Goal: Task Accomplishment & Management: Use online tool/utility

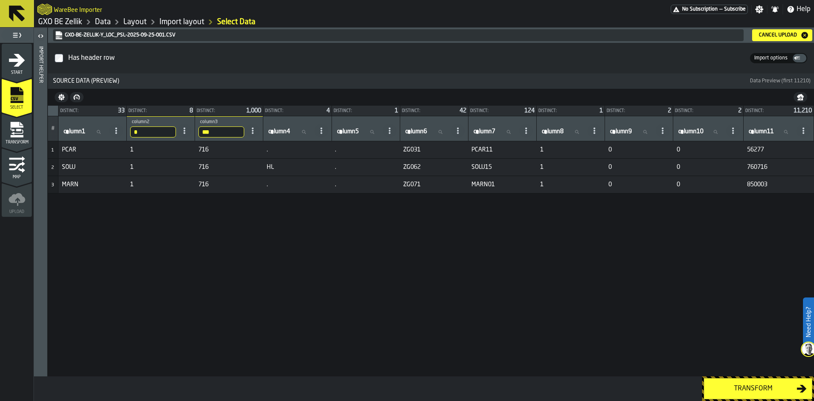
click at [62, 19] on link "GXO BE Zellik" at bounding box center [60, 21] width 44 height 9
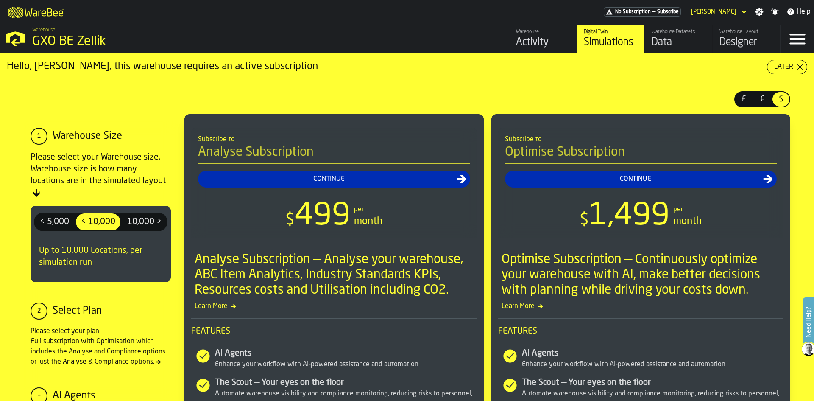
click at [745, 38] on div "Designer" at bounding box center [747, 43] width 54 height 14
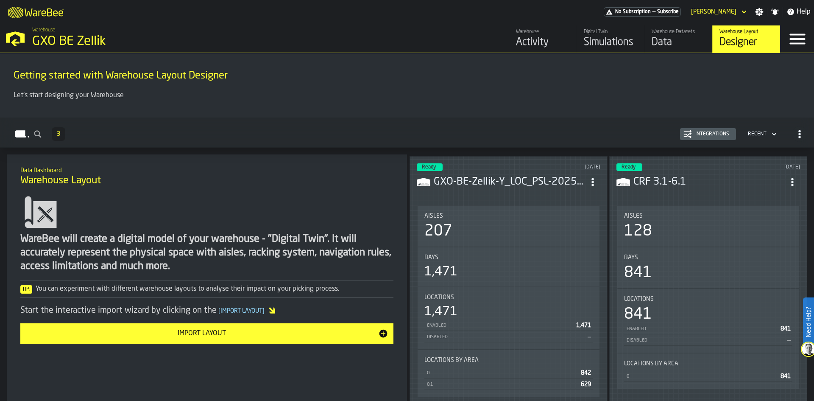
click at [500, 187] on h3 "GXO-BE-Zellik-Y_LOC_PSL-2025-09-25-001.CSV" at bounding box center [509, 182] width 151 height 14
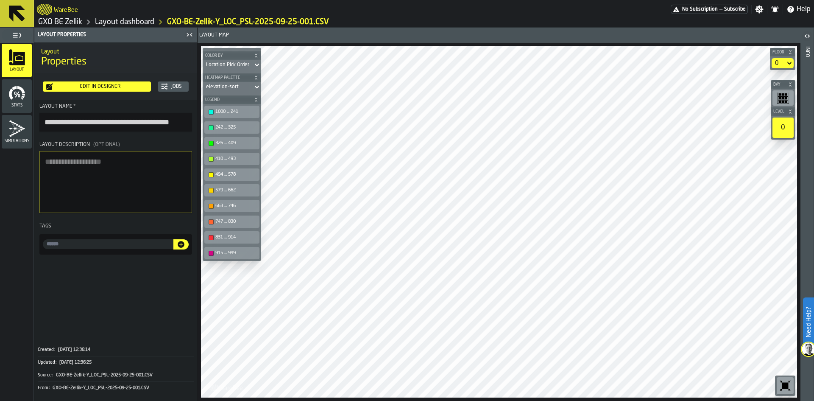
click at [118, 87] on div "Edit in Designer" at bounding box center [100, 87] width 95 height 6
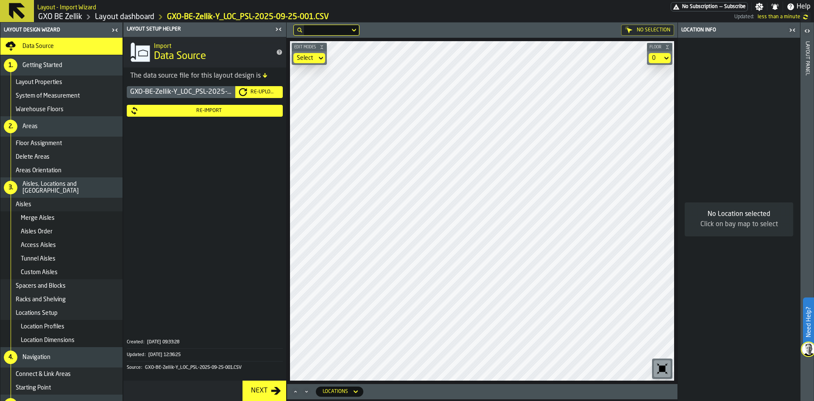
click at [652, 57] on div "0" at bounding box center [655, 58] width 7 height 7
click at [633, 101] on li "0.1" at bounding box center [644, 94] width 54 height 20
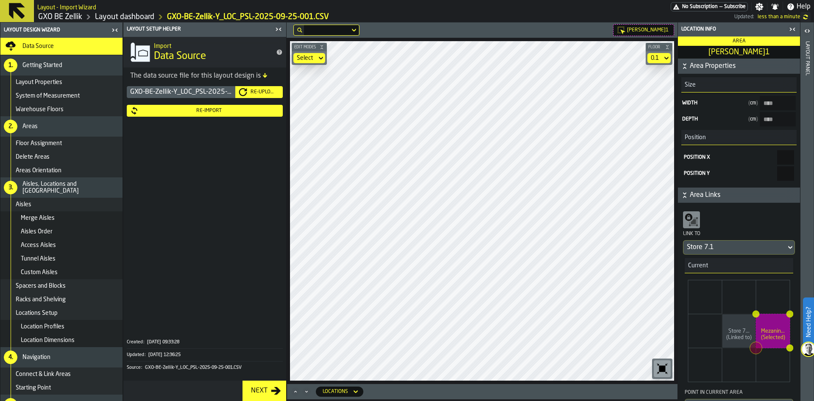
click at [281, 29] on icon "button-toggle-Close me" at bounding box center [279, 29] width 10 height 10
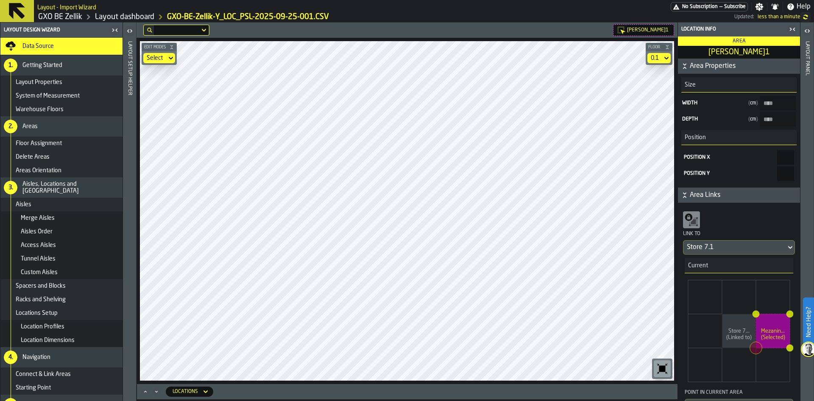
click at [168, 59] on icon at bounding box center [171, 58] width 8 height 10
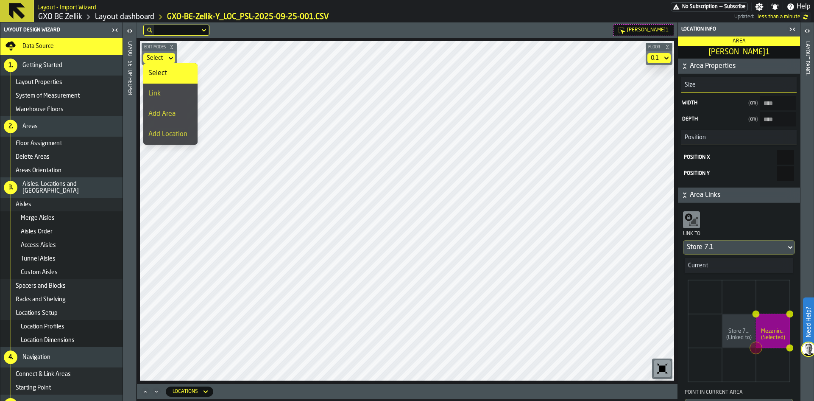
click at [174, 75] on div "Select" at bounding box center [170, 73] width 44 height 10
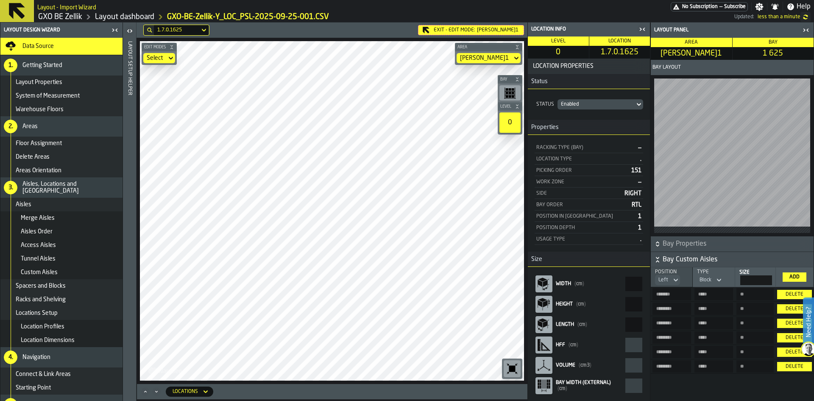
click at [792, 291] on div "Delete" at bounding box center [795, 294] width 28 height 6
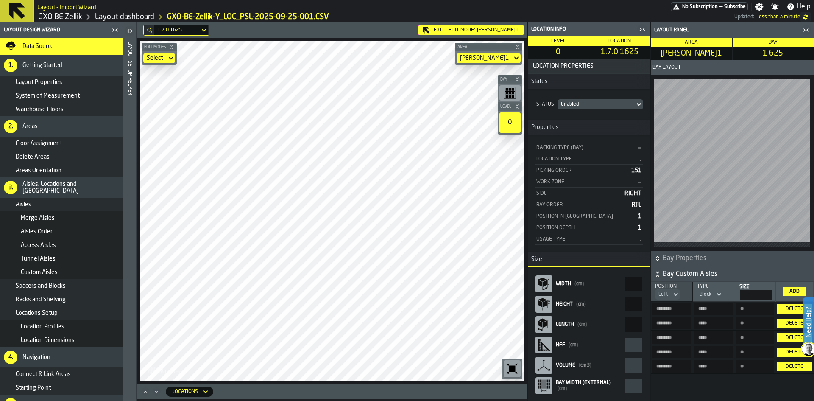
click at [790, 306] on div "Delete" at bounding box center [795, 309] width 28 height 6
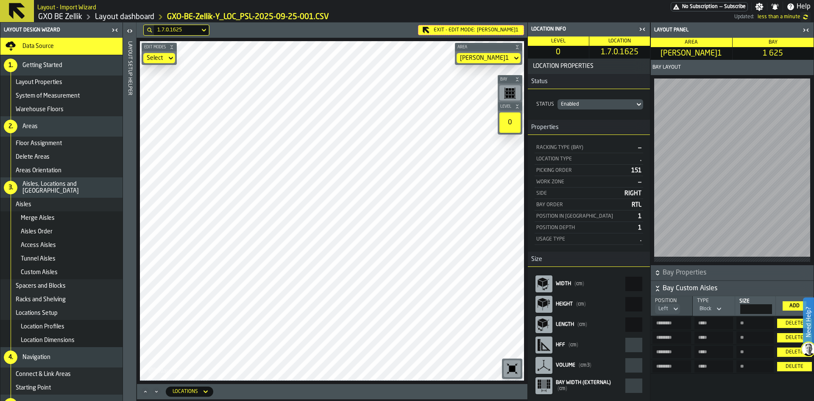
click at [802, 368] on div "Delete" at bounding box center [795, 366] width 28 height 6
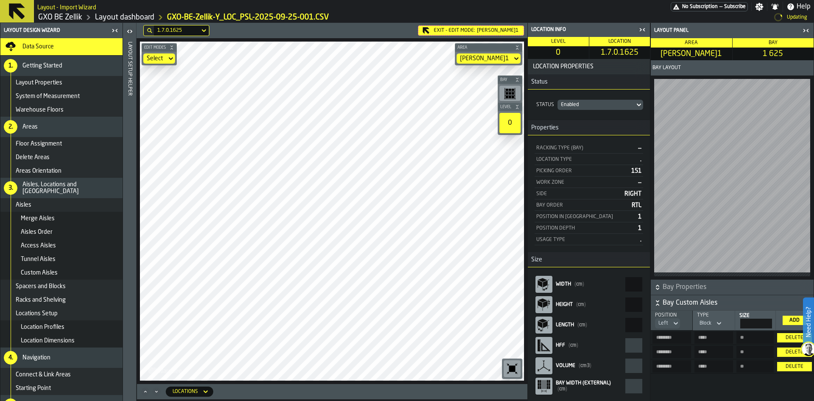
click at [802, 368] on div "Delete" at bounding box center [795, 366] width 28 height 6
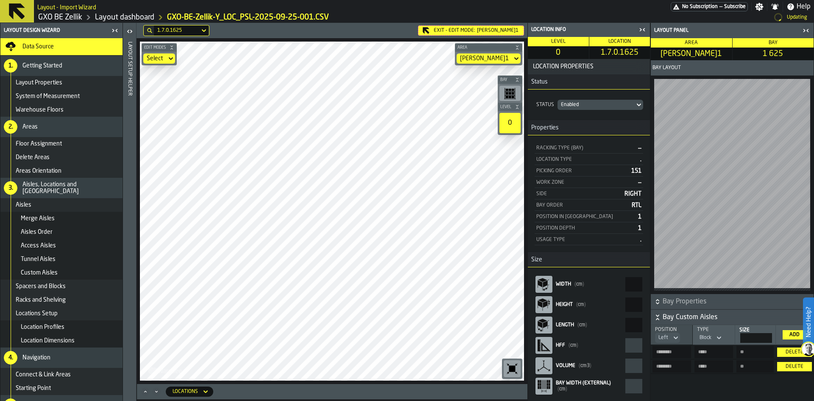
click at [802, 368] on div "Delete" at bounding box center [795, 366] width 28 height 6
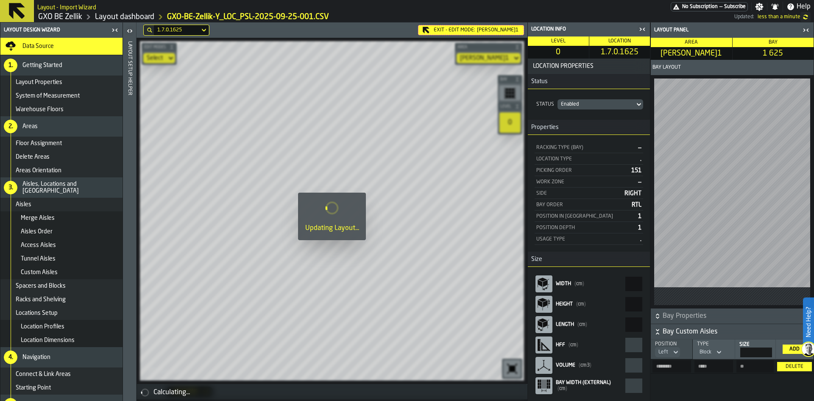
click at [802, 368] on div "Delete" at bounding box center [795, 366] width 28 height 6
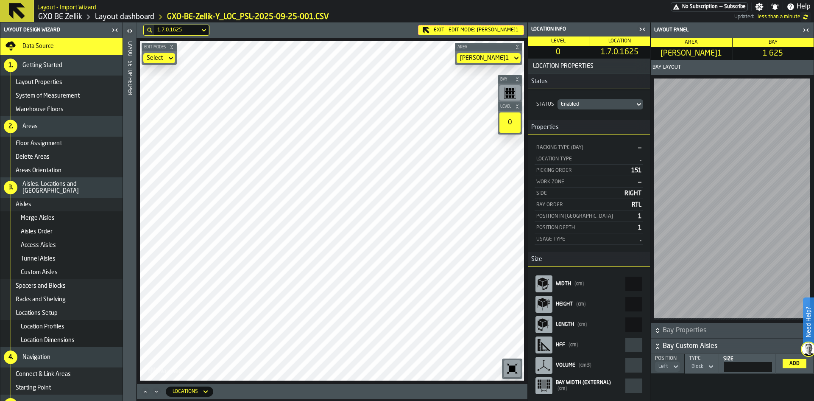
click at [790, 364] on div "Add" at bounding box center [794, 363] width 17 height 6
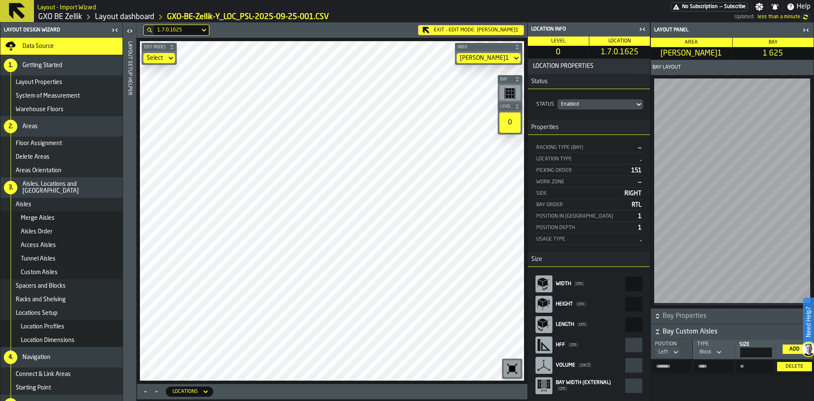
click at [793, 346] on div "Add" at bounding box center [794, 349] width 17 height 6
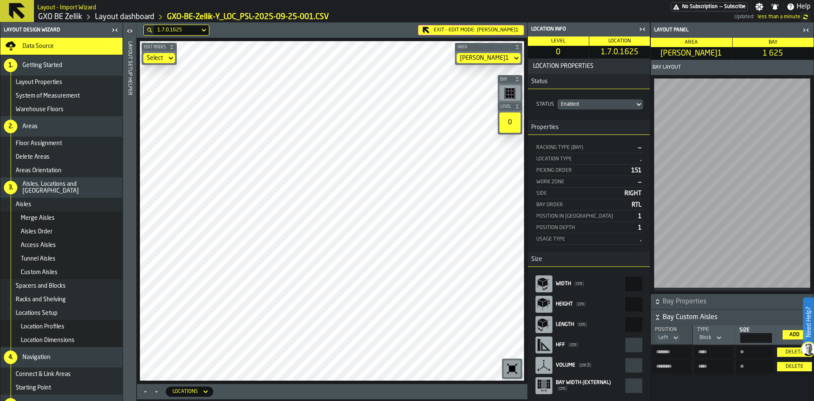
click at [793, 332] on div "Add" at bounding box center [794, 335] width 17 height 6
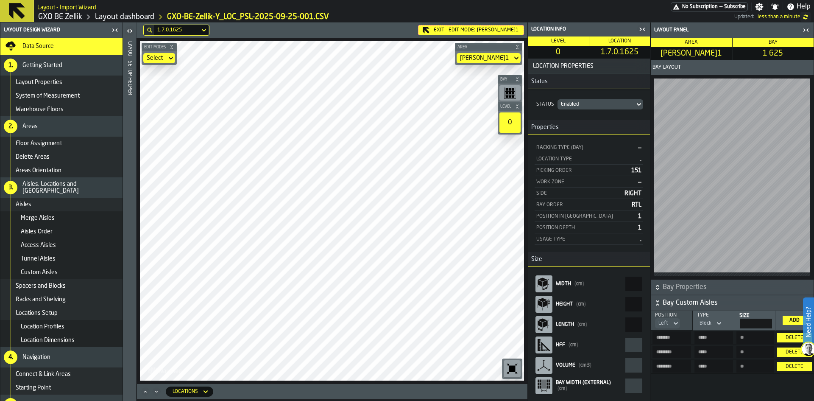
click at [793, 318] on div "Add" at bounding box center [794, 320] width 17 height 6
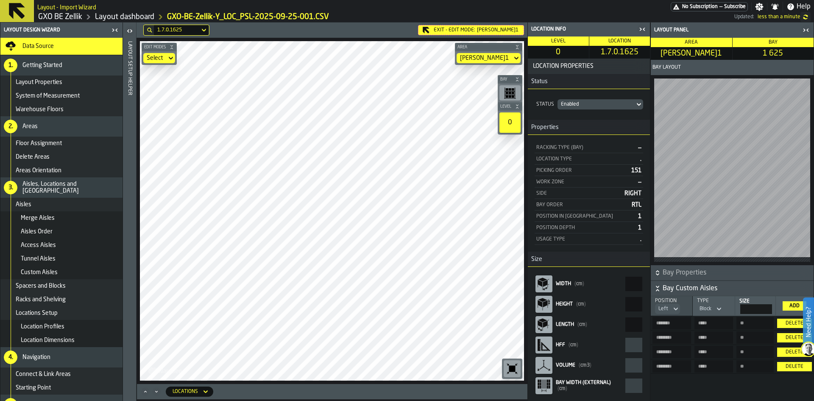
click at [791, 368] on div "Delete" at bounding box center [795, 366] width 28 height 6
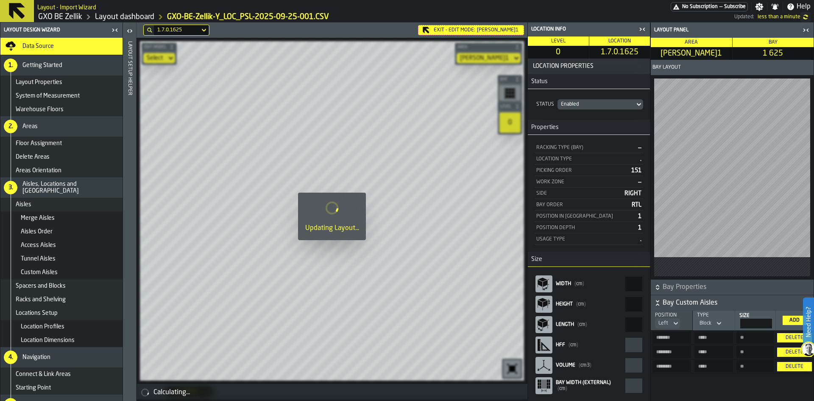
click at [791, 368] on div "Delete" at bounding box center [795, 366] width 28 height 6
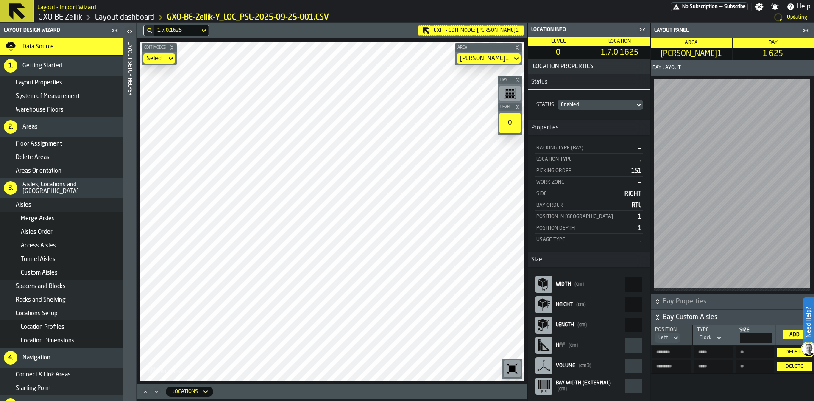
click at [791, 368] on div "Delete" at bounding box center [795, 366] width 28 height 6
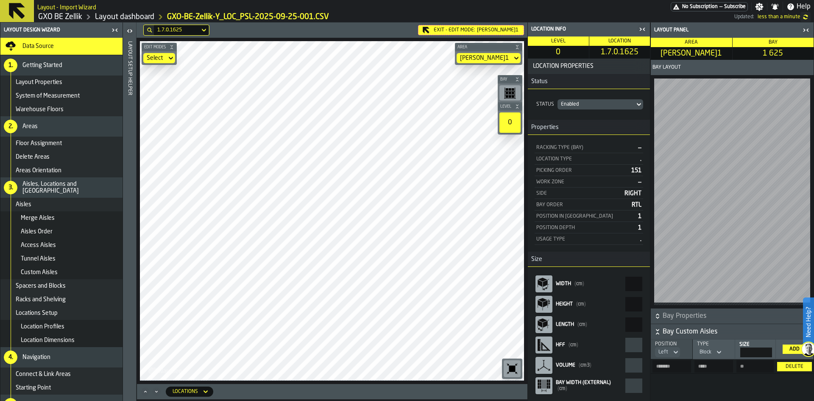
click at [791, 368] on div "Delete" at bounding box center [795, 366] width 28 height 6
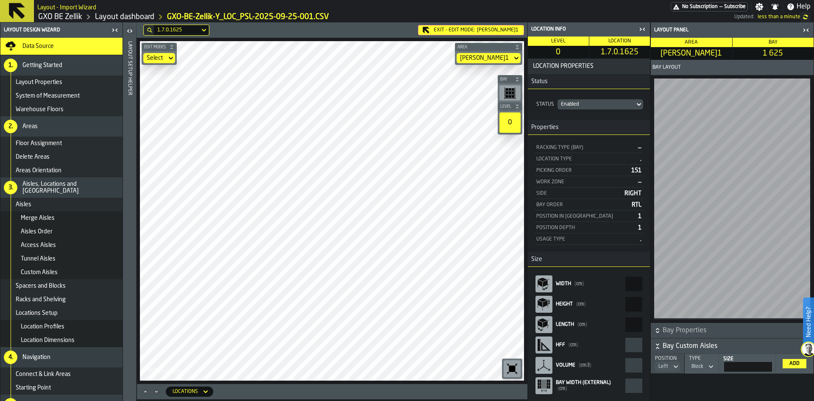
click at [676, 363] on icon at bounding box center [676, 366] width 8 height 10
click at [659, 396] on li "Right" at bounding box center [654, 402] width 54 height 20
click at [797, 363] on div "Add" at bounding box center [794, 363] width 17 height 6
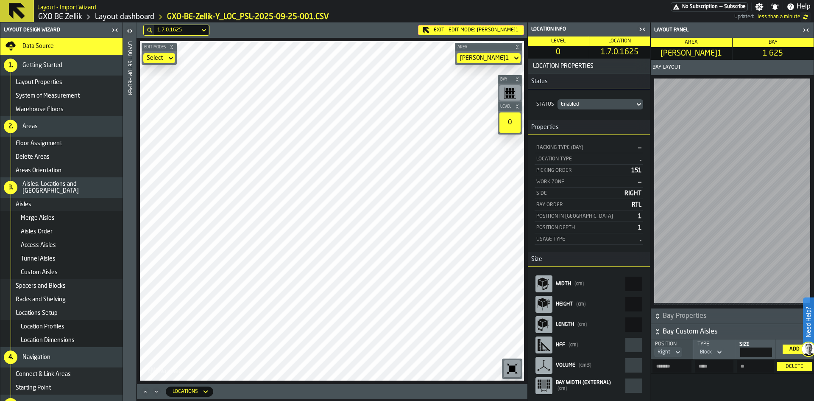
click at [797, 363] on div "Delete" at bounding box center [795, 366] width 28 height 6
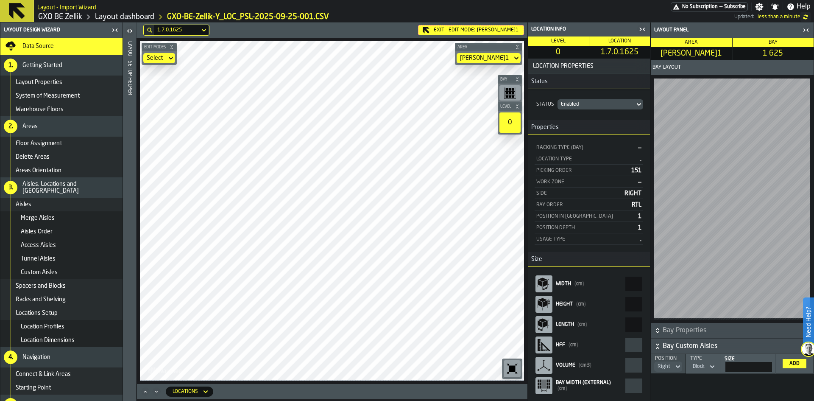
click at [797, 363] on div "Add" at bounding box center [794, 363] width 17 height 6
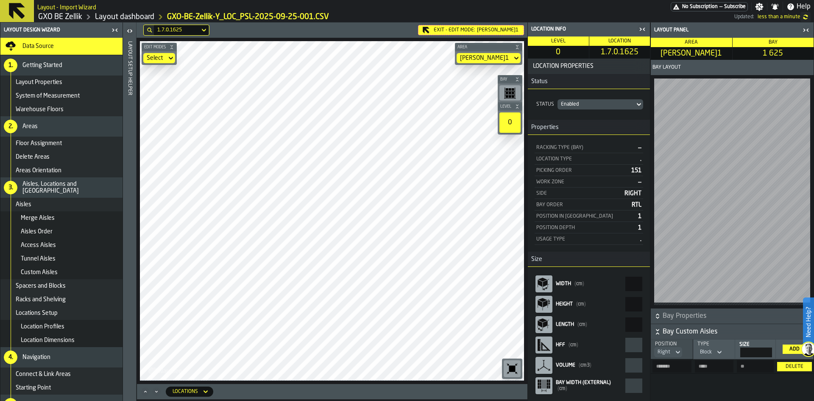
click at [796, 346] on div "Add" at bounding box center [794, 349] width 17 height 6
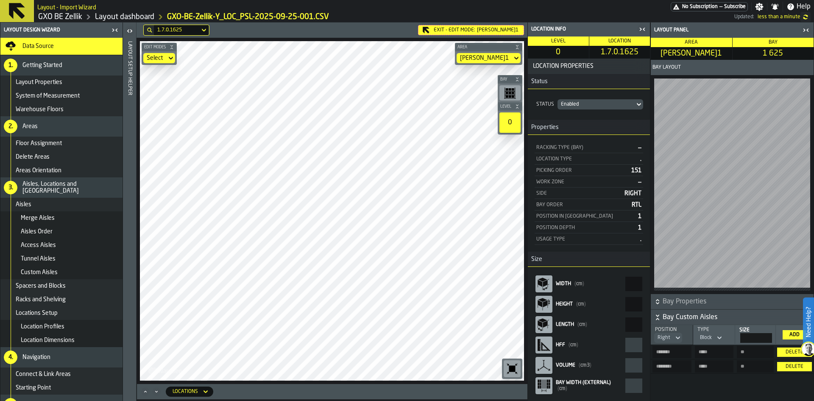
click at [794, 333] on div "Add" at bounding box center [794, 335] width 17 height 6
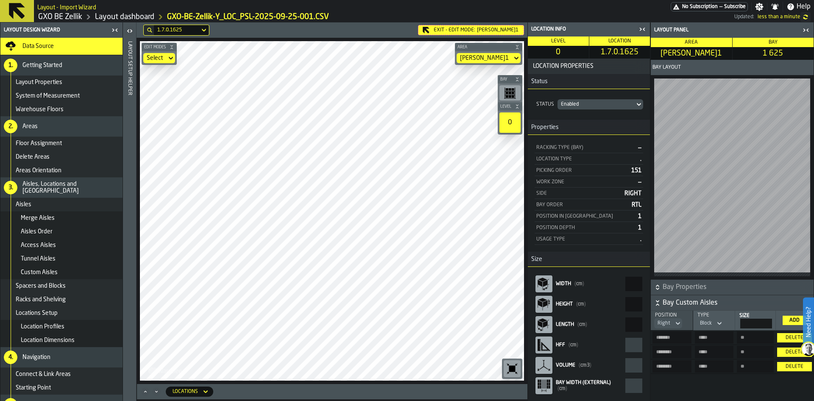
click at [793, 319] on div "Add" at bounding box center [794, 320] width 17 height 6
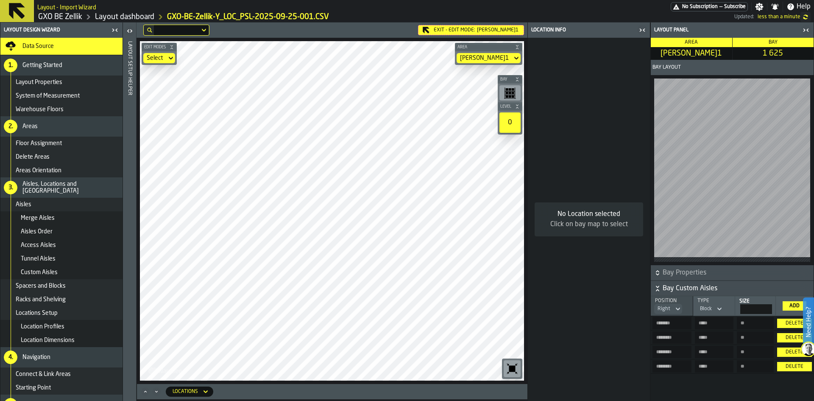
click at [715, 304] on div "Block" at bounding box center [706, 308] width 19 height 9
click at [695, 319] on div "Aisle" at bounding box center [697, 320] width 44 height 10
click at [788, 303] on div "Add" at bounding box center [794, 306] width 17 height 6
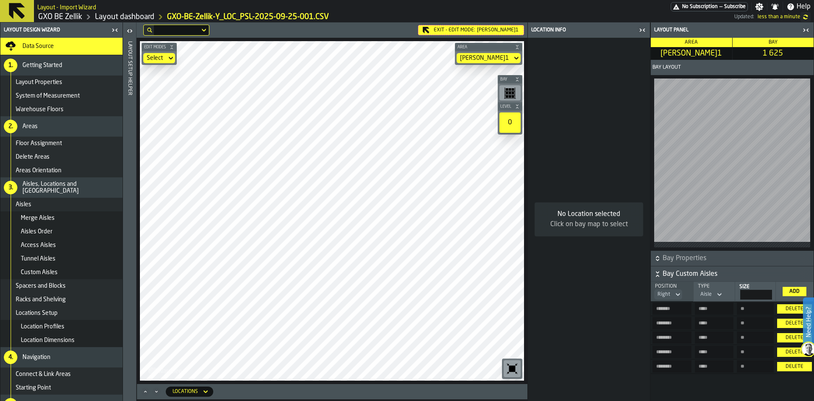
click at [792, 288] on div "Add" at bounding box center [794, 291] width 17 height 6
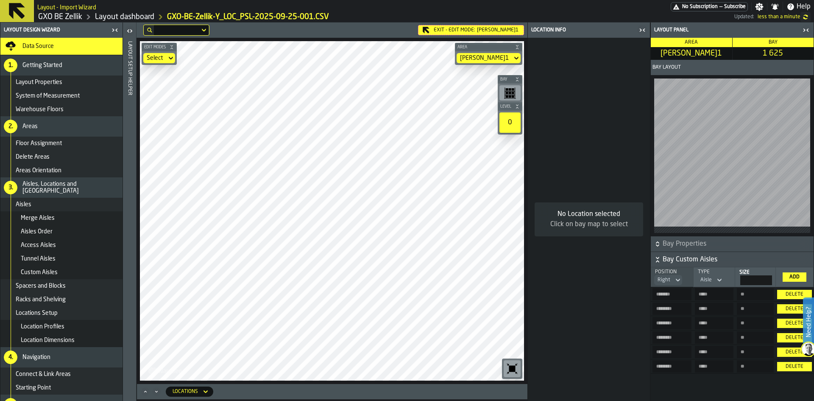
click at [719, 275] on icon at bounding box center [719, 280] width 8 height 10
click at [696, 314] on div "Block" at bounding box center [696, 310] width 44 height 10
click at [793, 274] on div "Add" at bounding box center [794, 277] width 17 height 6
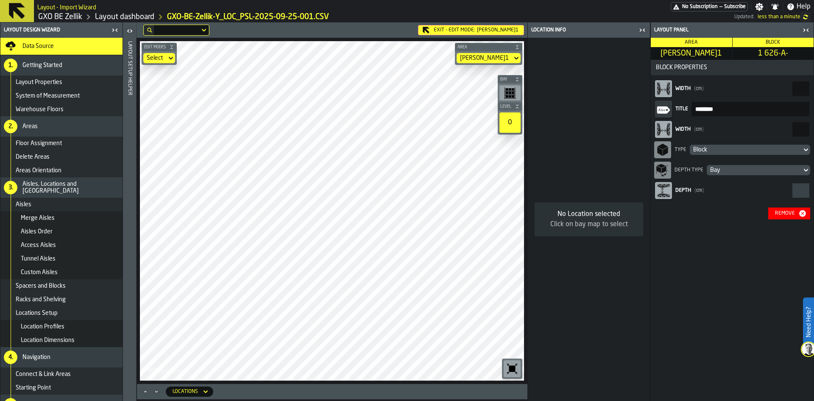
click at [800, 211] on icon "button-Remove" at bounding box center [802, 213] width 8 height 8
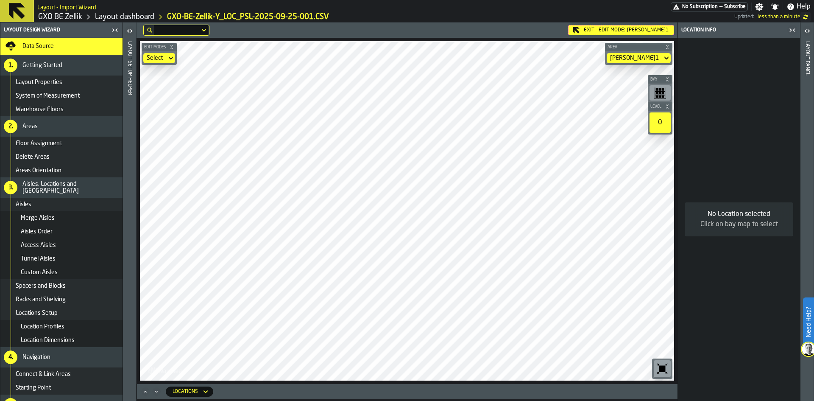
click at [632, 58] on div "[PERSON_NAME]1" at bounding box center [634, 58] width 49 height 7
click at [593, 31] on div "Exit - Edit Mode: [PERSON_NAME]1" at bounding box center [621, 30] width 106 height 10
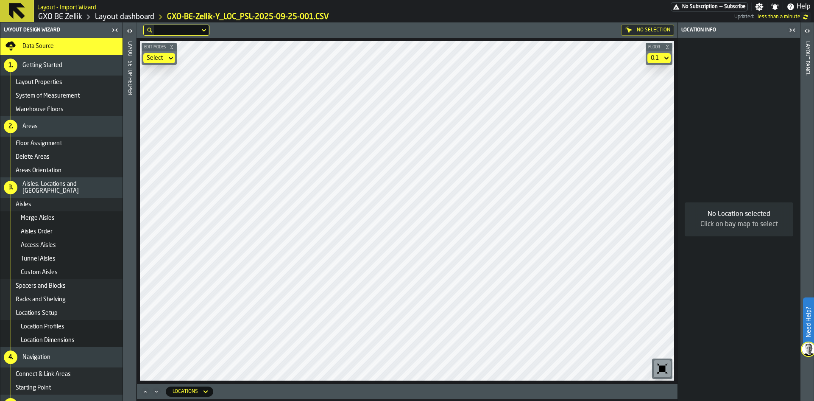
click at [659, 62] on div "0.1" at bounding box center [655, 58] width 15 height 10
click at [635, 81] on li "0" at bounding box center [644, 73] width 54 height 20
click at [667, 54] on icon at bounding box center [666, 58] width 8 height 10
click at [648, 89] on div "0.1" at bounding box center [644, 94] width 44 height 10
click at [181, 389] on div "Locations" at bounding box center [185, 391] width 25 height 6
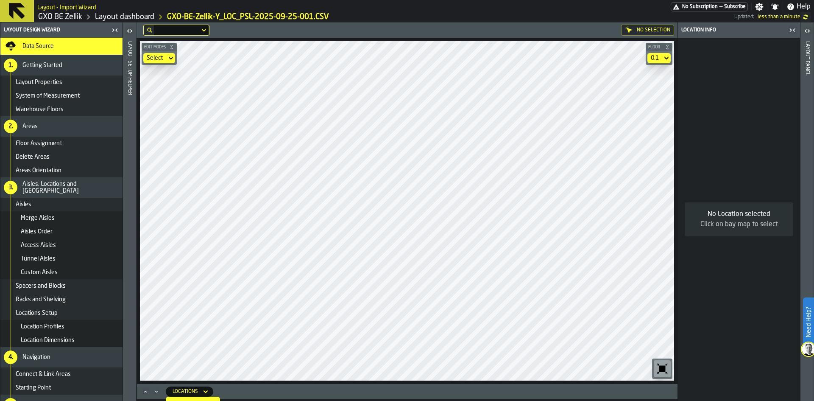
click at [181, 389] on div "Locations" at bounding box center [185, 391] width 25 height 6
click at [144, 391] on icon "Maximize" at bounding box center [145, 391] width 8 height 8
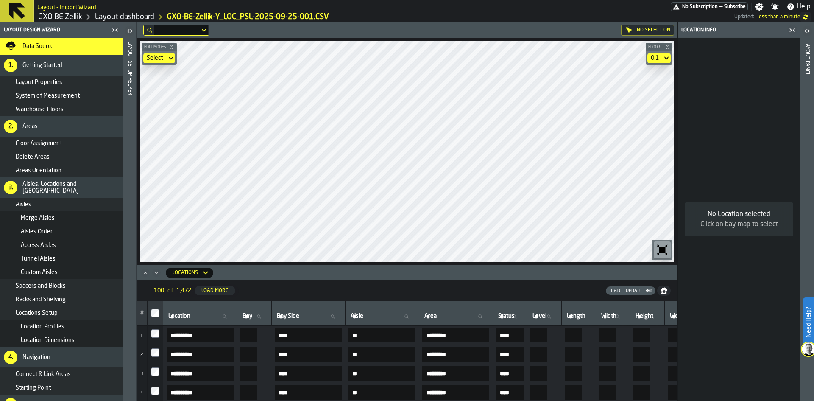
click at [189, 318] on span "Location" at bounding box center [179, 316] width 22 height 7
click at [189, 318] on input "Location Location" at bounding box center [200, 316] width 67 height 11
type input "***"
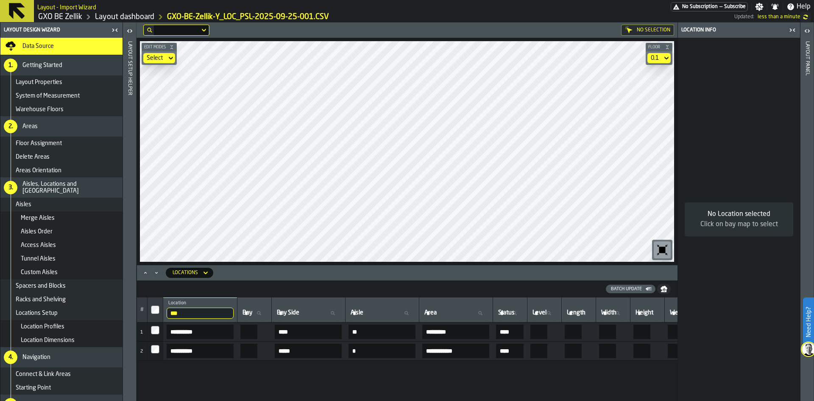
click at [391, 399] on div "**********" at bounding box center [407, 348] width 541 height 103
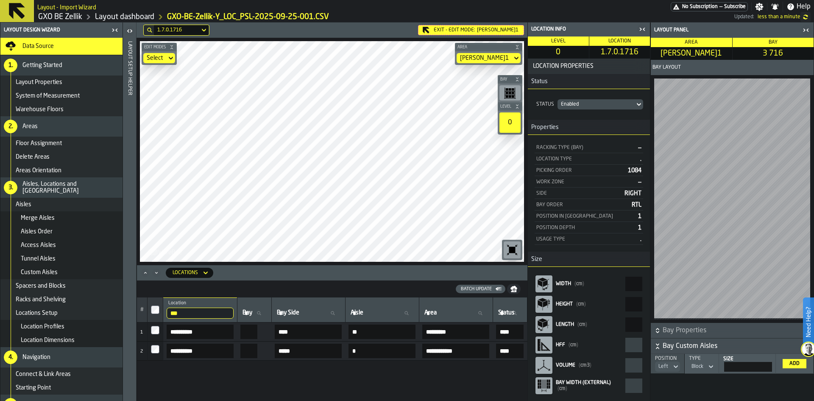
click at [809, 30] on icon "button-toggle-Close me" at bounding box center [806, 30] width 10 height 10
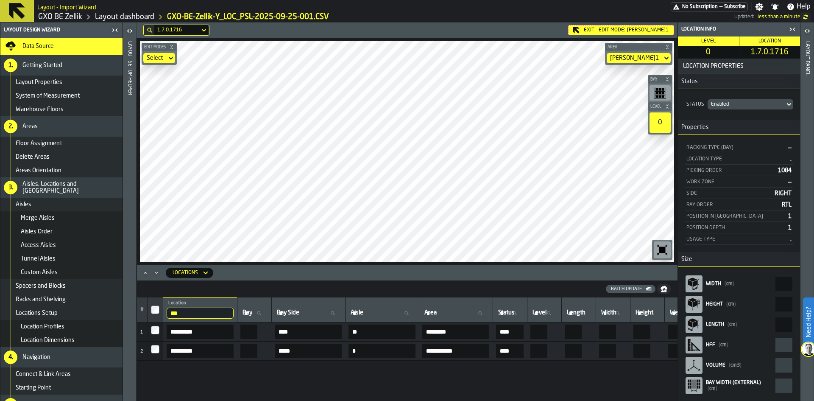
click at [790, 28] on icon "button-toggle-Close me" at bounding box center [792, 29] width 10 height 10
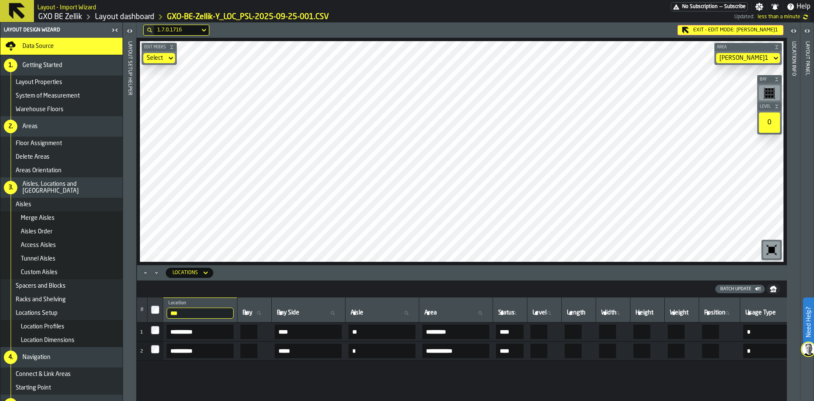
click at [135, 18] on link "Layout dashboard" at bounding box center [124, 16] width 59 height 9
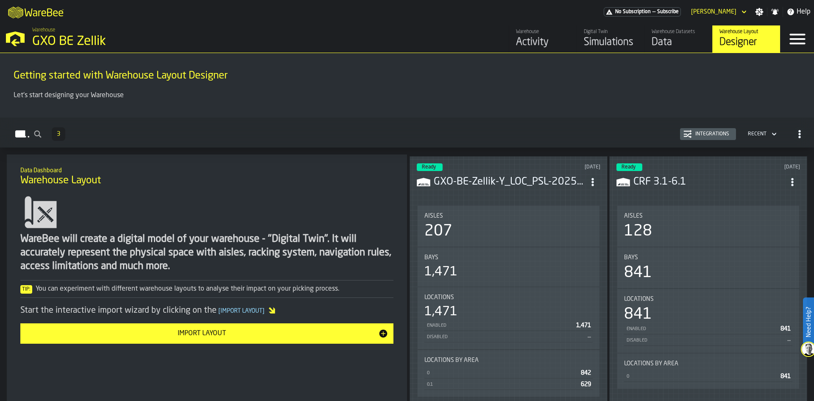
click at [487, 177] on h3 "GXO-BE-Zellik-Y_LOC_PSL-2025-09-25-001.CSV" at bounding box center [509, 182] width 151 height 14
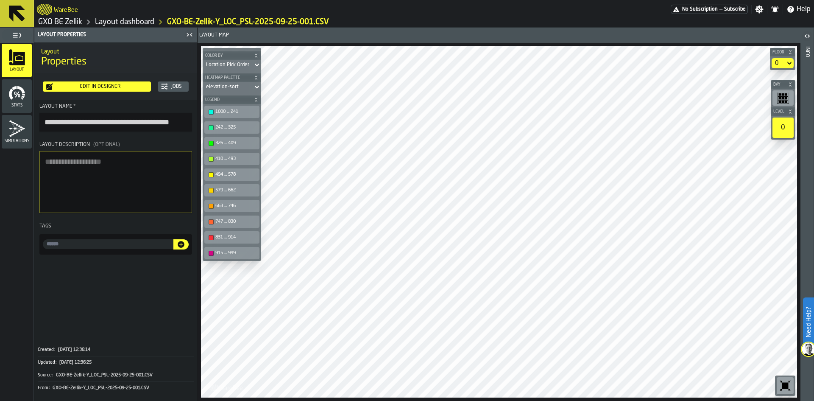
click at [129, 84] on div "Edit in Designer" at bounding box center [100, 87] width 95 height 6
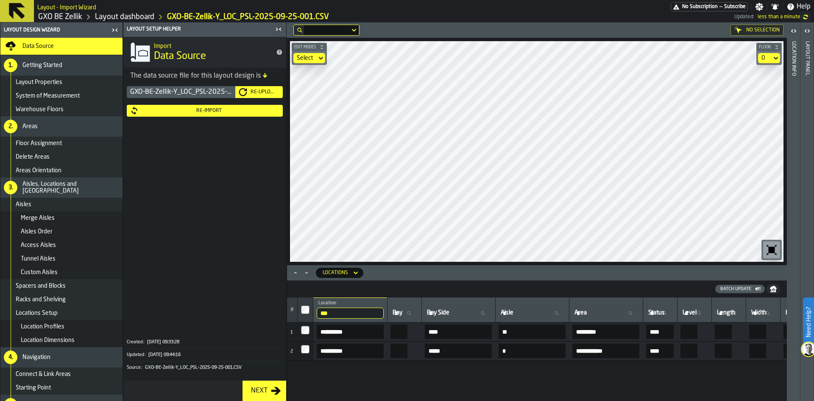
click at [193, 111] on div "Re-Import" at bounding box center [209, 111] width 141 height 6
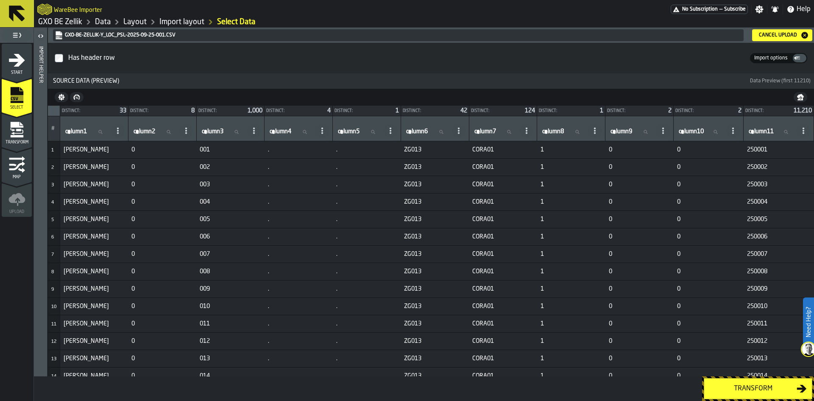
click at [722, 379] on button "Transform" at bounding box center [758, 388] width 109 height 21
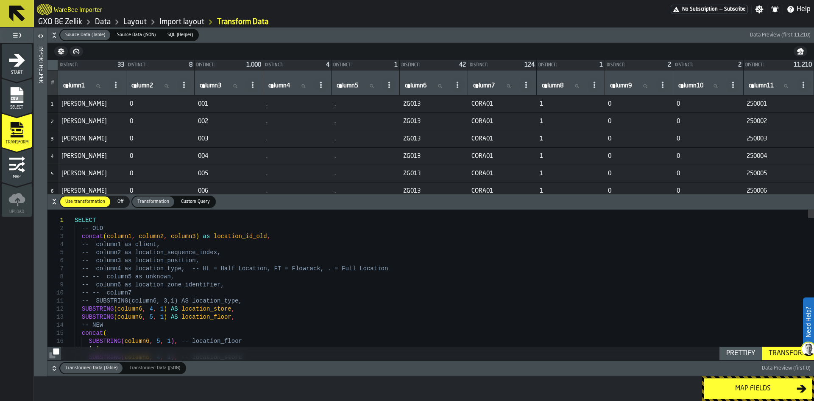
type textarea "**********"
type textarea "*"
type textarea "**********"
type textarea "**"
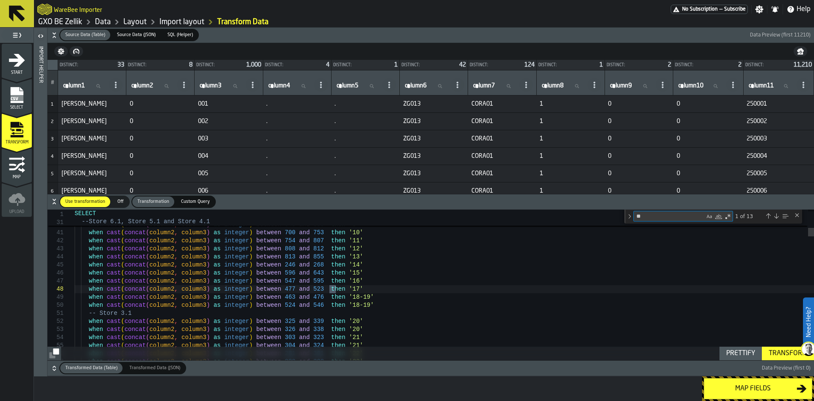
type textarea "**********"
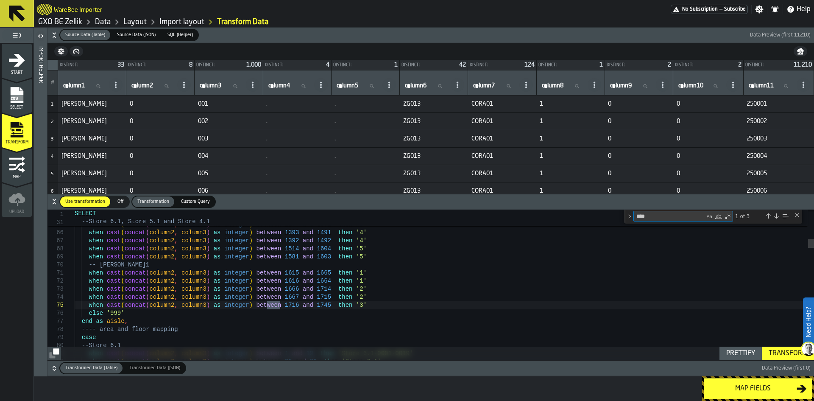
type textarea "****"
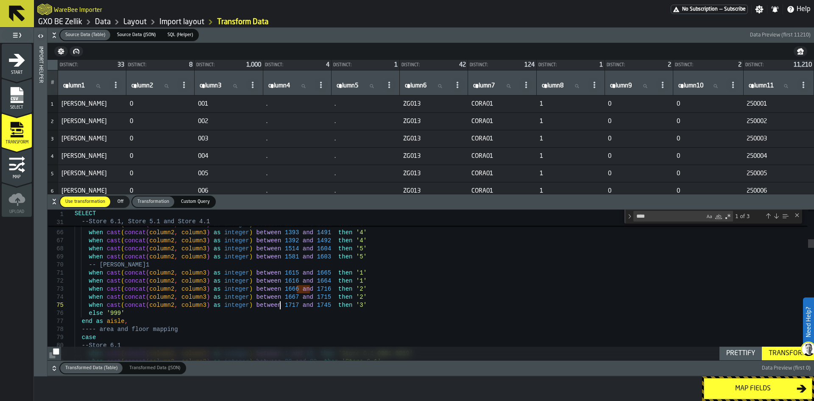
scroll to position [33, 0]
type textarea "**********"
type textarea "****"
click at [664, 217] on textarea "****" at bounding box center [669, 216] width 71 height 10
click at [782, 353] on div "Transform" at bounding box center [787, 353] width 45 height 10
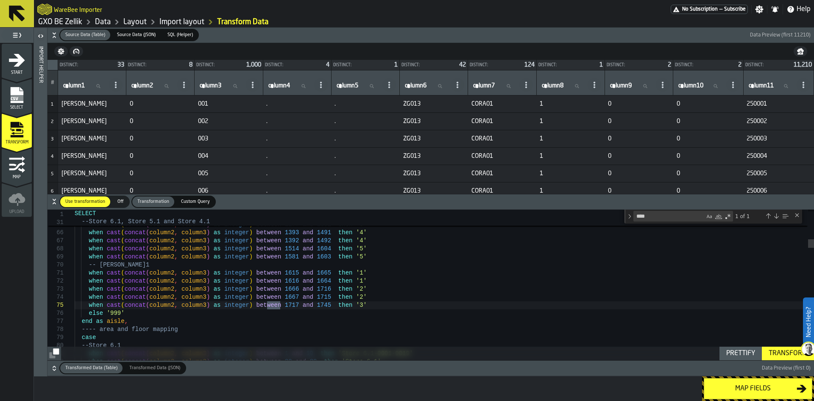
click at [772, 391] on div "Map fields" at bounding box center [752, 388] width 87 height 10
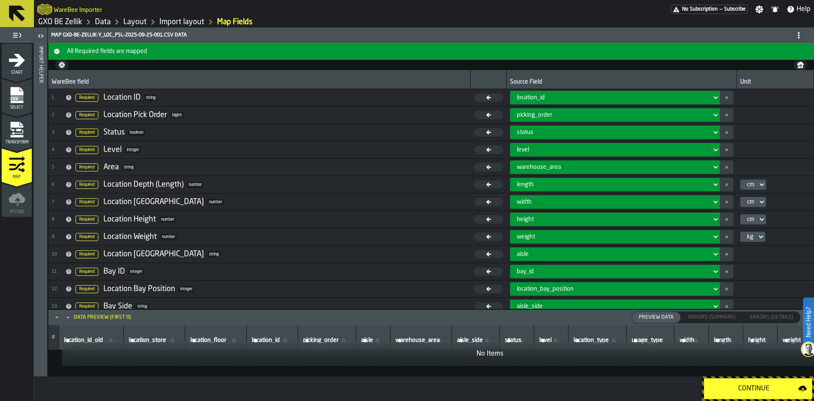
click at [772, 391] on div "Continue" at bounding box center [753, 388] width 89 height 10
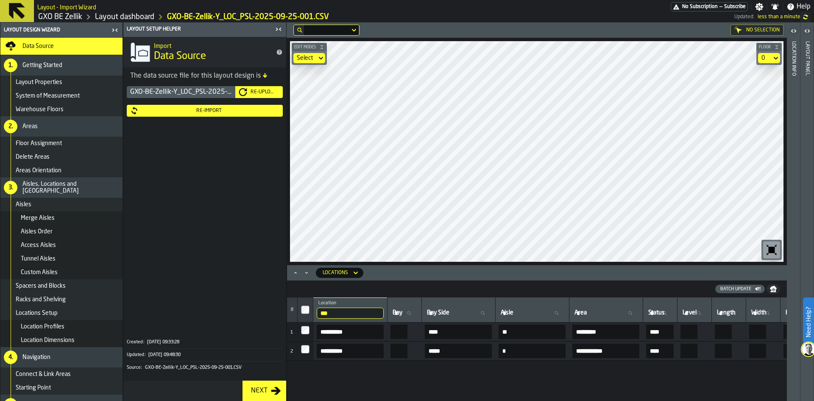
click at [764, 57] on div "0" at bounding box center [765, 58] width 7 height 7
click at [764, 88] on li "0.1" at bounding box center [753, 94] width 54 height 20
click at [303, 274] on icon "Minimize" at bounding box center [306, 272] width 8 height 8
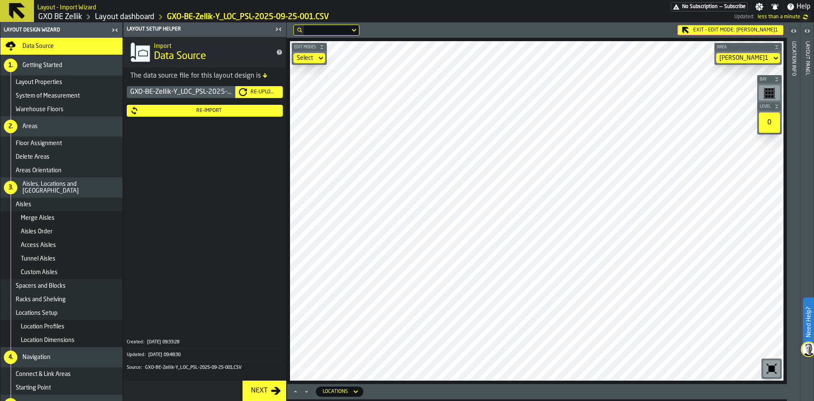
click at [353, 387] on icon at bounding box center [356, 391] width 8 height 10
click at [295, 391] on icon "Maximize" at bounding box center [295, 392] width 2 height 2
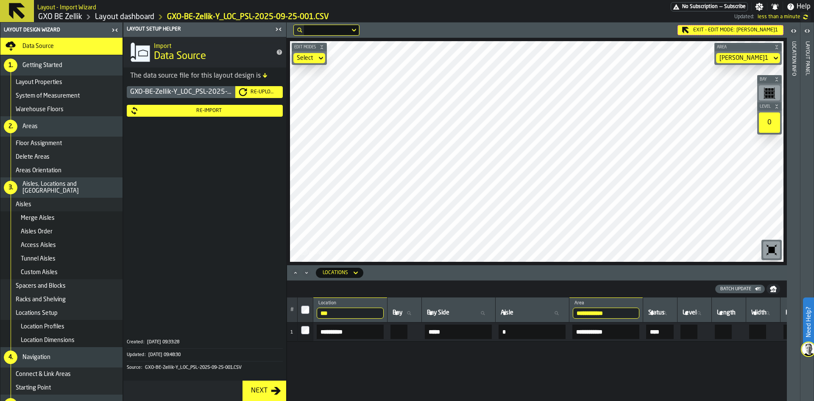
click at [364, 326] on input "**********" at bounding box center [350, 331] width 67 height 14
click at [466, 332] on input "*****" at bounding box center [458, 331] width 67 height 14
click at [199, 113] on div "Re-Import" at bounding box center [209, 111] width 141 height 6
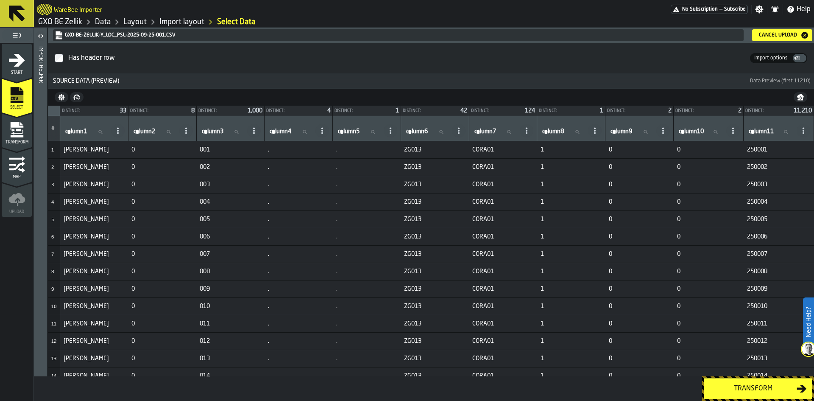
click at [742, 391] on div "Transform" at bounding box center [752, 388] width 87 height 10
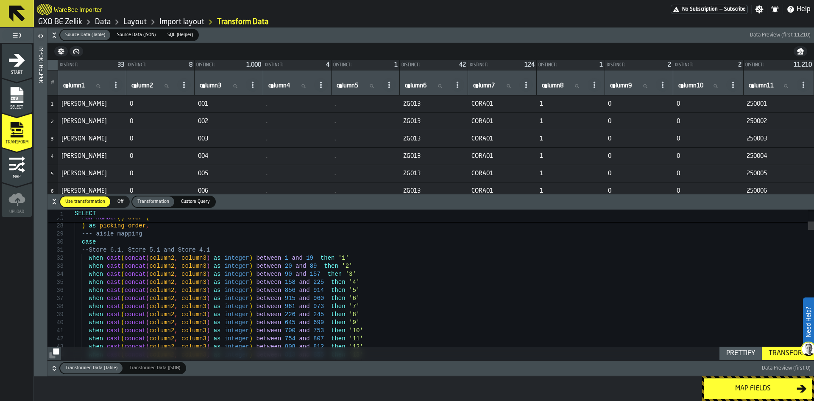
click at [53, 39] on icon "button-" at bounding box center [54, 35] width 8 height 8
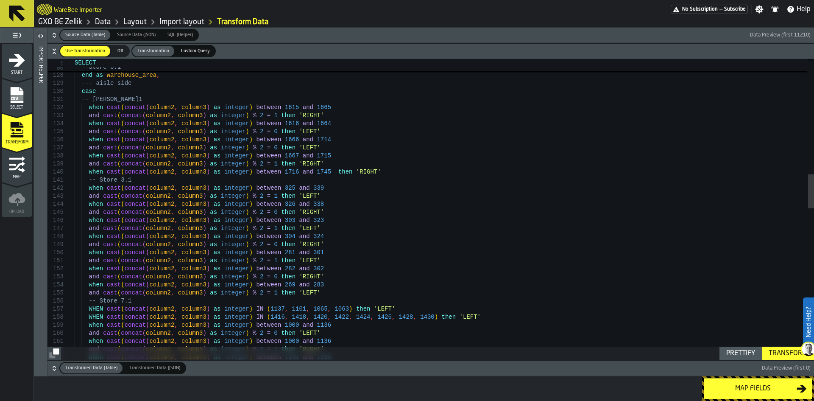
click at [279, 173] on div "when cast ( concat ( column2 , column3 ) as integer ) between 1616 and 1664 and…" at bounding box center [445, 372] width 740 height 2662
click at [309, 140] on div "when cast ( concat ( column2 , column3 ) as integer ) between 1616 and 1664 and…" at bounding box center [445, 372] width 740 height 2662
click at [349, 151] on div "when cast ( concat ( column2 , column3 ) as integer ) between 1616 and 1664 and…" at bounding box center [445, 372] width 740 height 2662
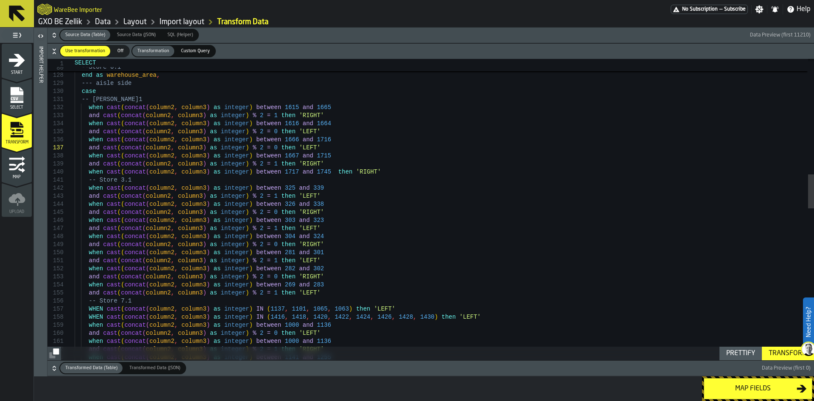
type textarea "**********"
click at [785, 355] on div "Transform" at bounding box center [787, 353] width 45 height 10
click at [747, 391] on div "Map fields" at bounding box center [752, 388] width 87 height 10
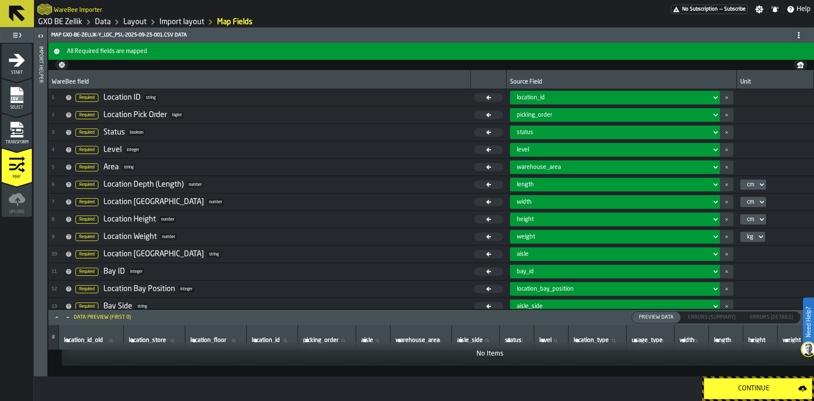
click at [771, 390] on div "Continue" at bounding box center [753, 388] width 89 height 10
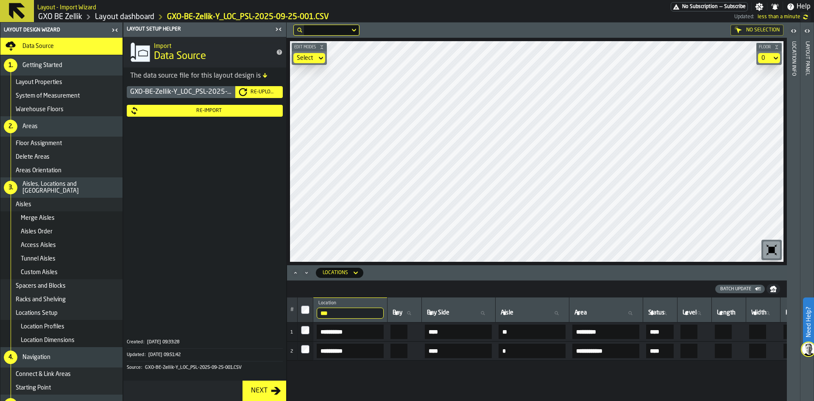
click at [771, 60] on div "0" at bounding box center [765, 58] width 14 height 10
click at [770, 89] on div "0.1" at bounding box center [753, 94] width 44 height 10
click at [304, 274] on icon "Minimize" at bounding box center [306, 272] width 8 height 8
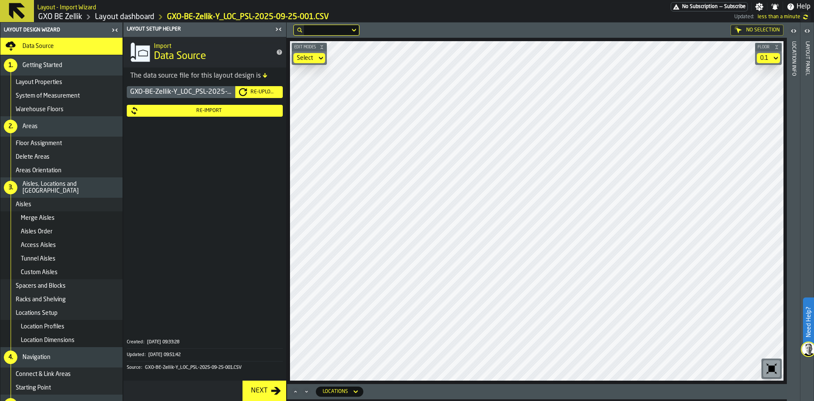
click at [281, 30] on icon "button-toggle-Close me" at bounding box center [280, 29] width 2 height 3
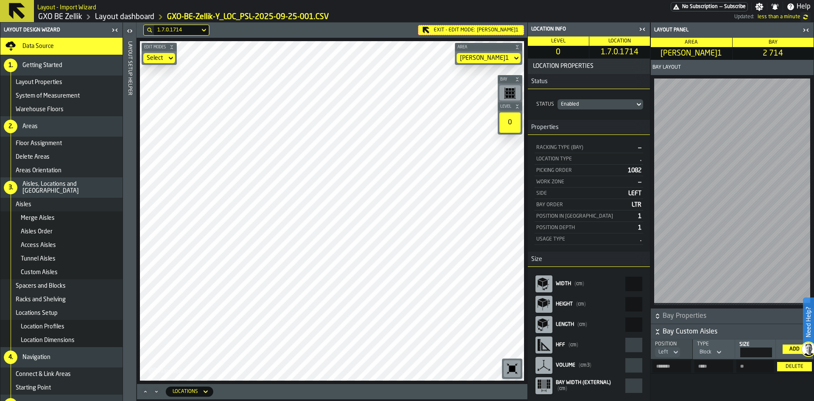
click at [793, 365] on div "Delete" at bounding box center [795, 366] width 28 height 6
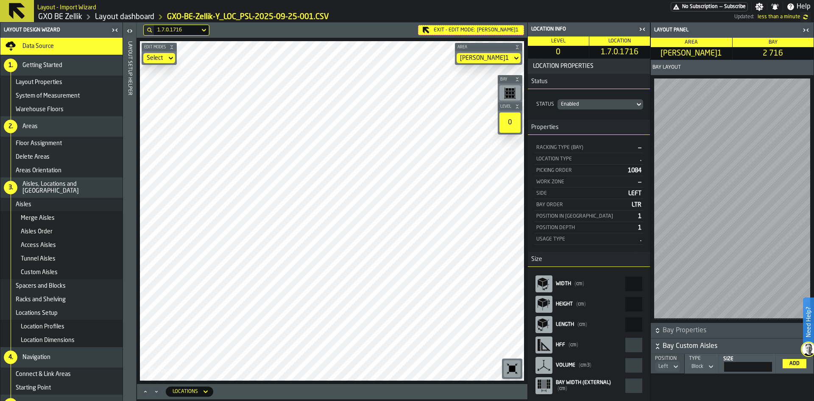
click at [645, 27] on icon "button-toggle-Close me" at bounding box center [642, 29] width 10 height 10
click at [693, 366] on div "Block" at bounding box center [698, 366] width 12 height 6
click at [693, 381] on div "Aisle" at bounding box center [688, 382] width 44 height 10
click at [788, 361] on div "Add" at bounding box center [794, 363] width 17 height 6
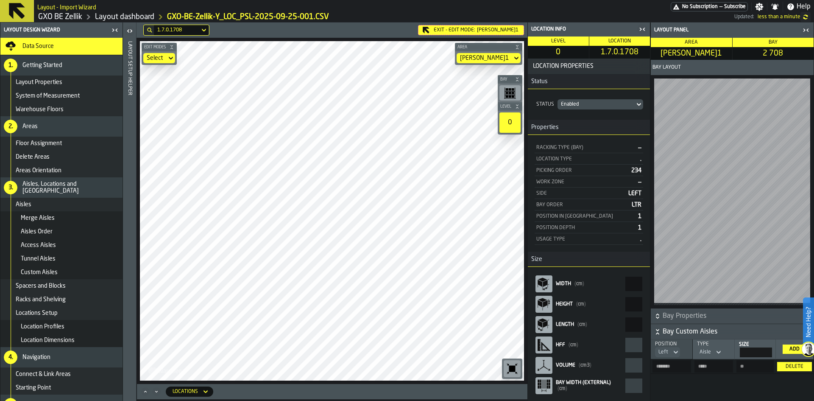
click at [795, 348] on div "Add" at bounding box center [794, 349] width 17 height 6
click at [789, 367] on div "Delete" at bounding box center [795, 366] width 28 height 6
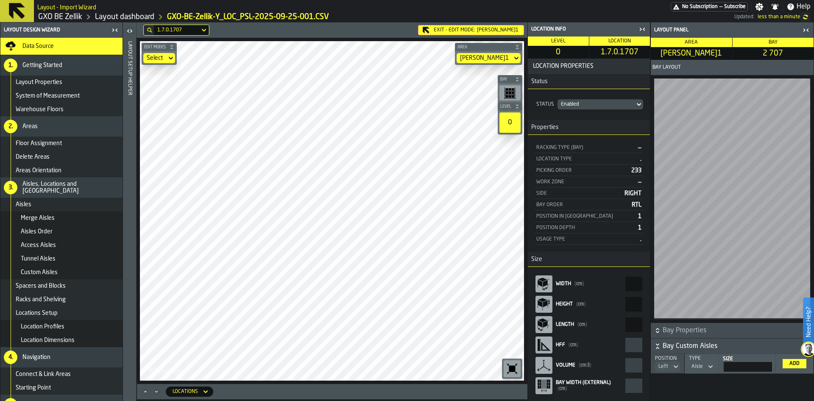
click at [789, 362] on div "Add" at bounding box center [794, 363] width 17 height 6
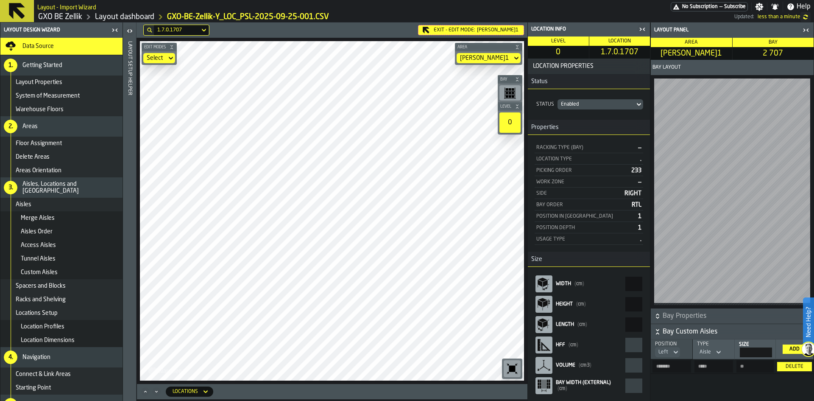
click at [791, 364] on div "Delete" at bounding box center [795, 366] width 28 height 6
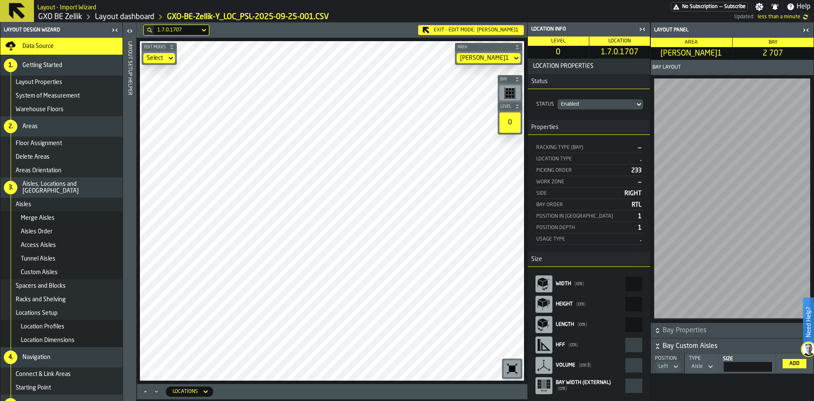
click at [677, 365] on icon at bounding box center [676, 366] width 8 height 10
click at [662, 394] on li "Right" at bounding box center [654, 402] width 54 height 20
click at [801, 361] on div "Add" at bounding box center [794, 363] width 17 height 6
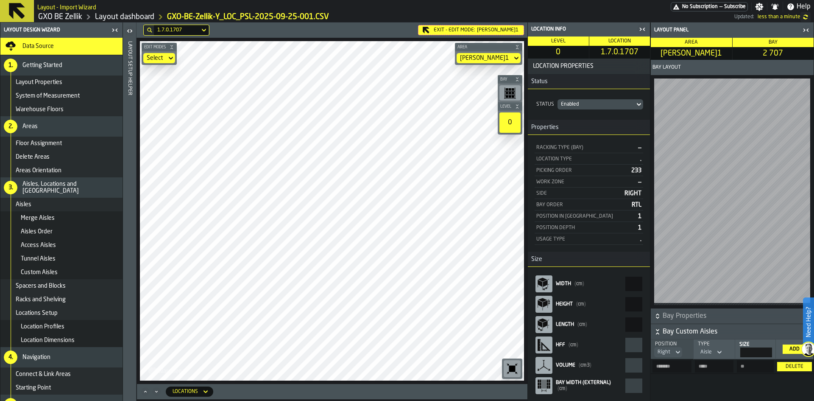
click at [794, 346] on div "Add" at bounding box center [794, 349] width 17 height 6
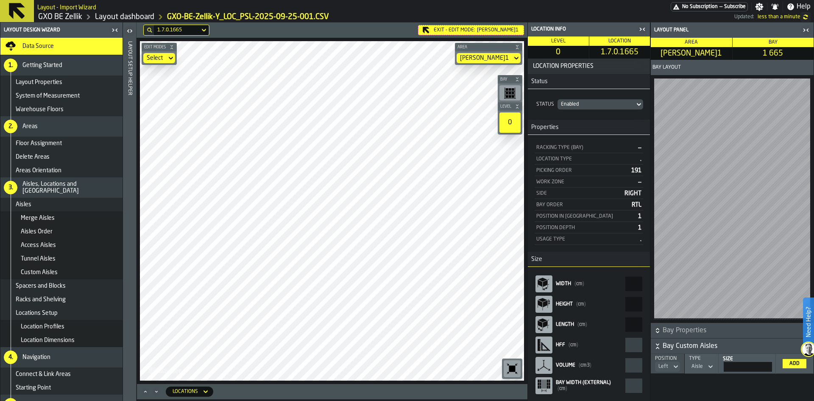
drag, startPoint x: 757, startPoint y: 367, endPoint x: 778, endPoint y: 368, distance: 21.7
click at [778, 368] on tr "Position Left Type Aisle Size ** Add" at bounding box center [732, 364] width 163 height 20
type input "***"
click at [793, 365] on div "Add" at bounding box center [794, 363] width 17 height 6
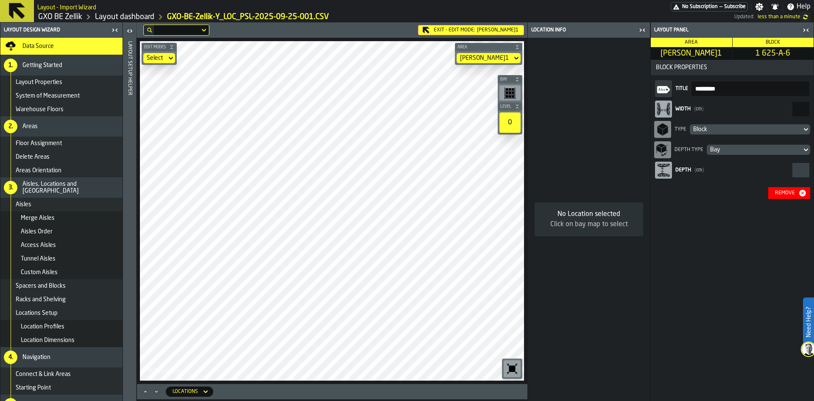
click at [640, 29] on icon "button-toggle-Close me" at bounding box center [642, 30] width 10 height 10
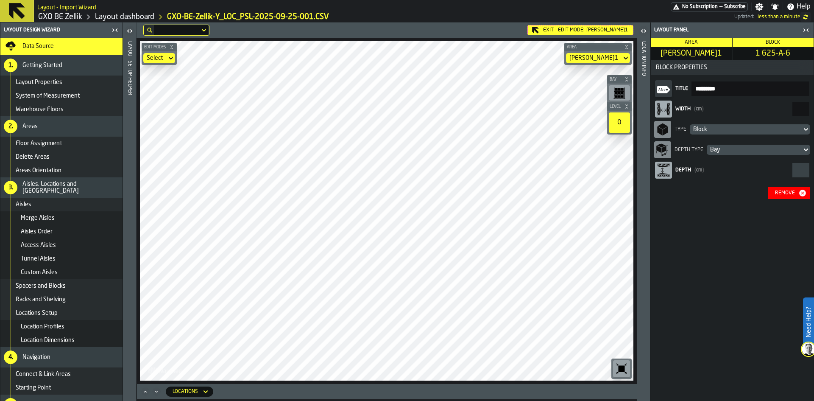
click at [561, 33] on div "Exit - Edit Mode: [PERSON_NAME]1" at bounding box center [581, 30] width 106 height 10
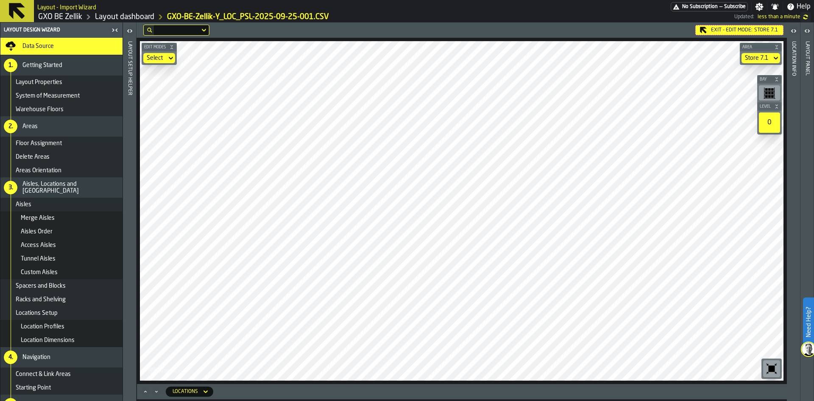
click at [0, 0] on icon at bounding box center [0, 0] width 0 height 0
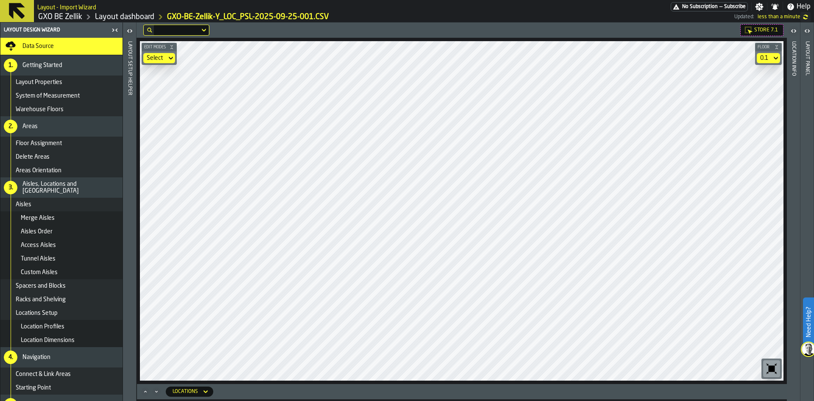
click at [47, 47] on span "Data Source" at bounding box center [37, 46] width 31 height 7
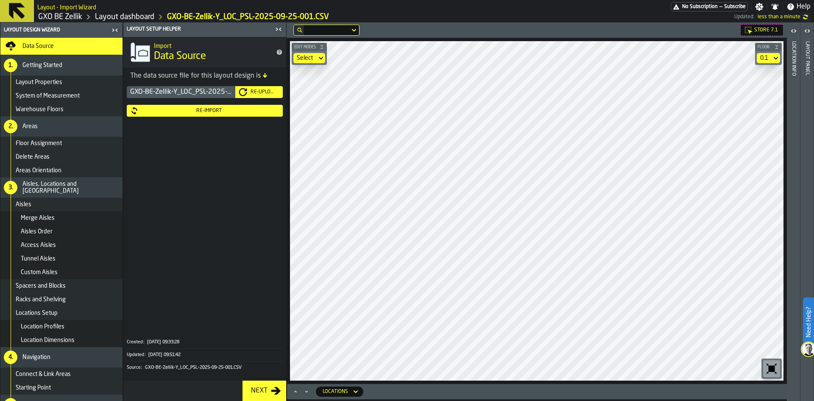
click at [190, 92] on div "GXO-BE-Zellik-Y_LOC_PSL-2025-09-25-001.CSV" at bounding box center [181, 92] width 109 height 12
click at [202, 108] on div "Re-Import" at bounding box center [209, 111] width 141 height 6
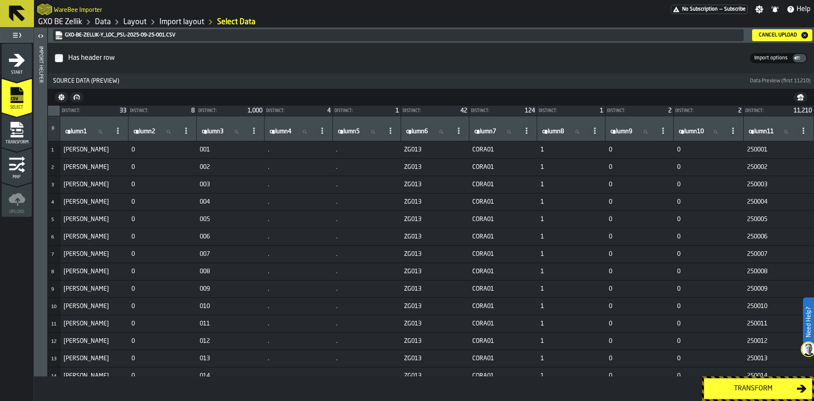
click at [223, 131] on label "column3 column3" at bounding box center [223, 131] width 46 height 11
click at [223, 131] on input "column3 column3" at bounding box center [223, 131] width 46 height 11
type input "***"
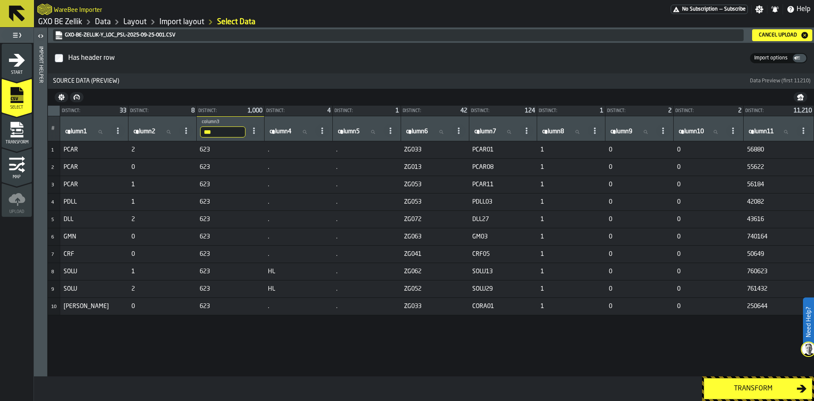
click at [142, 131] on label "column2 column2" at bounding box center [155, 131] width 46 height 11
click at [142, 131] on input "column2 column2" at bounding box center [155, 131] width 46 height 11
type input "*"
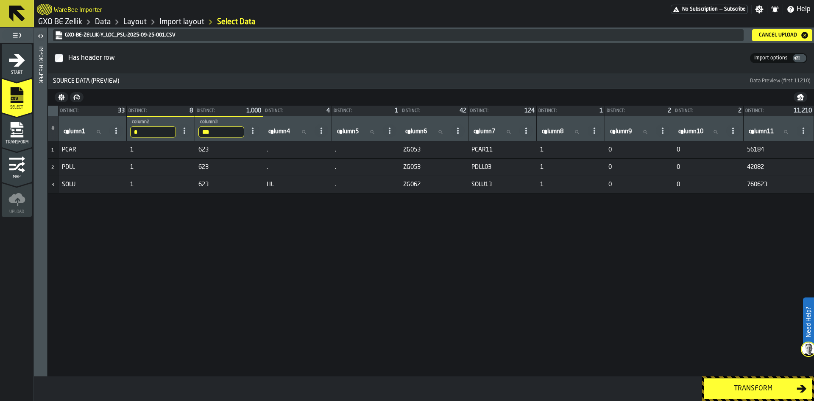
click at [793, 36] on div "Cancel Upload" at bounding box center [778, 35] width 45 height 6
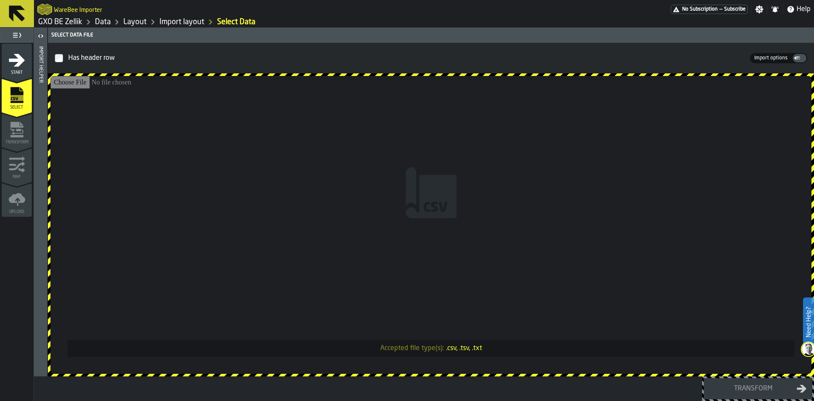
click at [20, 71] on span "Start" at bounding box center [17, 72] width 30 height 5
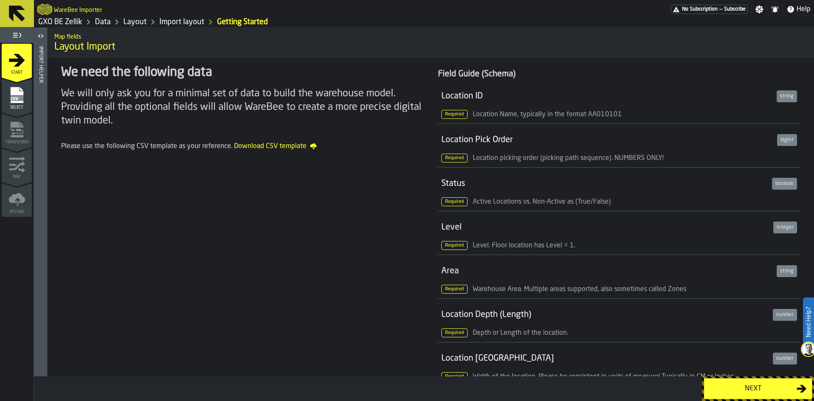
click at [140, 22] on link "Layout" at bounding box center [134, 21] width 23 height 9
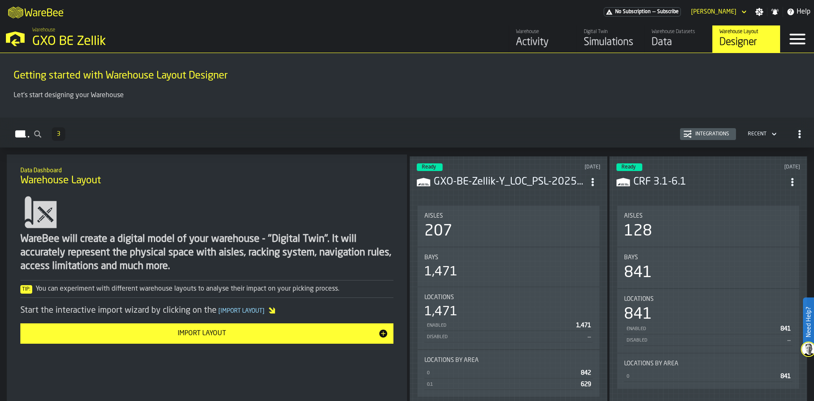
click at [530, 176] on h3 "GXO-BE-Zellik-Y_LOC_PSL-2025-09-25-001.CSV" at bounding box center [509, 182] width 151 height 14
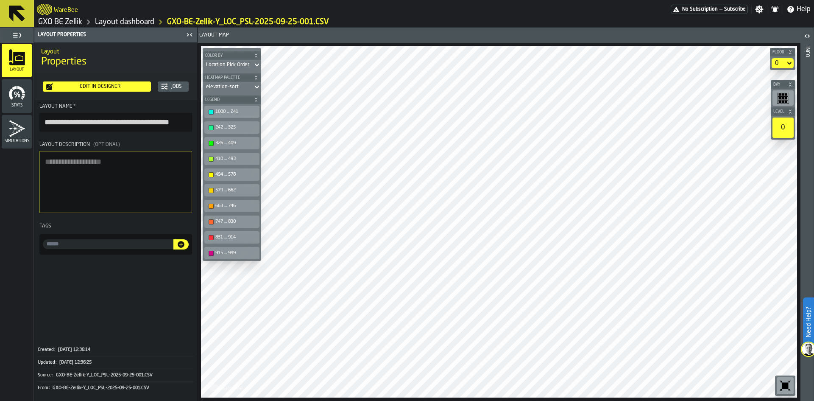
click at [109, 88] on div "Edit in Designer" at bounding box center [100, 87] width 95 height 6
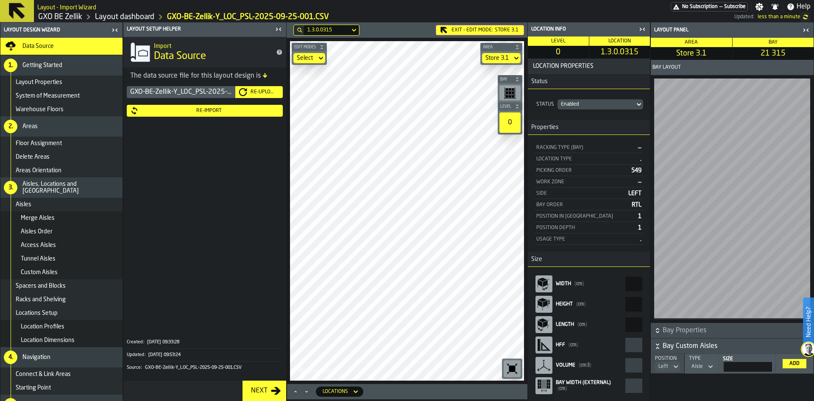
click at [276, 31] on icon "button-toggle-Close me" at bounding box center [279, 29] width 10 height 10
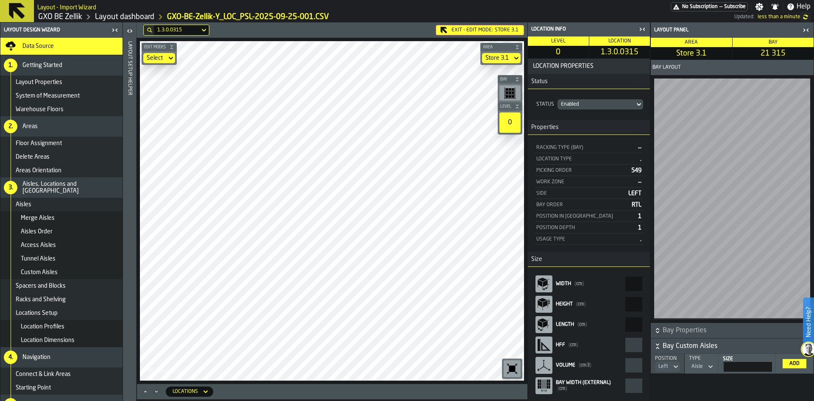
click at [802, 363] on div "Add" at bounding box center [794, 363] width 17 height 6
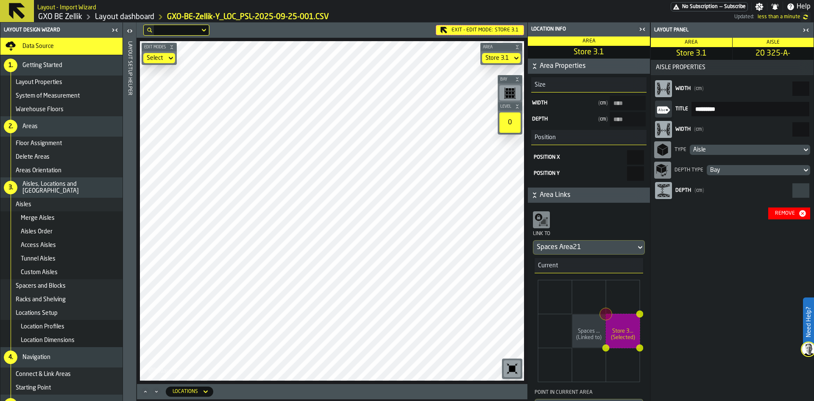
click at [796, 214] on div "Remove" at bounding box center [785, 213] width 27 height 6
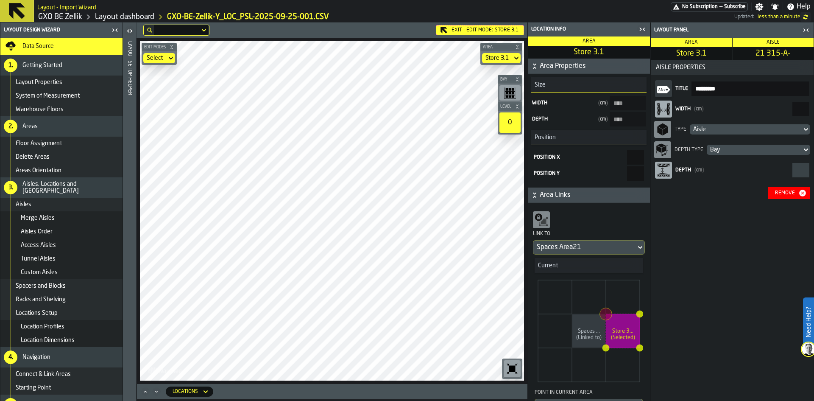
click at [773, 197] on div "Remove" at bounding box center [789, 193] width 35 height 8
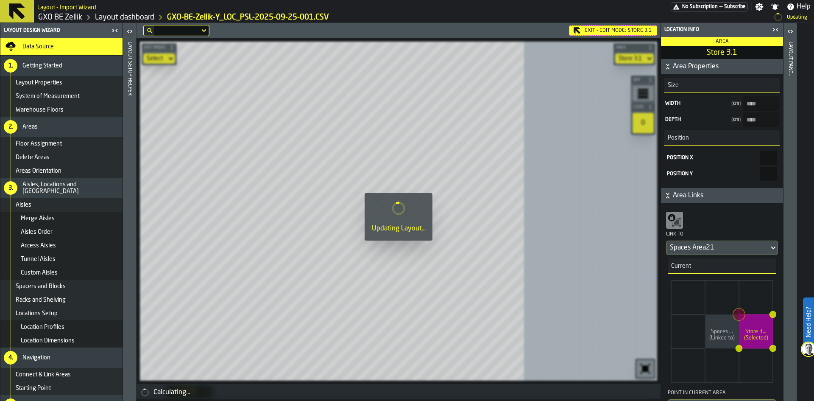
type 3\ "****"
type input "****"
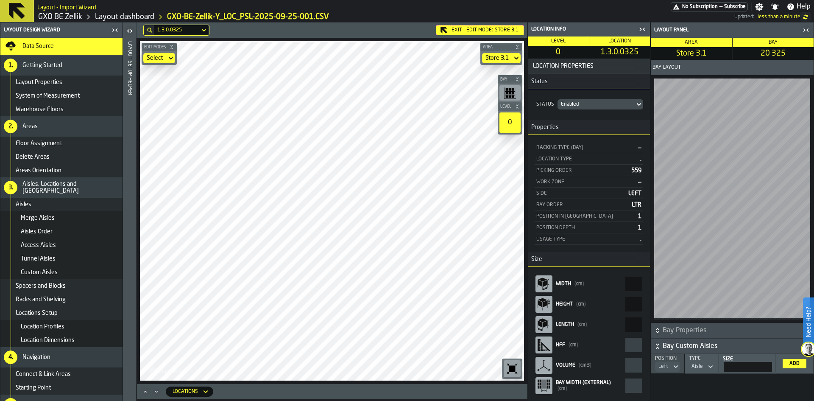
drag, startPoint x: 759, startPoint y: 365, endPoint x: 776, endPoint y: 365, distance: 16.5
click at [776, 365] on tr "Position Left Type Aisle Size ** Add" at bounding box center [732, 364] width 163 height 20
click at [707, 364] on icon at bounding box center [710, 366] width 8 height 10
click at [697, 396] on li "Block" at bounding box center [687, 402] width 54 height 20
click at [800, 362] on div "Add" at bounding box center [794, 363] width 17 height 6
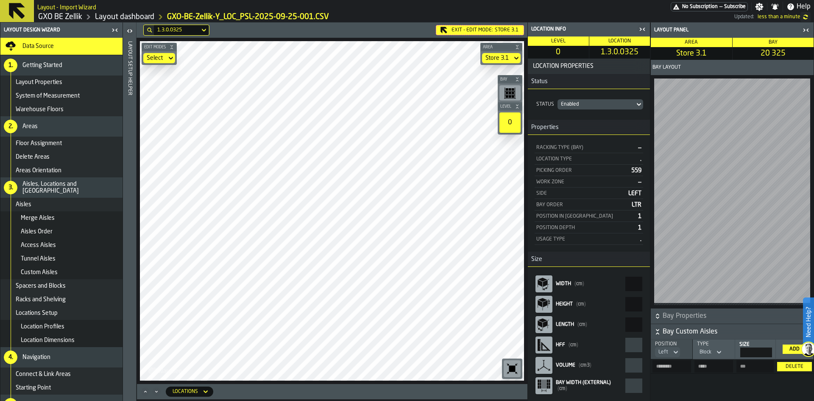
click at [800, 366] on div "Delete" at bounding box center [795, 366] width 28 height 6
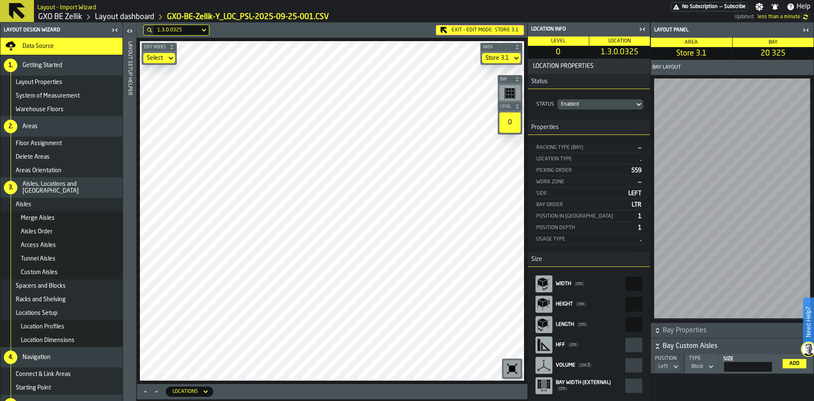
drag, startPoint x: 760, startPoint y: 365, endPoint x: 776, endPoint y: 366, distance: 15.7
click at [775, 366] on th "Size ***" at bounding box center [747, 364] width 57 height 20
type input "***"
click at [787, 363] on div "Add" at bounding box center [794, 363] width 17 height 6
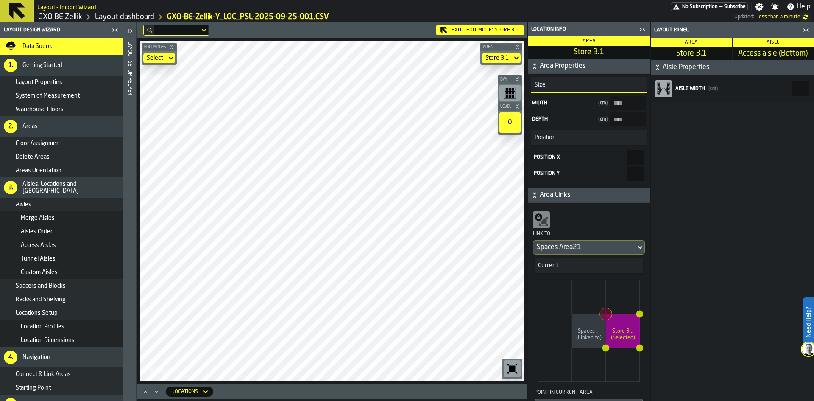
click at [578, 243] on div "Spaces Area21" at bounding box center [585, 247] width 96 height 10
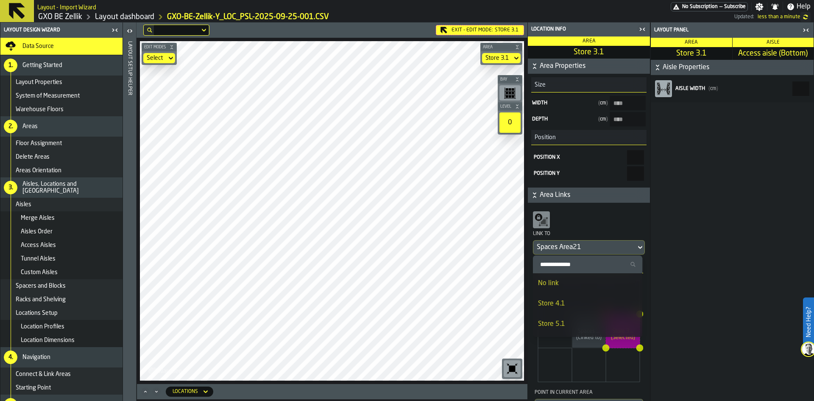
click at [578, 243] on div "Spaces Area21" at bounding box center [585, 247] width 96 height 10
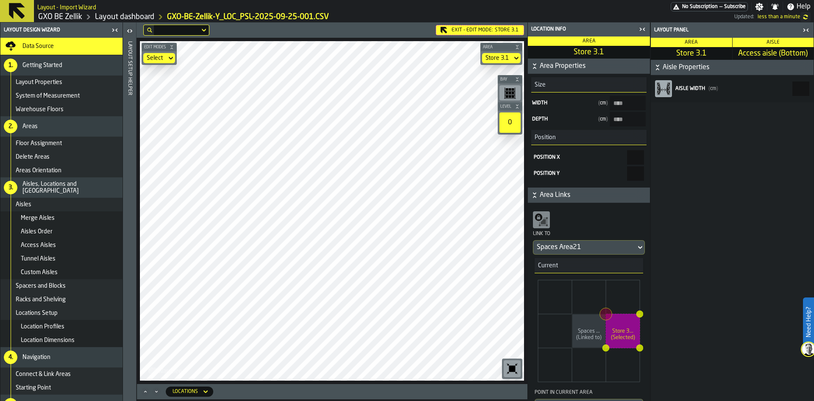
click at [664, 65] on span "Aisle Properties" at bounding box center [737, 67] width 149 height 10
click at [662, 67] on icon "button-" at bounding box center [657, 67] width 8 height 8
click at [556, 66] on span "Area Properties" at bounding box center [594, 66] width 109 height 10
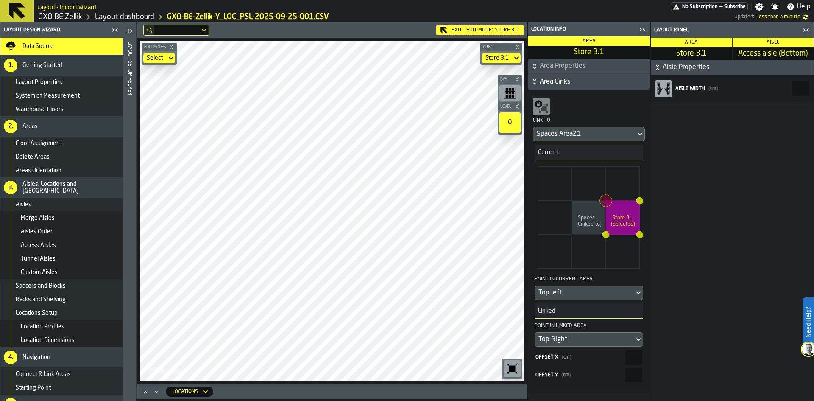
click at [555, 76] on button "Area Links" at bounding box center [589, 81] width 122 height 15
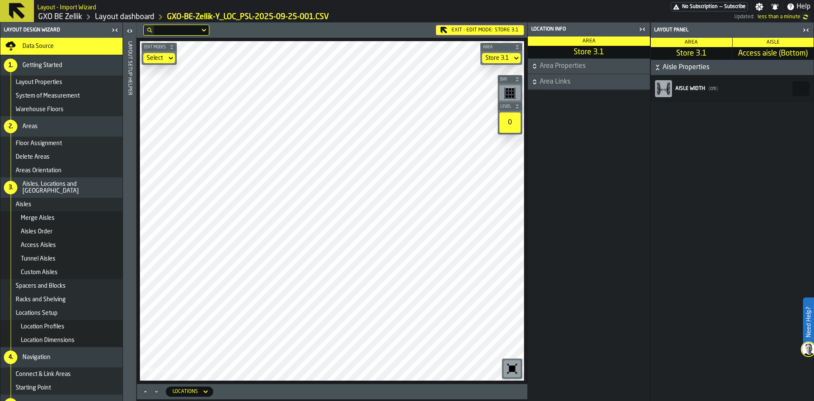
click at [561, 68] on span "Area Properties" at bounding box center [594, 66] width 109 height 10
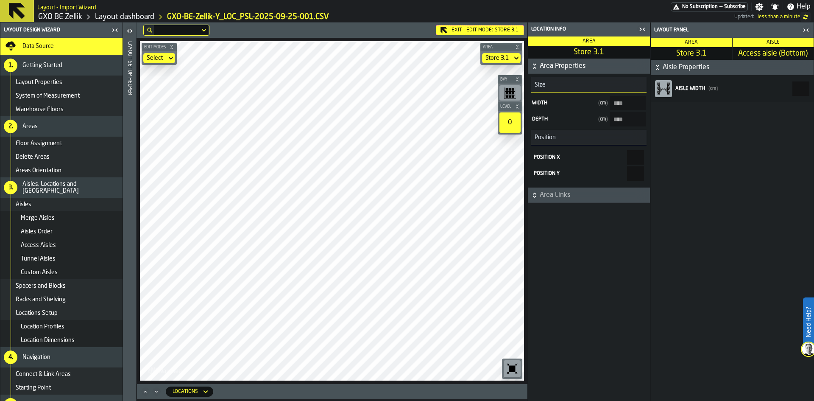
click at [557, 65] on span "Area Properties" at bounding box center [594, 66] width 109 height 10
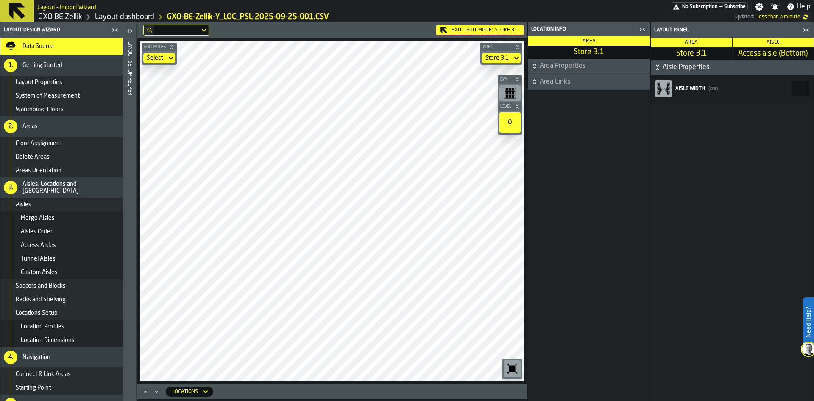
click at [557, 65] on span "Area Properties" at bounding box center [594, 66] width 109 height 10
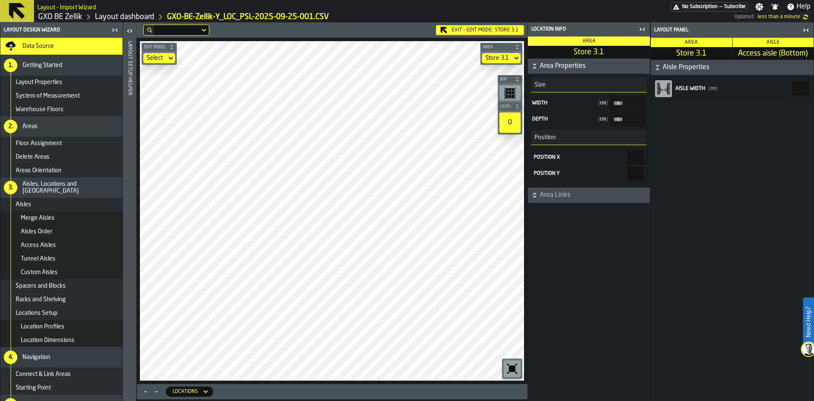
click at [557, 67] on span "Area Properties" at bounding box center [594, 66] width 109 height 10
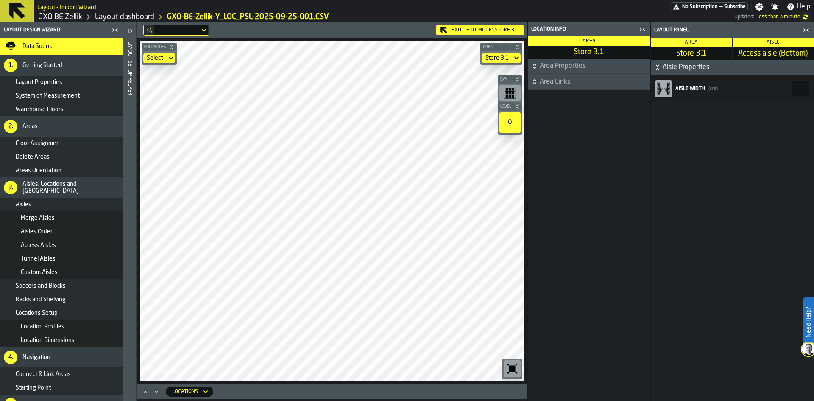
click at [556, 83] on span "Area Links" at bounding box center [594, 82] width 109 height 10
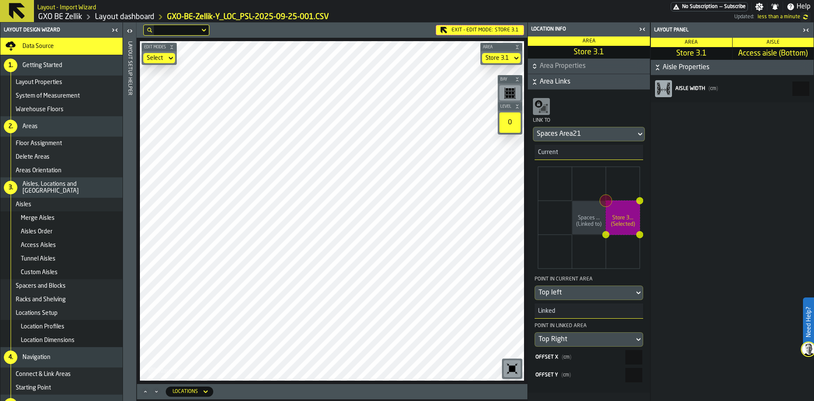
click at [771, 43] on span "Aisle" at bounding box center [773, 42] width 13 height 5
click at [687, 65] on span "Aisle Properties" at bounding box center [737, 67] width 149 height 10
click at [592, 76] on button "Area Links" at bounding box center [589, 81] width 122 height 15
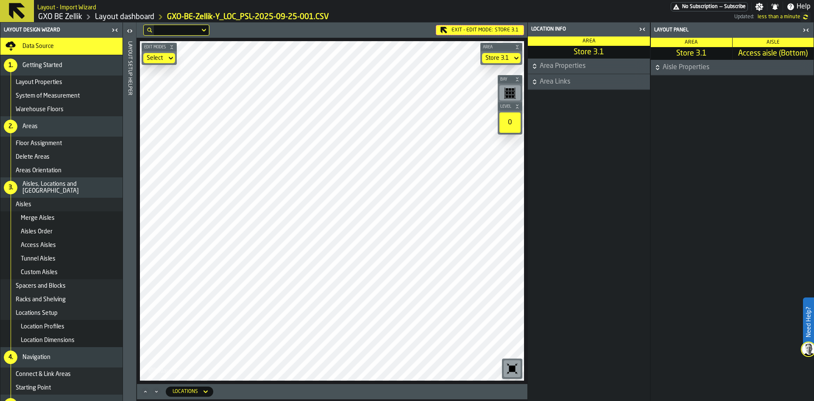
click at [687, 63] on span "Aisle Properties" at bounding box center [737, 67] width 149 height 10
click at [689, 63] on span "Aisle Properties" at bounding box center [737, 67] width 149 height 10
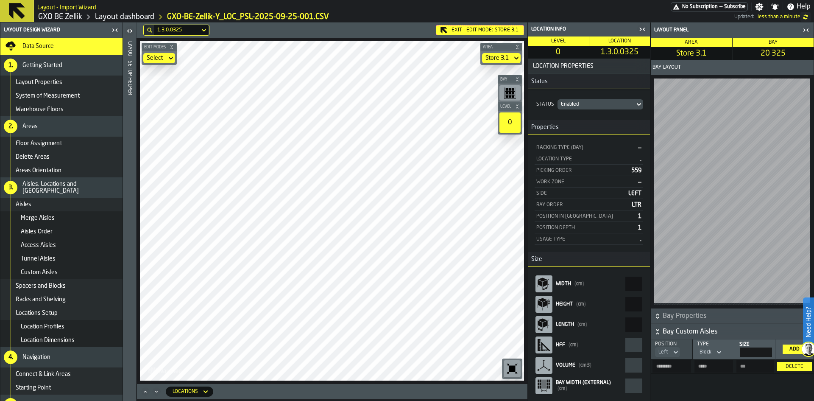
click at [797, 349] on div "Add" at bounding box center [794, 349] width 17 height 6
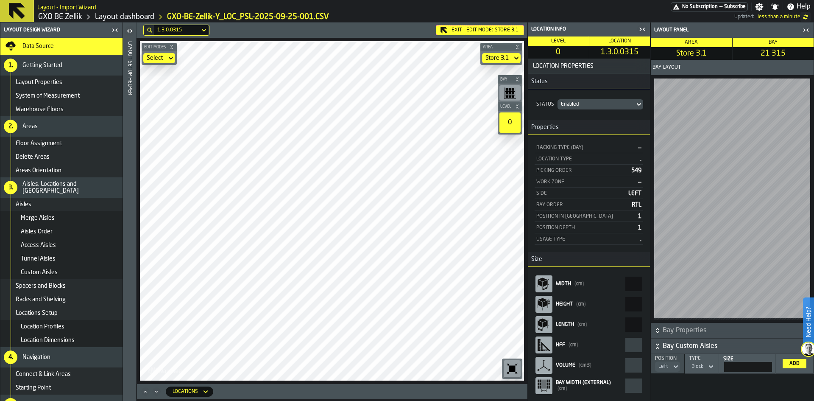
click at [701, 366] on div "Block" at bounding box center [698, 366] width 12 height 6
click at [701, 379] on div "Aisle" at bounding box center [688, 382] width 44 height 10
click at [795, 361] on div "Add" at bounding box center [794, 363] width 17 height 6
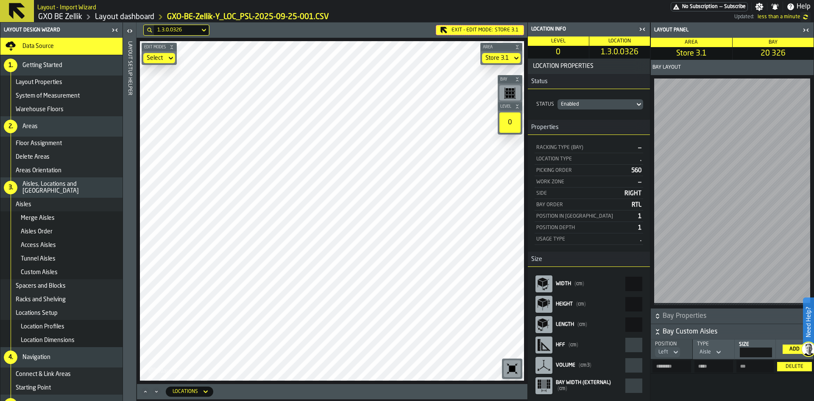
click at [793, 366] on div "Delete" at bounding box center [795, 366] width 28 height 6
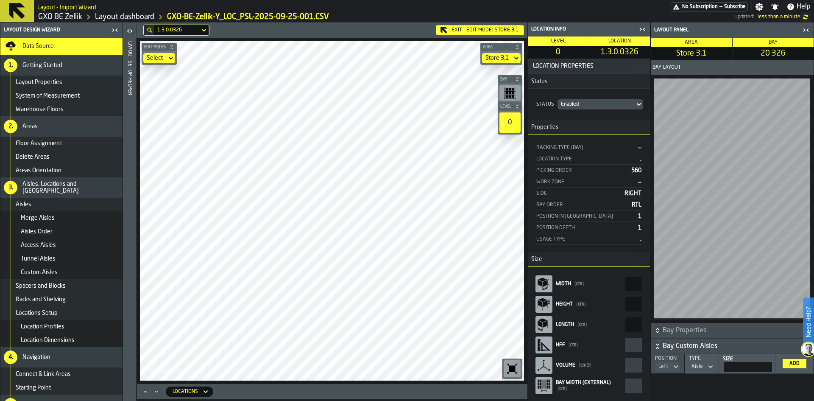
drag, startPoint x: 757, startPoint y: 364, endPoint x: 778, endPoint y: 364, distance: 20.8
click at [778, 364] on tr "Position Left Type Aisle Size ** Add" at bounding box center [732, 364] width 163 height 20
click at [703, 363] on div "Aisle" at bounding box center [697, 366] width 18 height 9
click at [696, 399] on div "Block" at bounding box center [687, 402] width 44 height 10
click at [801, 365] on div "Add" at bounding box center [794, 363] width 17 height 6
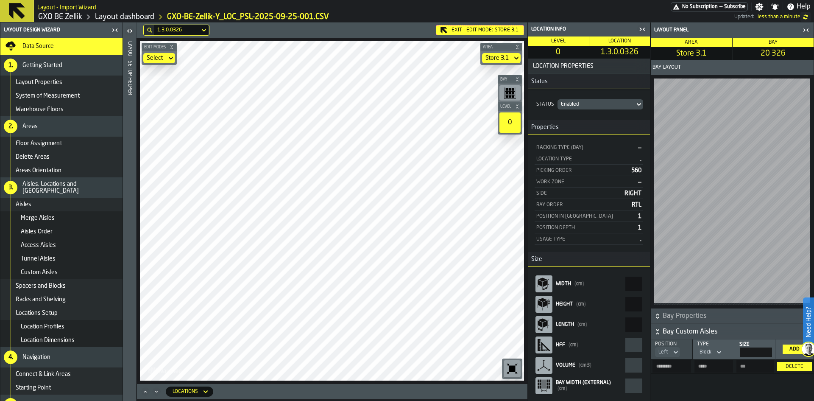
click at [788, 363] on div "Delete" at bounding box center [795, 366] width 28 height 6
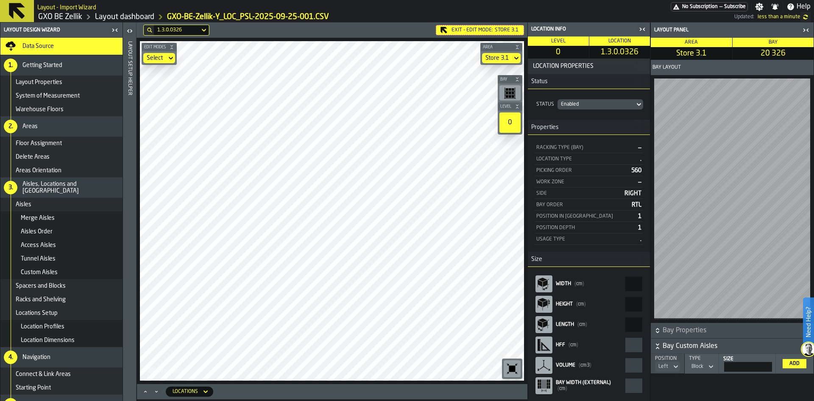
click at [682, 367] on th "Position Left" at bounding box center [668, 364] width 34 height 20
click at [666, 367] on div "Left" at bounding box center [664, 366] width 10 height 6
click at [663, 396] on li "Right" at bounding box center [654, 402] width 54 height 20
click at [790, 364] on div "Add" at bounding box center [794, 363] width 17 height 6
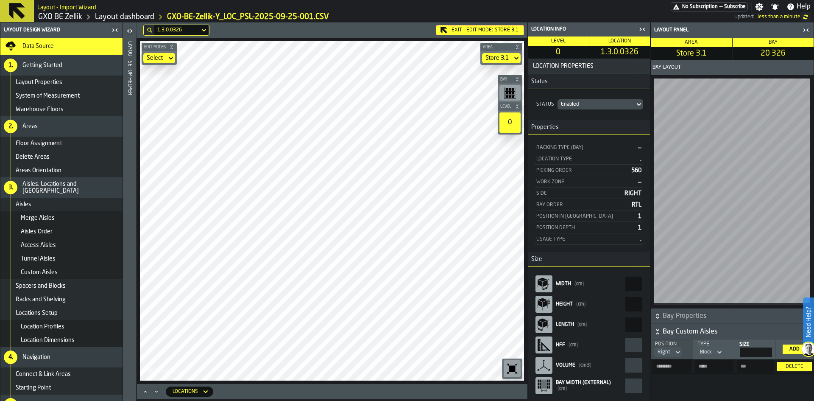
click at [793, 346] on div "Add" at bounding box center [794, 349] width 17 height 6
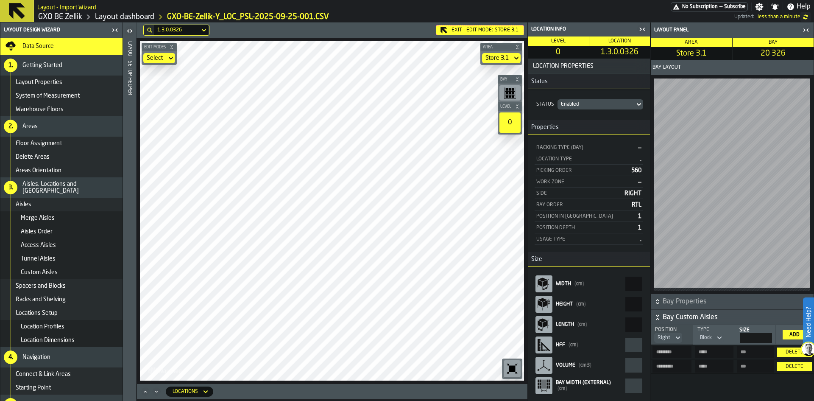
click at [793, 350] on div "Delete" at bounding box center [795, 352] width 28 height 6
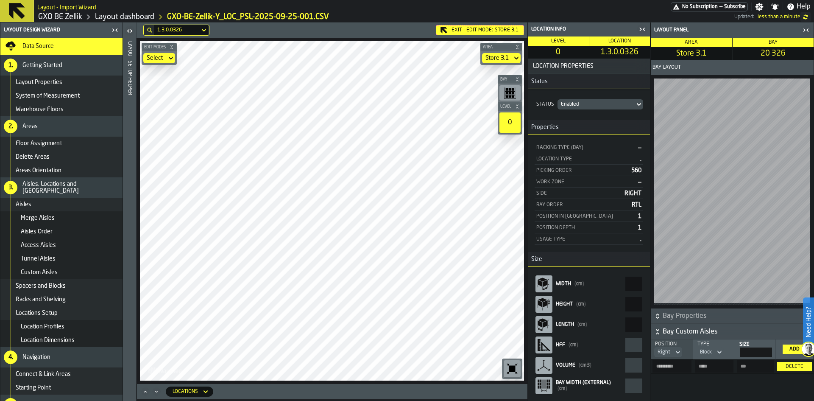
drag, startPoint x: 761, startPoint y: 351, endPoint x: 773, endPoint y: 351, distance: 11.9
click at [773, 351] on th "Size ***" at bounding box center [755, 349] width 41 height 20
type input "***"
click at [794, 347] on div "Add" at bounding box center [794, 349] width 17 height 6
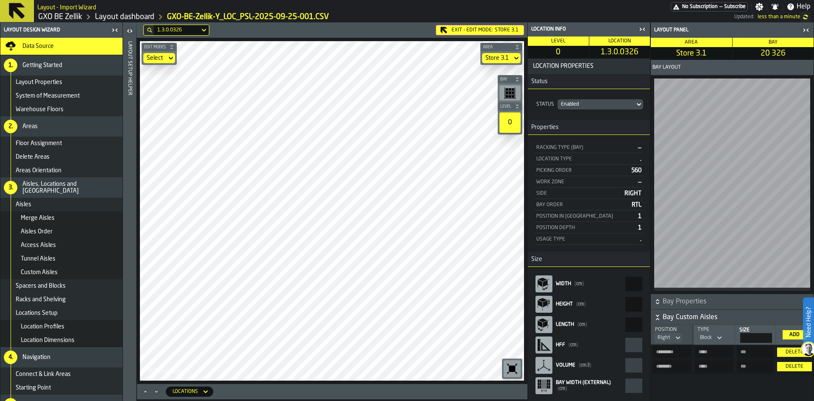
click at [713, 333] on div "Block" at bounding box center [706, 337] width 19 height 9
click at [716, 349] on div "Aisle" at bounding box center [697, 351] width 44 height 10
click at [793, 333] on div "Add" at bounding box center [794, 335] width 17 height 6
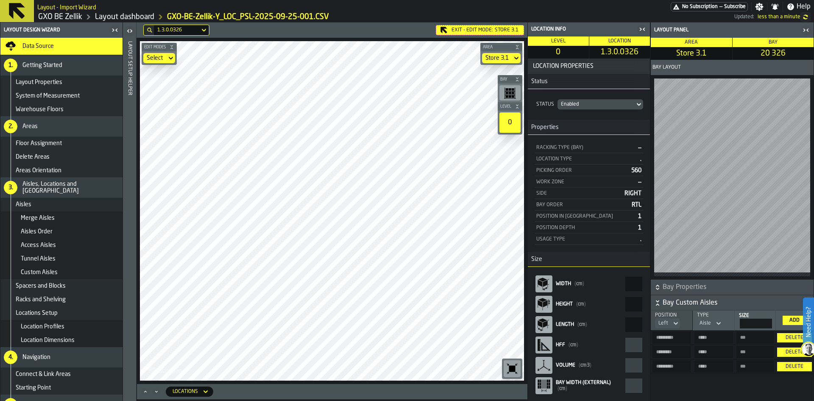
drag, startPoint x: 763, startPoint y: 320, endPoint x: 776, endPoint y: 319, distance: 13.2
click at [776, 319] on tr "Position Left Type Aisle Size ** Add" at bounding box center [732, 320] width 163 height 20
click at [794, 317] on div "Add" at bounding box center [794, 320] width 17 height 6
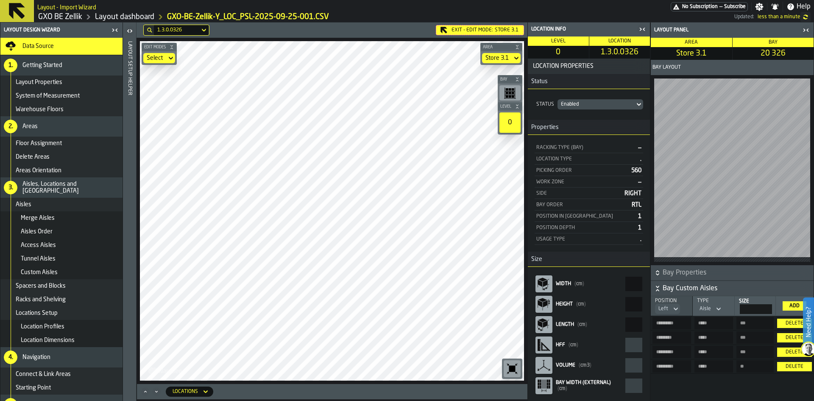
click at [794, 320] on div "Delete" at bounding box center [795, 323] width 28 height 6
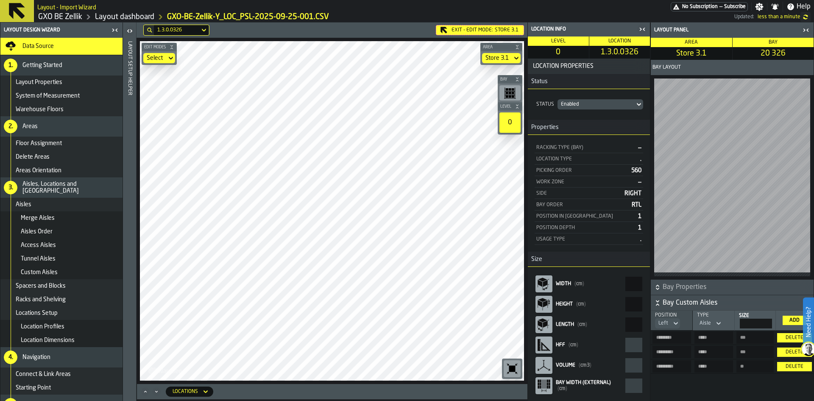
click at [786, 367] on div "Delete" at bounding box center [795, 366] width 28 height 6
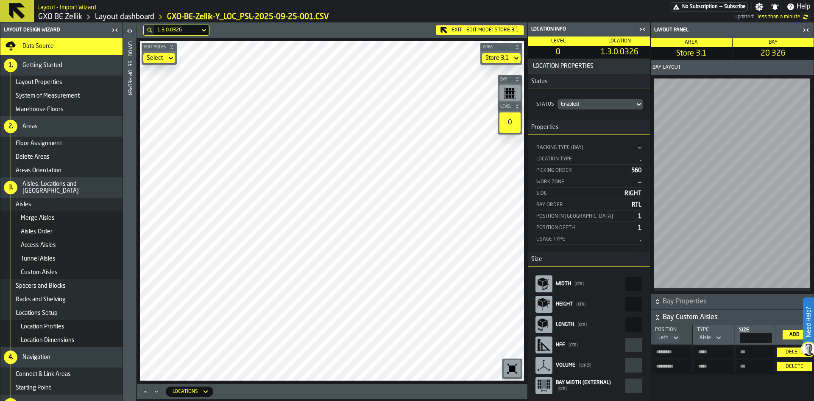
click at [790, 364] on div "Delete" at bounding box center [795, 366] width 28 height 6
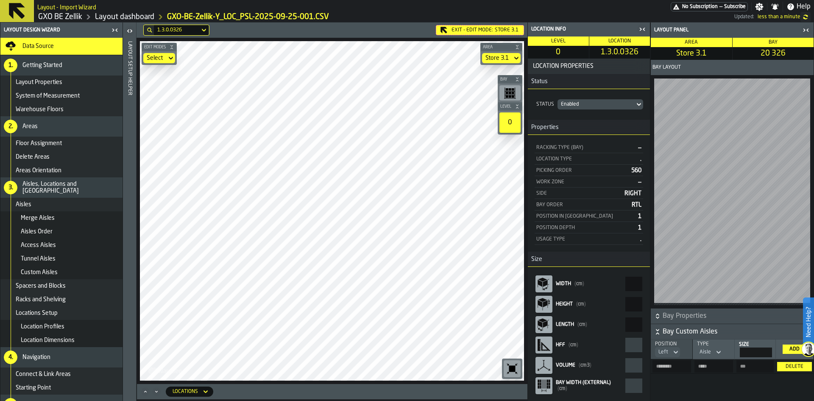
click at [790, 368] on div "Delete" at bounding box center [795, 366] width 28 height 6
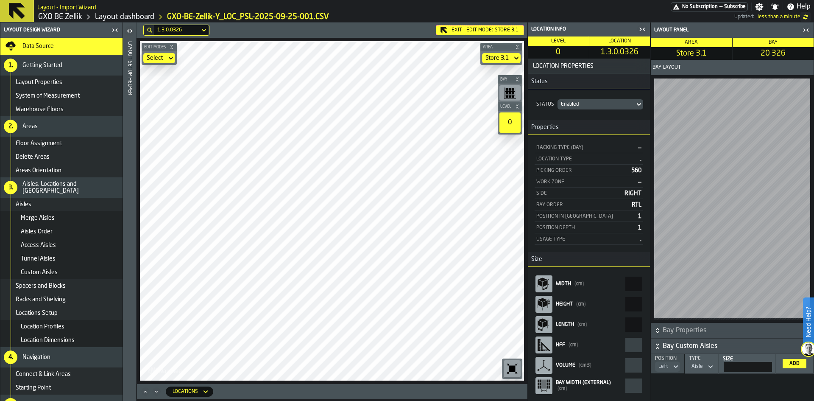
drag, startPoint x: 751, startPoint y: 365, endPoint x: 782, endPoint y: 368, distance: 31.1
click at [782, 368] on tr "Position Left Type Aisle Size ** Add" at bounding box center [732, 364] width 163 height 20
click at [698, 367] on div "Aisle" at bounding box center [697, 366] width 11 height 6
click at [698, 396] on li "Block" at bounding box center [687, 402] width 54 height 20
click at [793, 365] on div "Add" at bounding box center [794, 363] width 17 height 6
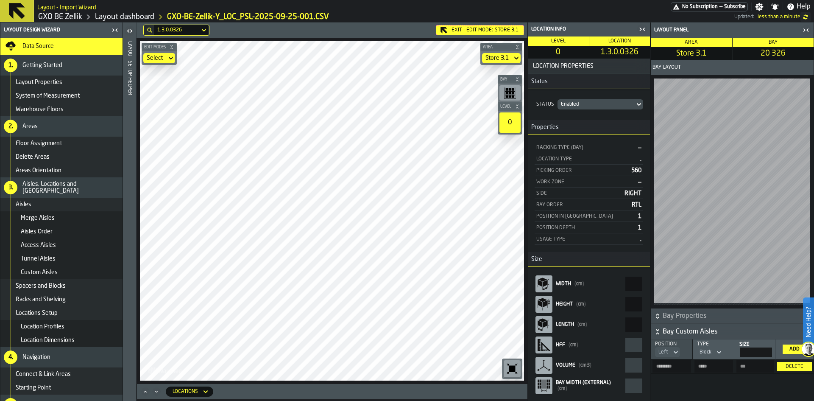
click at [804, 368] on div "Delete" at bounding box center [795, 366] width 28 height 6
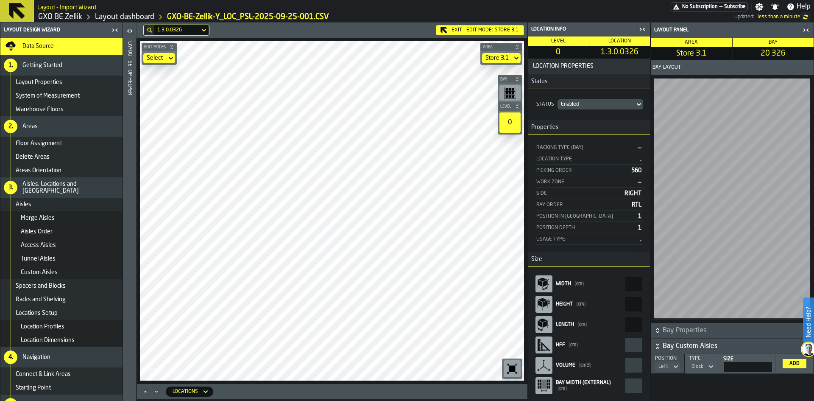
click at [668, 366] on div "Left" at bounding box center [664, 366] width 10 height 6
click at [665, 397] on div "Right" at bounding box center [654, 402] width 44 height 10
click at [798, 364] on div "Add" at bounding box center [794, 363] width 17 height 6
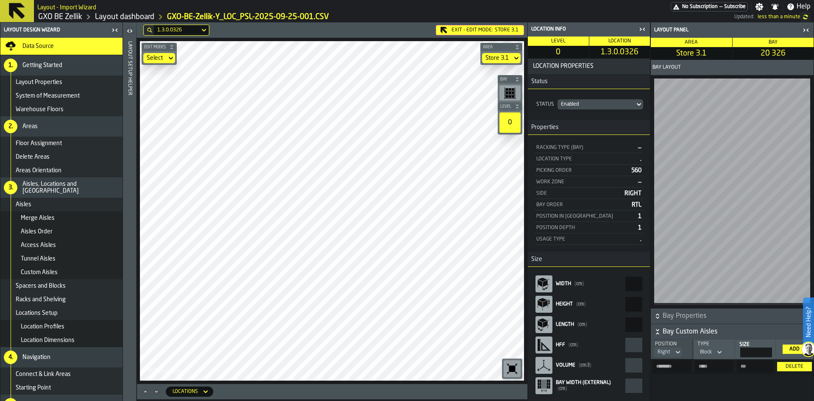
drag, startPoint x: 764, startPoint y: 350, endPoint x: 774, endPoint y: 351, distance: 9.8
click at [774, 351] on th "Size ***" at bounding box center [755, 349] width 41 height 20
drag, startPoint x: 758, startPoint y: 349, endPoint x: 784, endPoint y: 351, distance: 26.3
click at [784, 351] on tr "Position Right Type Block Size *** Add" at bounding box center [732, 349] width 163 height 20
click at [784, 363] on div "Delete" at bounding box center [795, 366] width 28 height 6
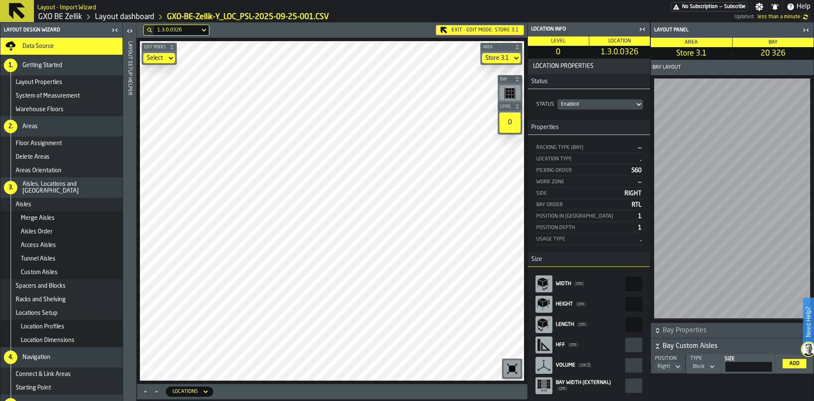
click at [792, 363] on div "Add" at bounding box center [794, 363] width 17 height 6
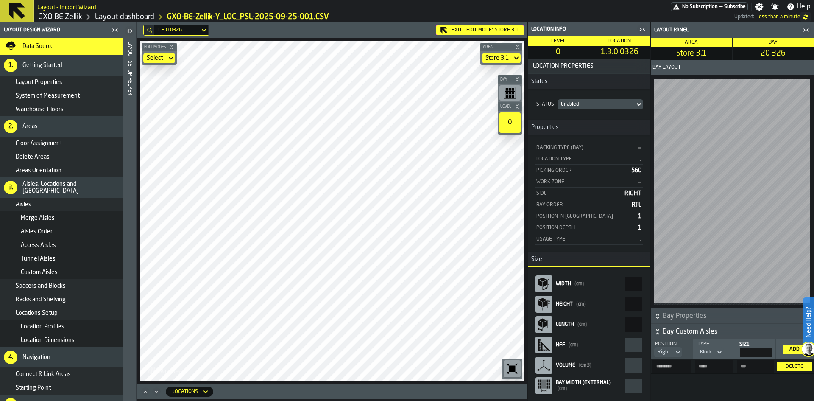
drag, startPoint x: 756, startPoint y: 352, endPoint x: 776, endPoint y: 352, distance: 19.5
click at [776, 352] on th "Size ***" at bounding box center [755, 349] width 41 height 20
click at [796, 362] on button "Delete" at bounding box center [794, 366] width 34 height 9
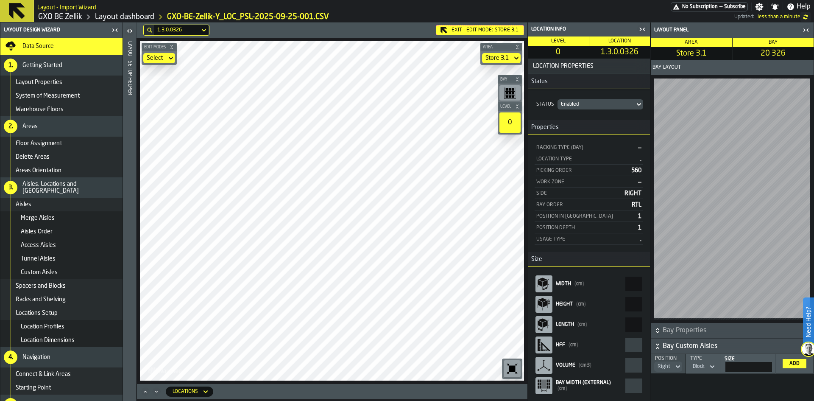
click at [795, 362] on div "Add" at bounding box center [794, 363] width 17 height 6
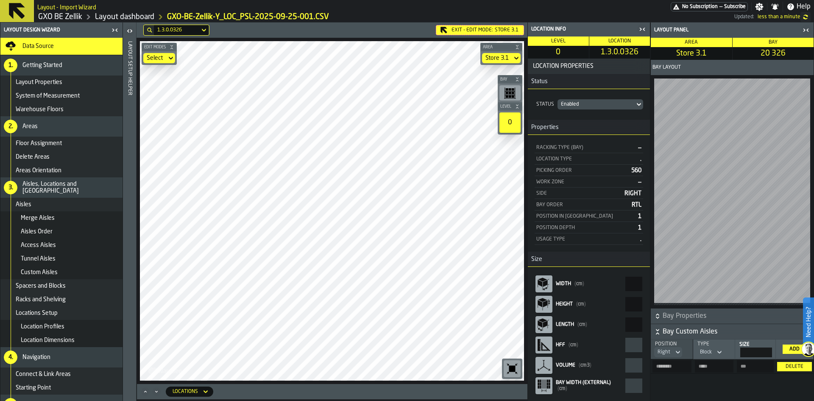
drag, startPoint x: 759, startPoint y: 351, endPoint x: 825, endPoint y: 351, distance: 65.7
click at [814, 351] on html "Need Help? Layout - Import Wizard No Subscription — Subscribe Settings Notifica…" at bounding box center [407, 200] width 814 height 401
click at [712, 350] on div "Block" at bounding box center [706, 351] width 19 height 9
click at [710, 368] on div "Aisle" at bounding box center [697, 366] width 44 height 10
click at [791, 346] on div "Add" at bounding box center [794, 349] width 17 height 6
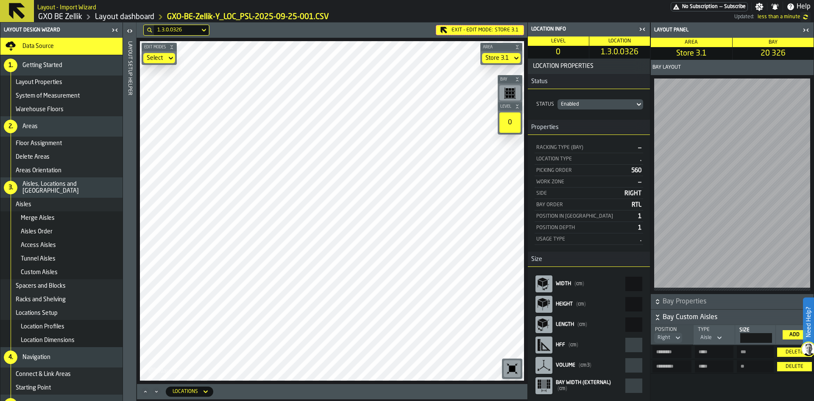
click at [791, 347] on button "Delete" at bounding box center [794, 351] width 34 height 9
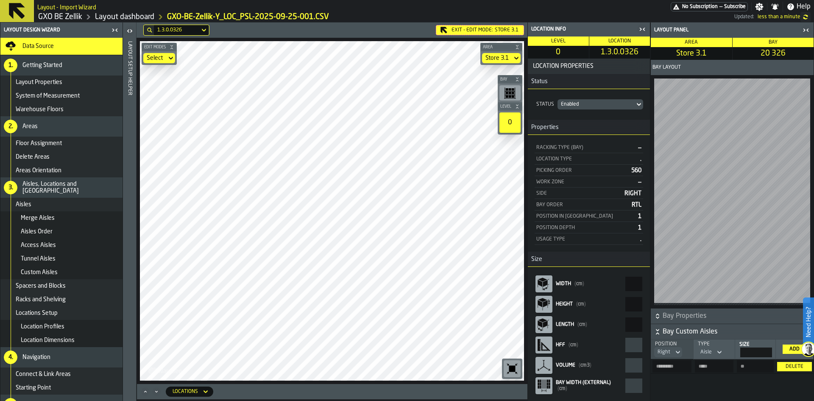
click at [798, 366] on div "Delete" at bounding box center [795, 366] width 28 height 6
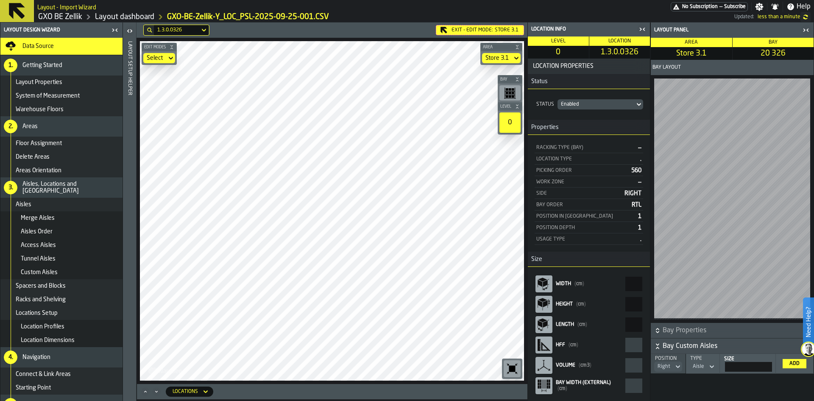
drag, startPoint x: 743, startPoint y: 366, endPoint x: 785, endPoint y: 369, distance: 42.1
click at [785, 369] on tr "Position Right Type Aisle Size ** Add" at bounding box center [732, 364] width 163 height 20
click at [693, 366] on div "Aisle" at bounding box center [698, 366] width 11 height 6
click at [690, 398] on div "Block" at bounding box center [688, 402] width 44 height 10
click at [803, 365] on div "Add" at bounding box center [794, 363] width 17 height 6
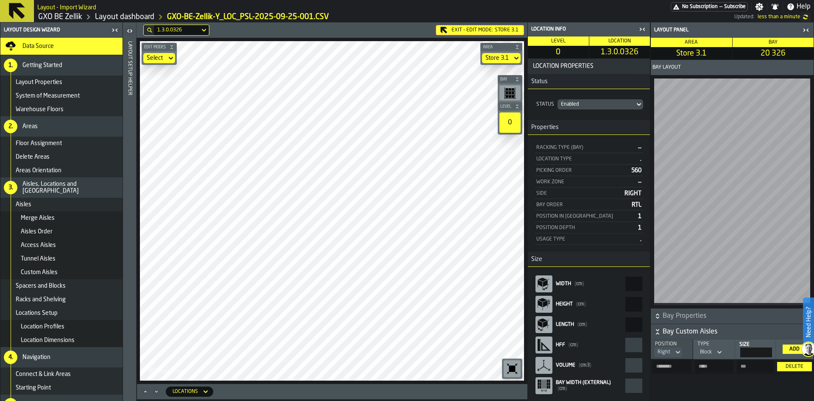
click at [757, 355] on input "***" at bounding box center [756, 352] width 32 height 10
drag, startPoint x: 759, startPoint y: 352, endPoint x: 773, endPoint y: 352, distance: 14.0
click at [773, 352] on th "Size ***" at bounding box center [755, 349] width 41 height 20
type input "**"
click at [714, 354] on div "Block" at bounding box center [706, 351] width 19 height 9
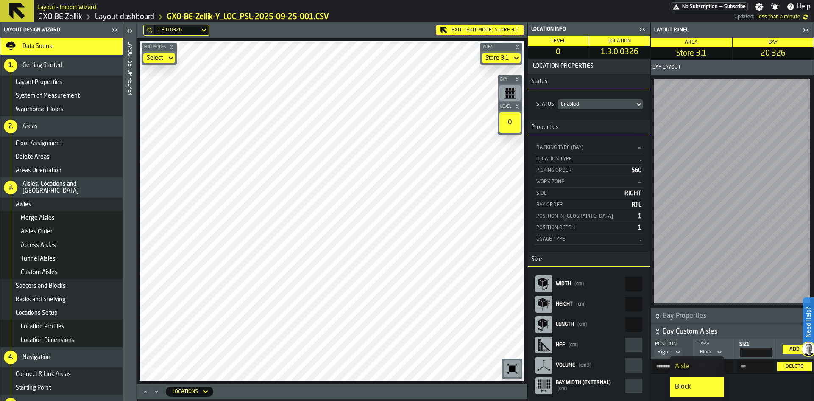
click at [702, 375] on li "Aisle" at bounding box center [697, 366] width 54 height 20
click at [792, 347] on div "Add" at bounding box center [794, 349] width 17 height 6
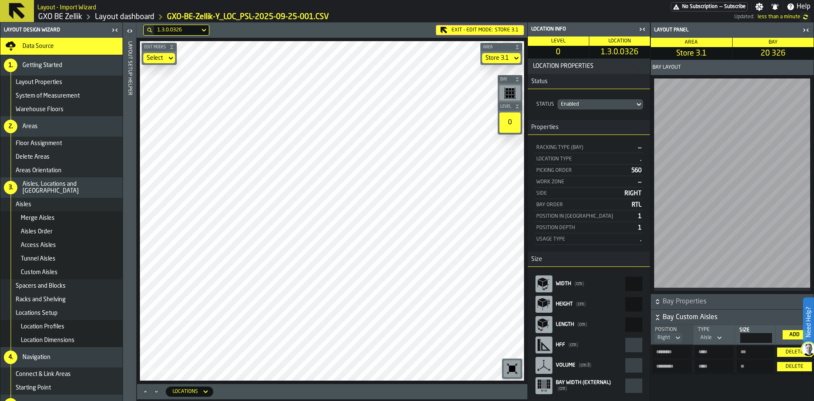
click at [796, 332] on div "Add" at bounding box center [794, 335] width 17 height 6
click at [709, 335] on div "Aisle" at bounding box center [705, 338] width 11 height 6
click at [692, 366] on div "Block" at bounding box center [696, 371] width 44 height 10
click at [762, 334] on input "**" at bounding box center [756, 338] width 32 height 10
drag, startPoint x: 764, startPoint y: 335, endPoint x: 775, endPoint y: 335, distance: 11.0
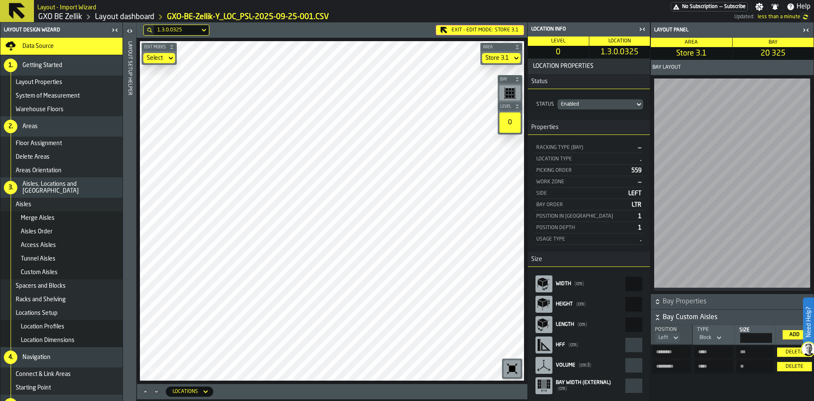
click at [775, 335] on th "Size **" at bounding box center [755, 335] width 41 height 20
type input "**"
click at [789, 332] on div "Add" at bounding box center [794, 335] width 17 height 6
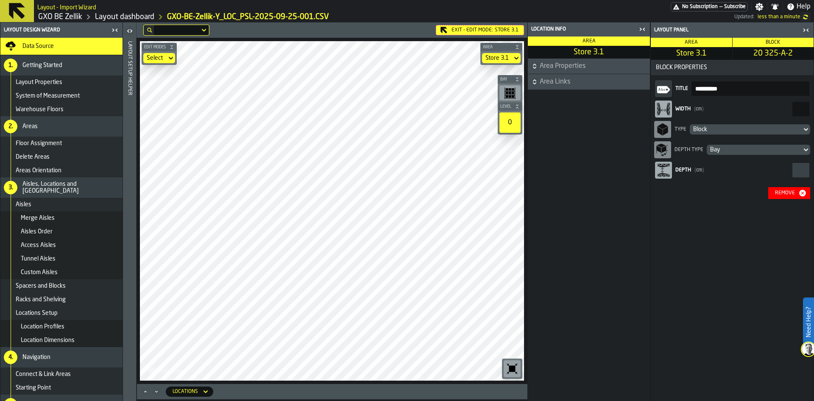
click at [603, 68] on span "Area Properties" at bounding box center [594, 66] width 109 height 10
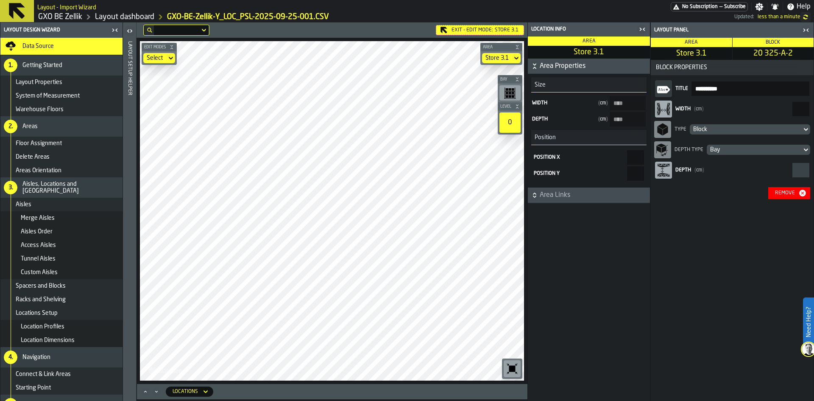
click at [581, 197] on span "Area Links" at bounding box center [594, 195] width 109 height 10
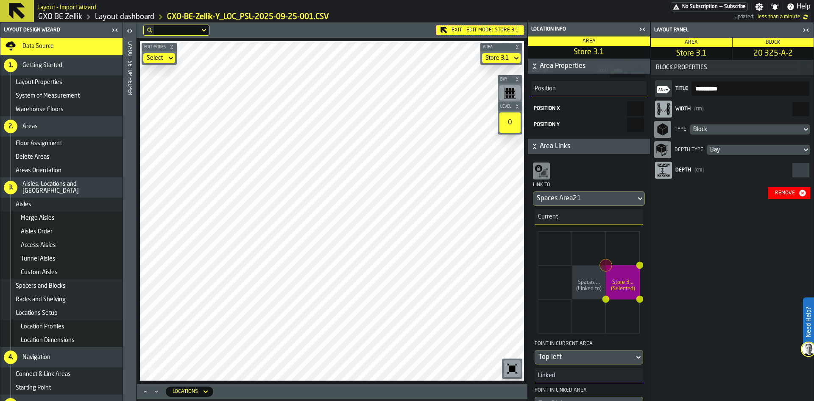
scroll to position [104, 0]
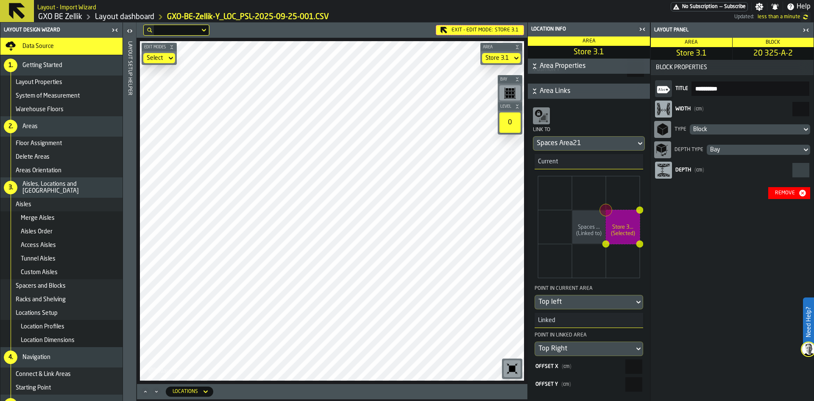
drag, startPoint x: 626, startPoint y: 381, endPoint x: 644, endPoint y: 385, distance: 17.9
click at [644, 385] on section "Link to Spaces Area21 Current Spaces ... (Linked to) Store 3... (Selected) Poin…" at bounding box center [588, 250] width 115 height 296
click at [628, 385] on input "**" at bounding box center [633, 384] width 17 height 14
type input "***"
type input "****"
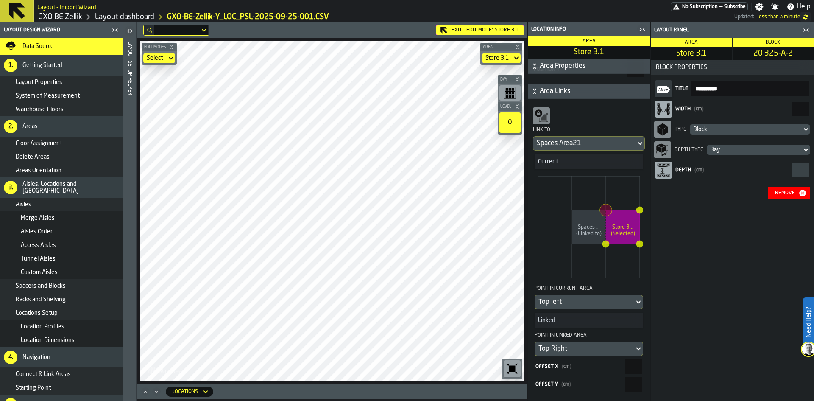
click at [625, 367] on input "*" at bounding box center [633, 366] width 17 height 14
click at [626, 390] on input "***" at bounding box center [633, 384] width 17 height 14
click at [629, 384] on input "***" at bounding box center [633, 384] width 17 height 14
type input "**"
type input "****"
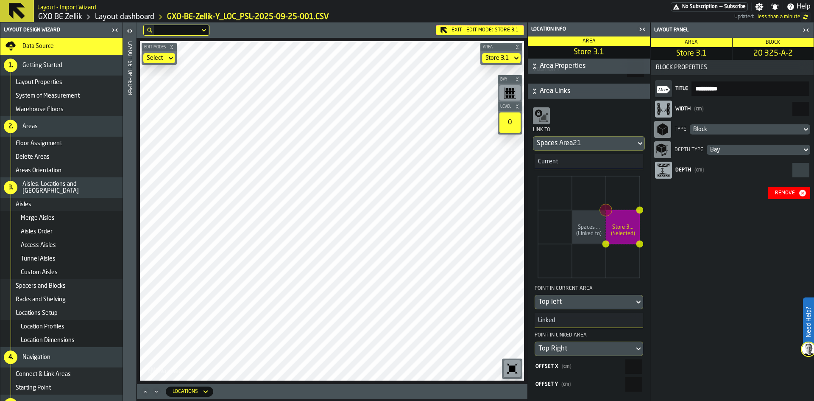
type input "**"
click at [629, 368] on input "*" at bounding box center [633, 366] width 17 height 14
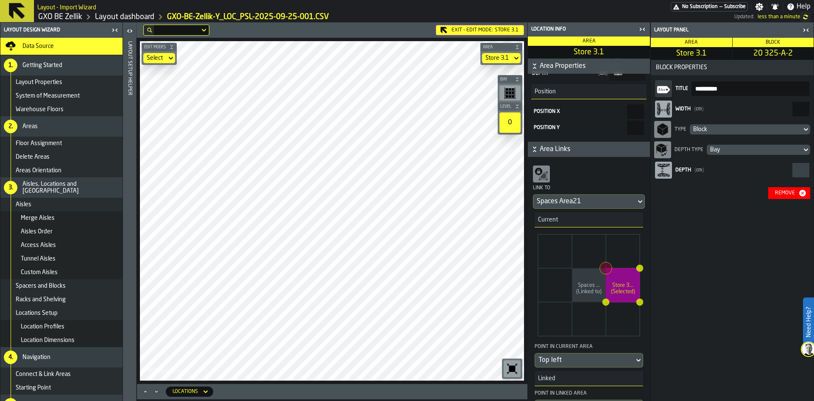
scroll to position [0, 0]
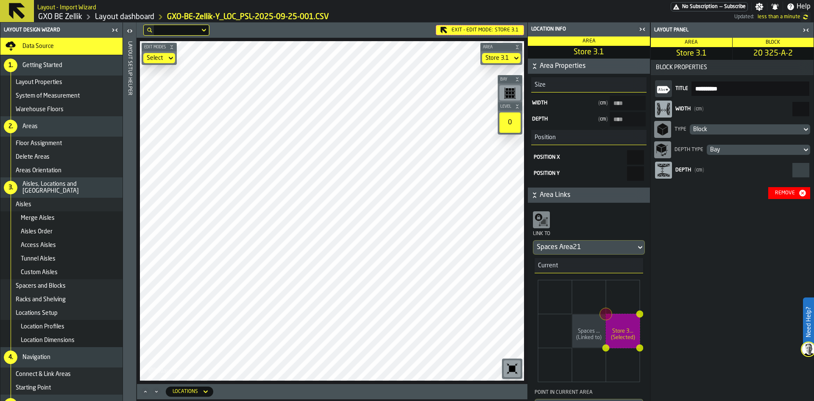
click at [628, 159] on input "****" at bounding box center [635, 157] width 17 height 14
drag, startPoint x: 619, startPoint y: 177, endPoint x: 643, endPoint y: 174, distance: 24.7
click at [643, 174] on section "Position X **** Position Y ****" at bounding box center [588, 165] width 115 height 37
type input "****"
click at [630, 156] on input "****" at bounding box center [635, 157] width 17 height 14
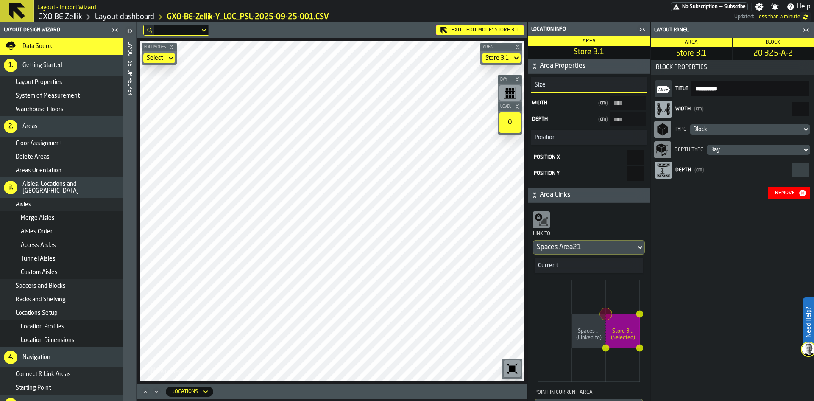
click at [627, 172] on input "****" at bounding box center [635, 173] width 17 height 14
drag, startPoint x: 615, startPoint y: 175, endPoint x: 644, endPoint y: 173, distance: 28.9
click at [643, 174] on section "Position X **** Position Y ****" at bounding box center [588, 165] width 115 height 37
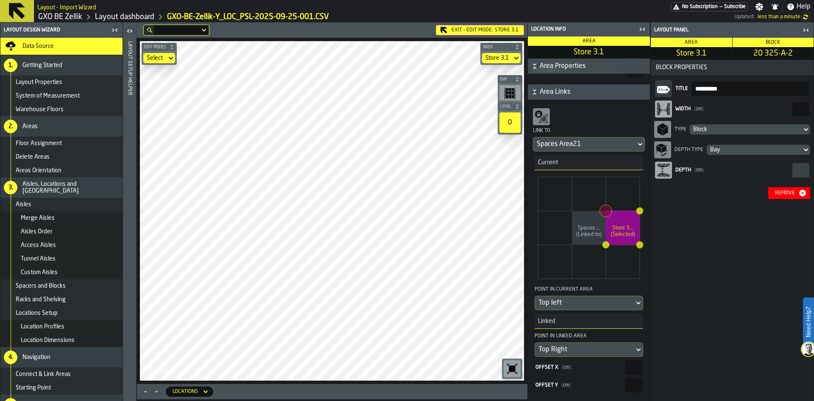
scroll to position [104, 0]
click at [545, 120] on icon at bounding box center [543, 117] width 5 height 5
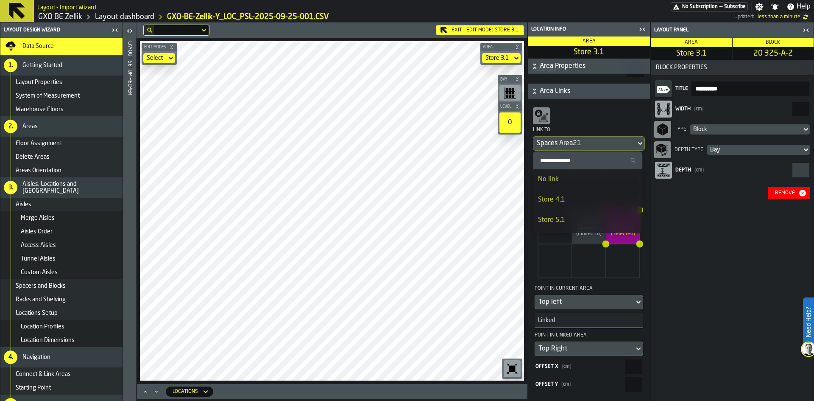
click at [611, 285] on div "Point in current area" at bounding box center [589, 290] width 109 height 10
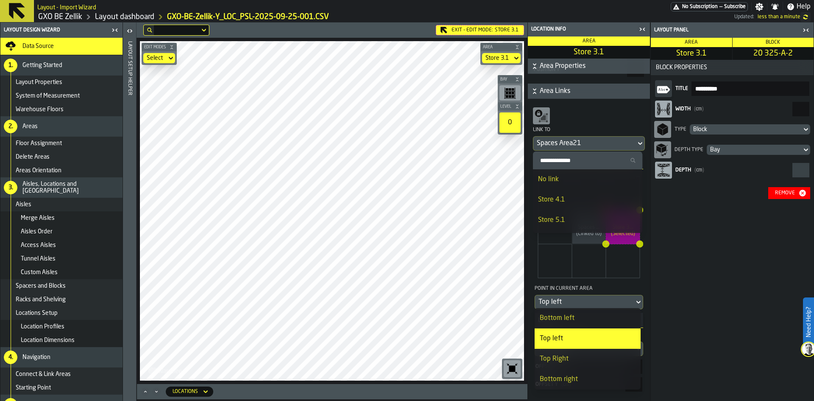
click at [612, 113] on div "Link to Spaces Area21" at bounding box center [589, 128] width 112 height 45
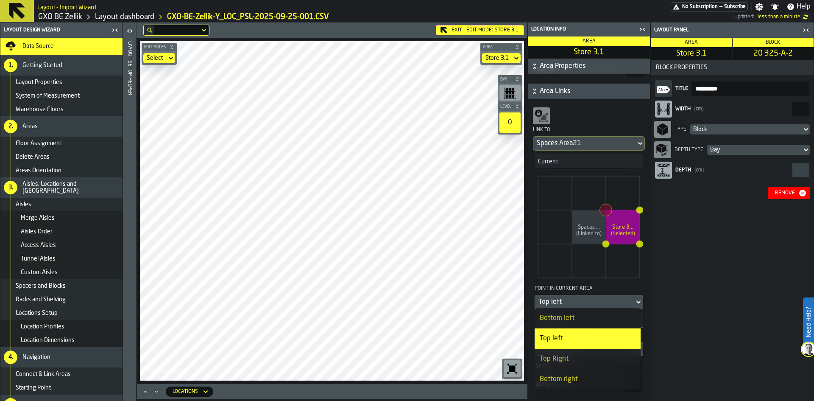
click at [612, 113] on div "Link to Spaces Area21" at bounding box center [589, 128] width 112 height 45
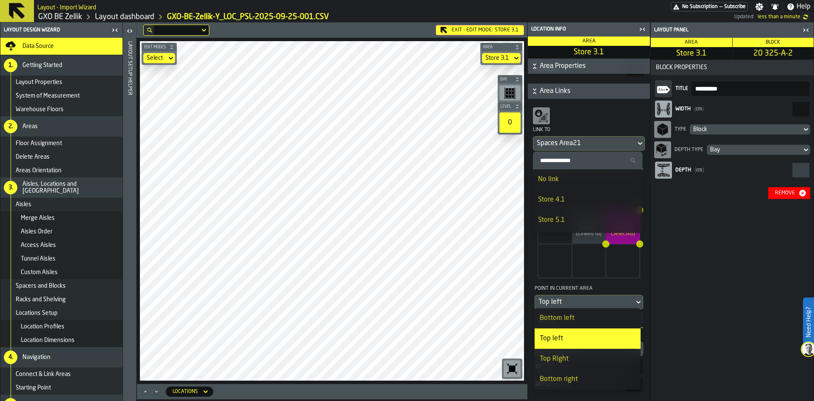
click at [612, 113] on div "Link to Spaces Area21" at bounding box center [589, 128] width 112 height 45
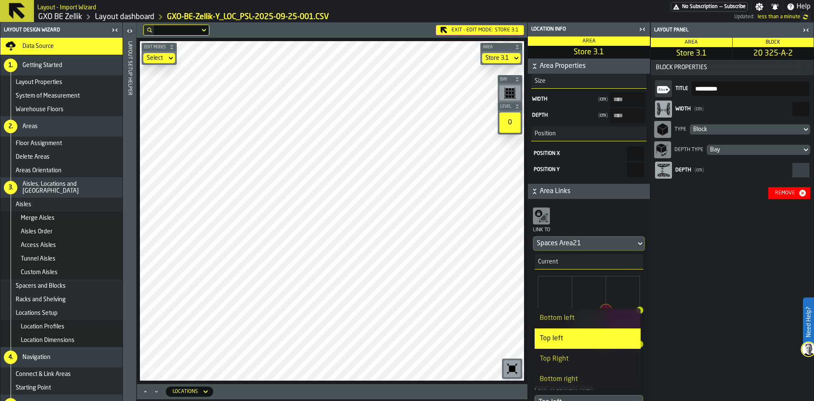
scroll to position [0, 0]
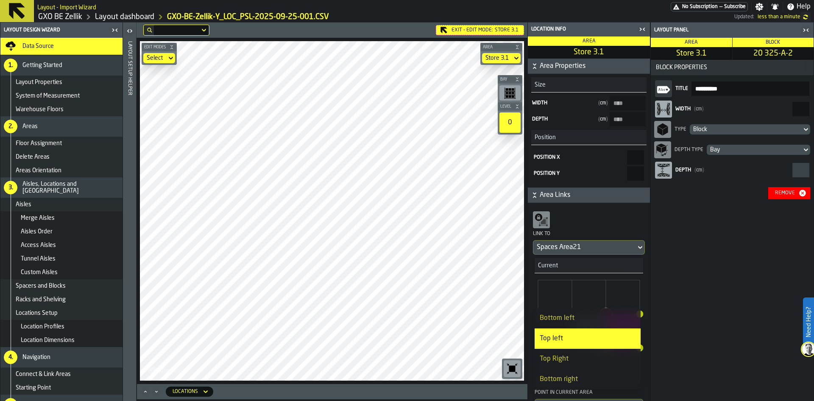
click at [627, 173] on input "****" at bounding box center [635, 173] width 17 height 14
click at [805, 32] on icon "button-toggle-Close me" at bounding box center [806, 30] width 10 height 10
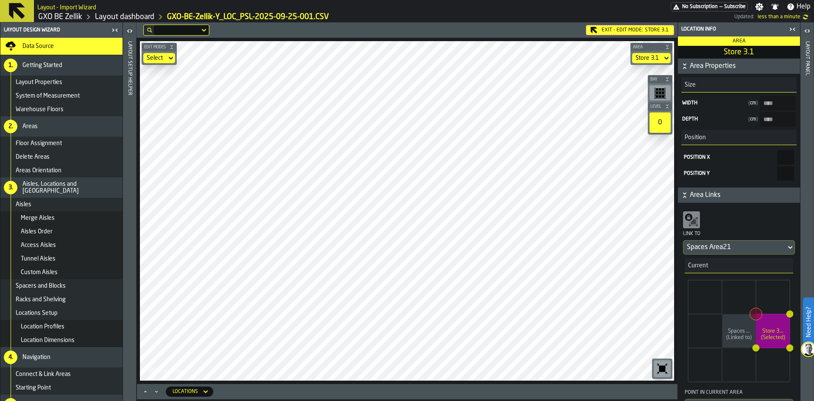
click at [787, 28] on div "button-toggle-Close me" at bounding box center [793, 29] width 12 height 10
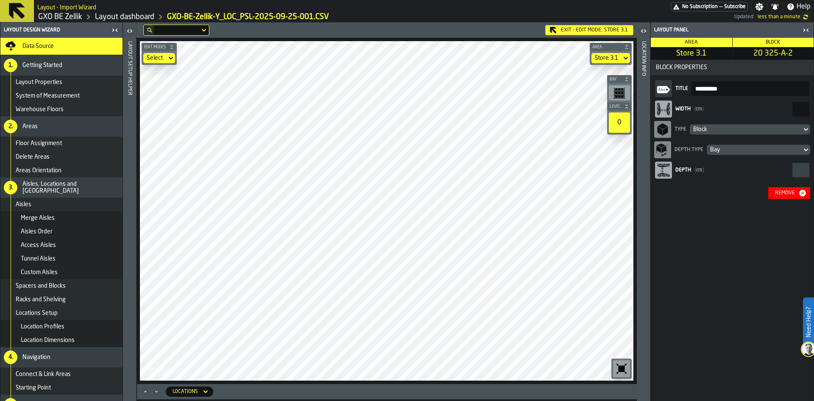
click at [786, 193] on div "Remove" at bounding box center [785, 193] width 27 height 6
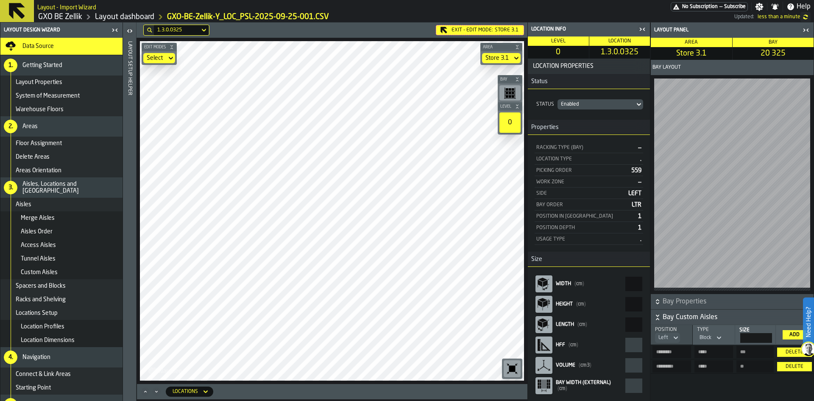
click at [797, 332] on div "Add" at bounding box center [794, 335] width 17 height 6
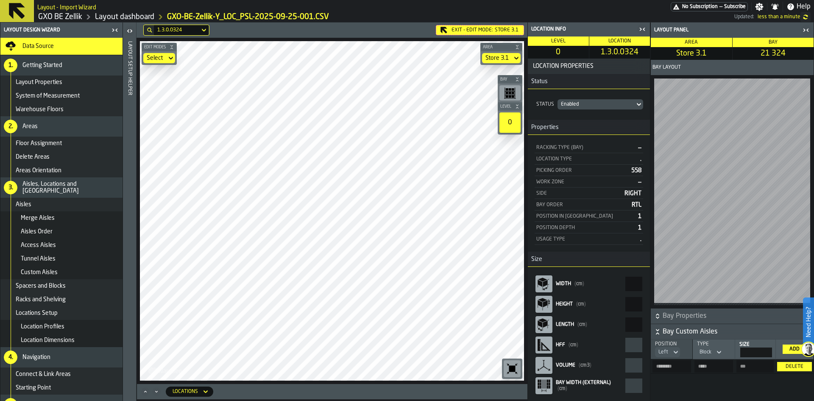
click at [710, 347] on div "Block" at bounding box center [705, 351] width 19 height 9
click at [712, 366] on div "Aisle" at bounding box center [697, 366] width 44 height 10
click at [794, 350] on div "Add" at bounding box center [794, 349] width 17 height 6
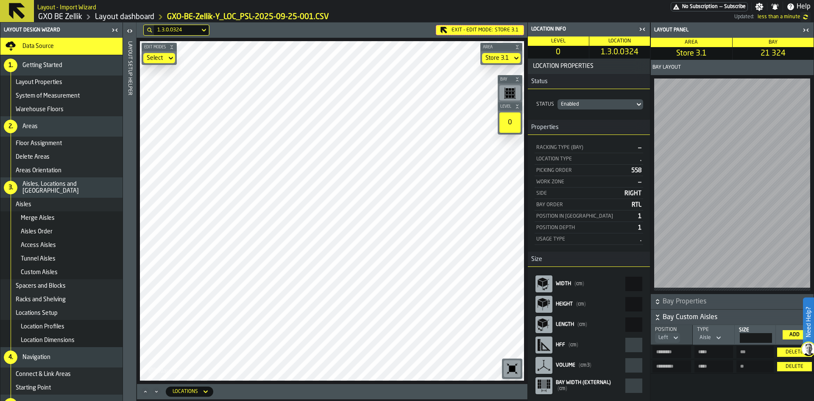
click at [793, 369] on button "Delete" at bounding box center [794, 366] width 34 height 9
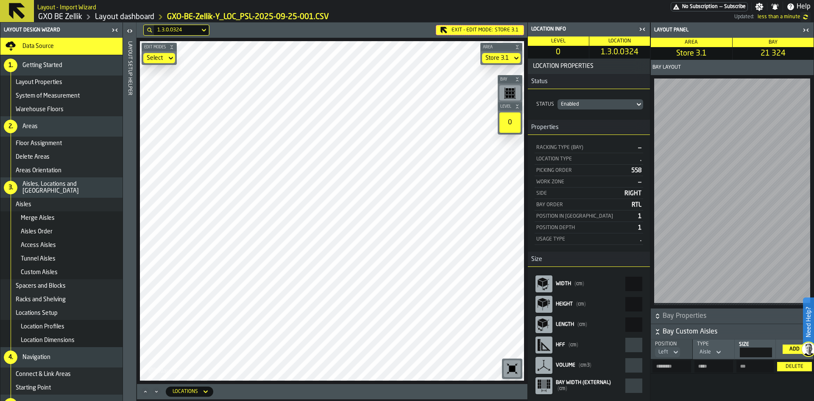
click at [667, 352] on div "Left" at bounding box center [664, 352] width 10 height 6
click at [662, 381] on li "Right" at bounding box center [654, 387] width 54 height 20
click at [798, 349] on div "Add" at bounding box center [794, 349] width 17 height 6
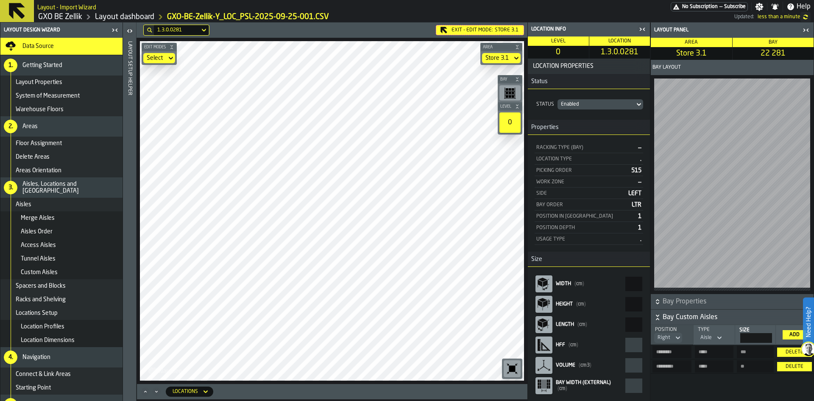
click at [798, 366] on div "Delete" at bounding box center [795, 366] width 28 height 6
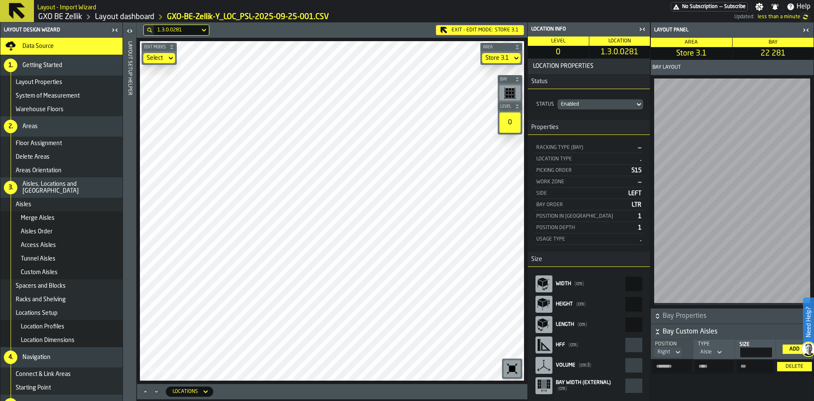
click at [670, 349] on div "Right" at bounding box center [664, 351] width 20 height 9
click at [664, 364] on div "Left" at bounding box center [654, 366] width 44 height 10
click at [791, 346] on div "Add" at bounding box center [794, 349] width 17 height 6
click at [676, 352] on icon at bounding box center [676, 352] width 4 height 3
click at [667, 382] on div "Right" at bounding box center [654, 387] width 44 height 10
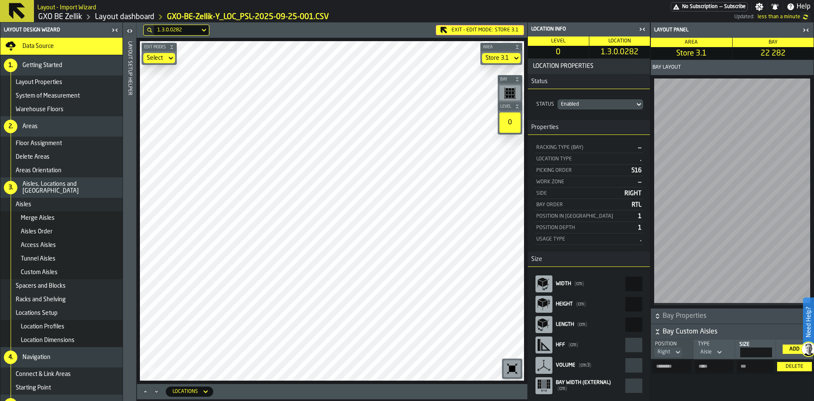
click at [786, 347] on button "Add" at bounding box center [795, 348] width 24 height 9
click at [668, 350] on div "Right" at bounding box center [664, 352] width 13 height 6
click at [664, 370] on div "Left" at bounding box center [654, 366] width 44 height 10
click at [793, 350] on div "Add" at bounding box center [794, 349] width 17 height 6
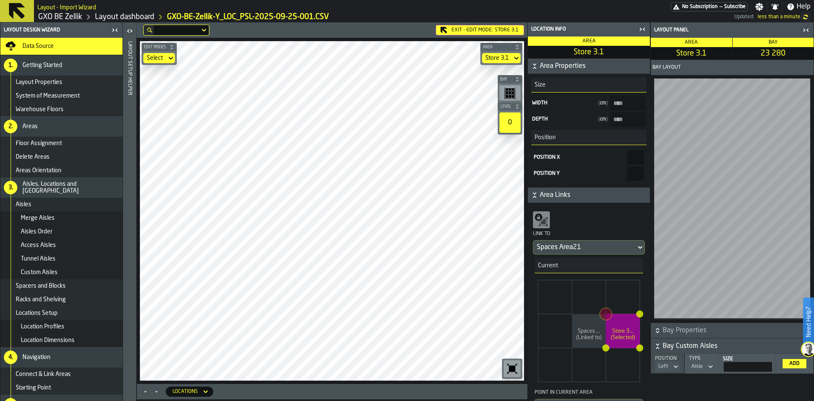
click at [115, 15] on link "Layout dashboard" at bounding box center [124, 16] width 59 height 9
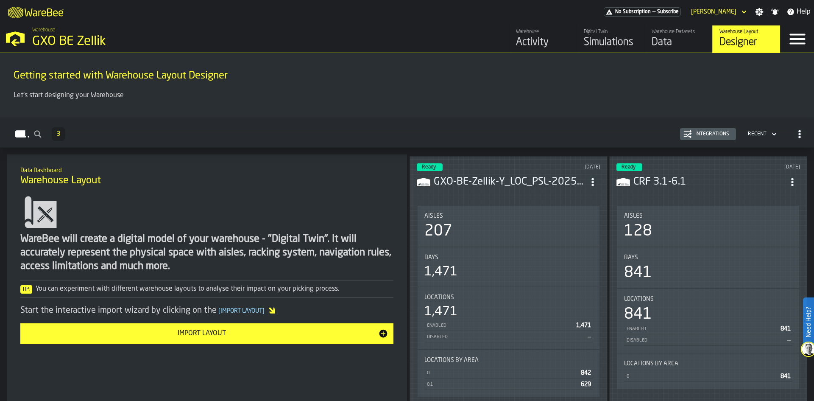
click at [529, 159] on div "Ready [DATE] GXO-BE-Zellik-Y_LOC_PSL-2025-09-25-001.CSV Aisles 207 Bays 1,471 L…" at bounding box center [509, 280] width 198 height 249
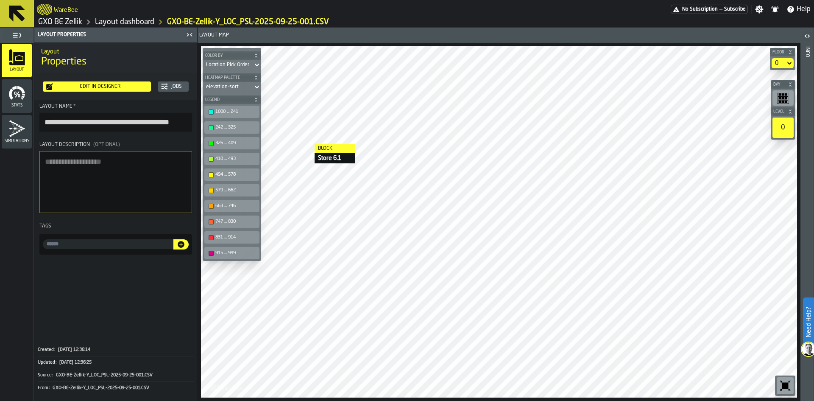
click at [128, 87] on div "Edit in Designer" at bounding box center [100, 87] width 95 height 6
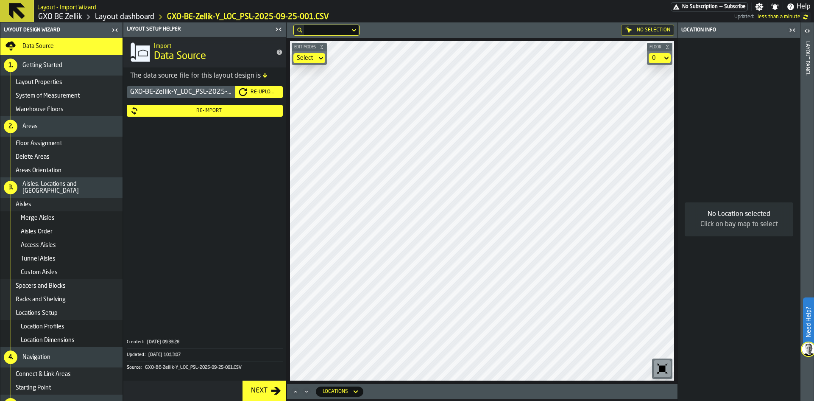
click at [229, 115] on button "Re-Import" at bounding box center [205, 111] width 156 height 12
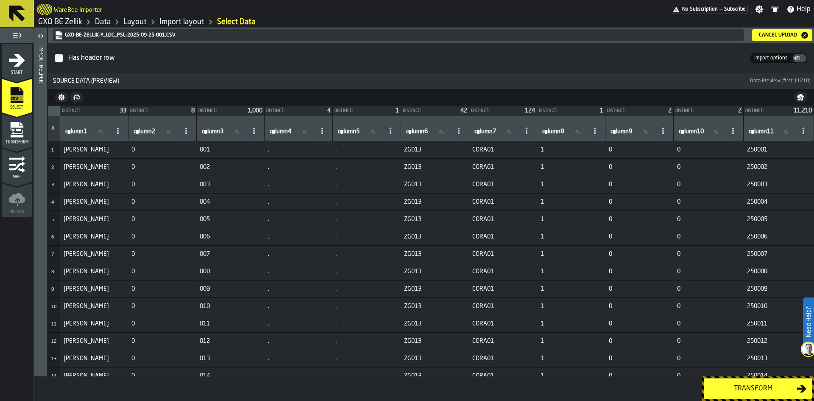
click at [732, 385] on div "Transform" at bounding box center [752, 388] width 87 height 10
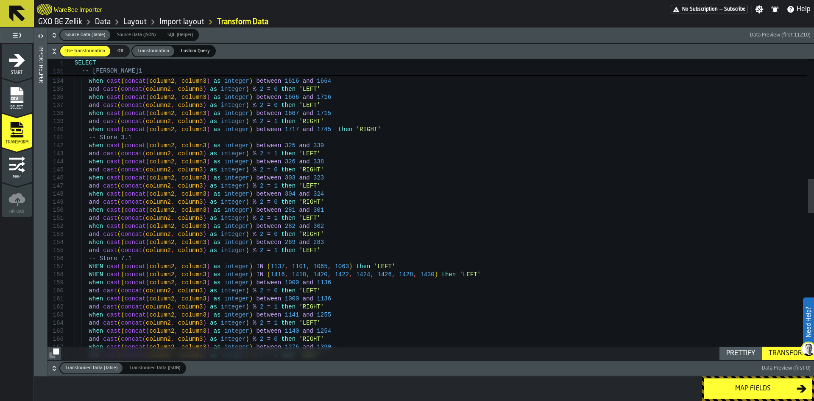
click at [304, 251] on div "-- [PERSON_NAME]1 when cast ( concat ( column2 , column3 ) as integer ) between…" at bounding box center [445, 330] width 740 height 2662
click at [302, 250] on div "-- [PERSON_NAME]1 when cast ( concat ( column2 , column3 ) as integer ) between…" at bounding box center [445, 330] width 740 height 2662
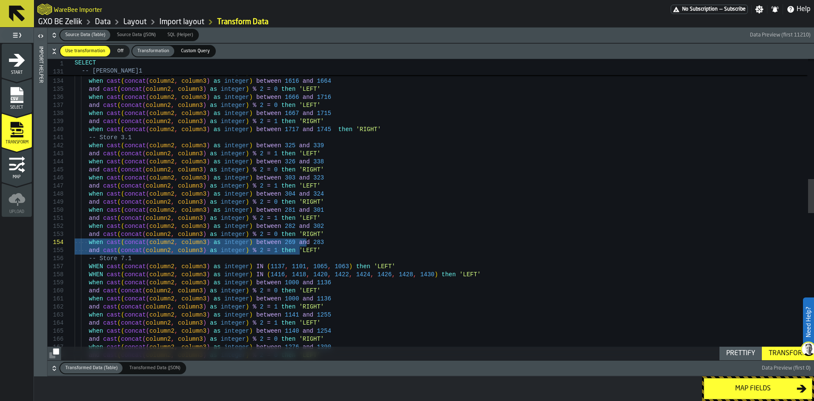
drag, startPoint x: 325, startPoint y: 253, endPoint x: 74, endPoint y: 245, distance: 250.7
click at [75, 245] on div "-- [PERSON_NAME]1 when cast ( concat ( column2 , column3 ) as integer ) between…" at bounding box center [445, 330] width 740 height 2662
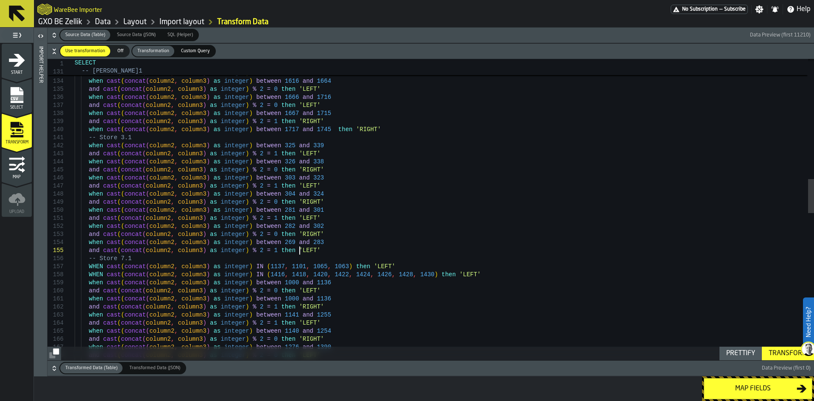
click at [305, 251] on div "-- [PERSON_NAME]1 when cast ( concat ( column2 , column3 ) as integer ) between…" at bounding box center [445, 330] width 740 height 2662
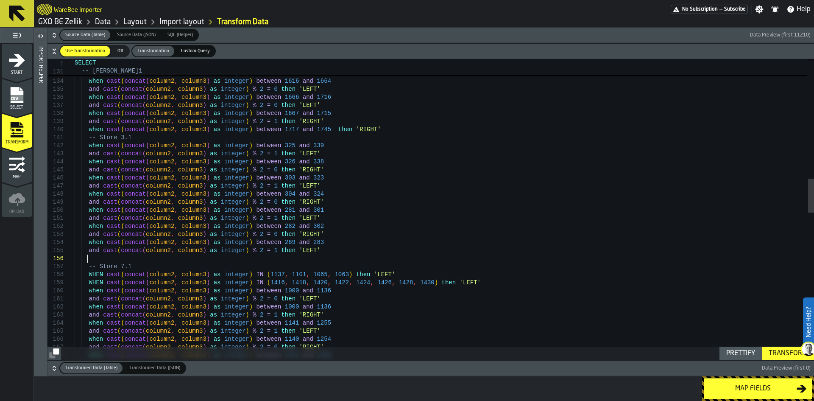
scroll to position [41, 0]
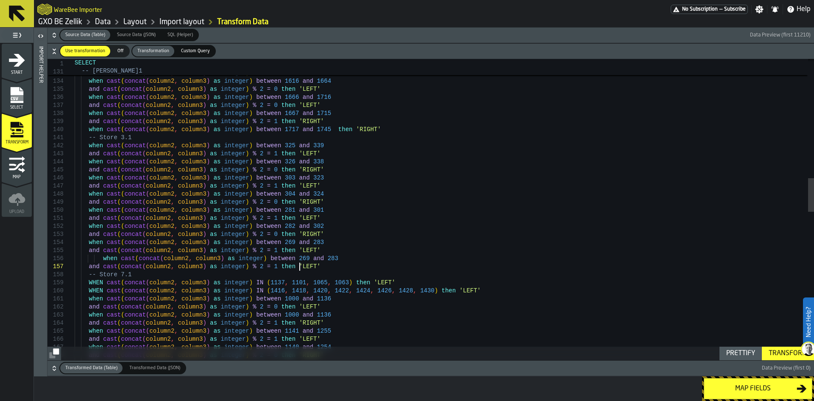
click at [731, 351] on div "Prettify" at bounding box center [741, 353] width 36 height 10
click at [309, 259] on div "-- [PERSON_NAME]1 when cast ( concat ( column2 , column3 ) as integer ) between…" at bounding box center [445, 338] width 740 height 2678
click at [277, 260] on div "-- [PERSON_NAME]1 when cast ( concat ( column2 , column3 ) as integer ) between…" at bounding box center [445, 338] width 740 height 2678
click at [303, 258] on div "-- [PERSON_NAME]1 when cast ( concat ( column2 , column3 ) as integer ) between…" at bounding box center [445, 338] width 740 height 2678
drag, startPoint x: 296, startPoint y: 268, endPoint x: 284, endPoint y: 268, distance: 11.9
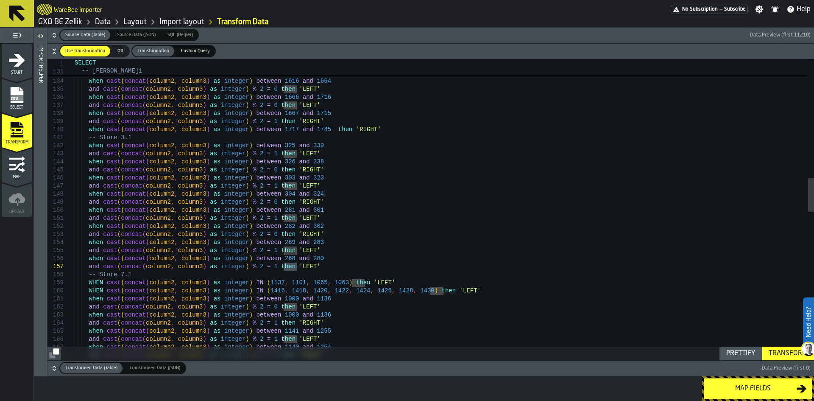
click at [284, 268] on div "-- [PERSON_NAME]1 when cast ( concat ( column2 , column3 ) as integer ) between…" at bounding box center [445, 338] width 740 height 2678
click at [260, 269] on div "-- [PERSON_NAME]1 when cast ( concat ( column2 , column3 ) as integer ) between…" at bounding box center [445, 338] width 740 height 2678
type textarea "**********"
click at [778, 353] on div "Transform" at bounding box center [787, 353] width 45 height 10
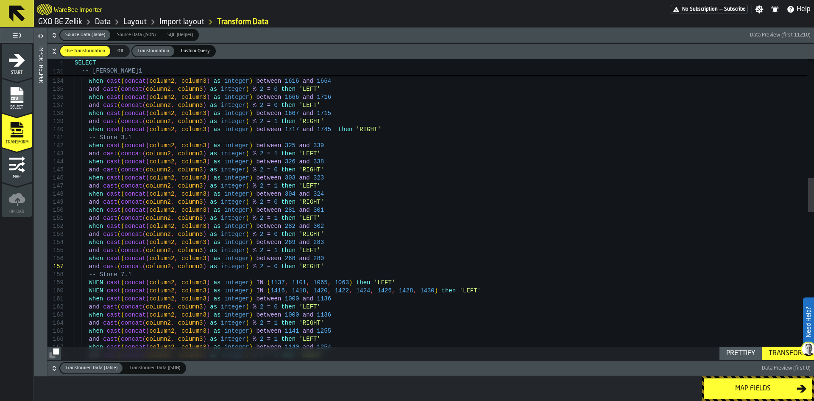
click at [775, 393] on div "Map fields" at bounding box center [752, 388] width 87 height 10
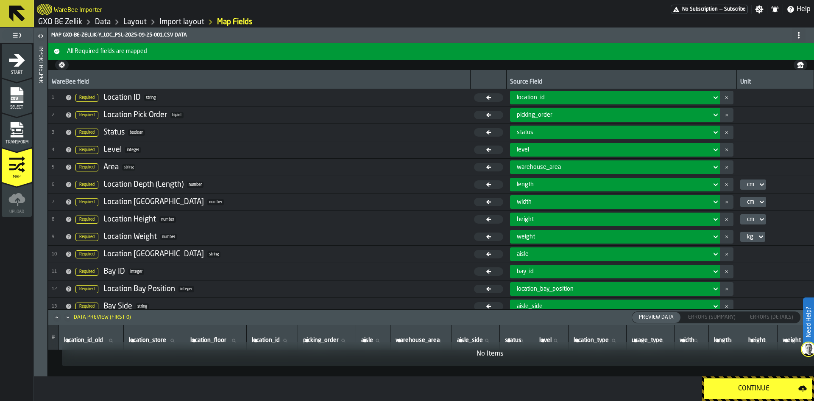
click at [775, 393] on div "Continue" at bounding box center [753, 388] width 89 height 10
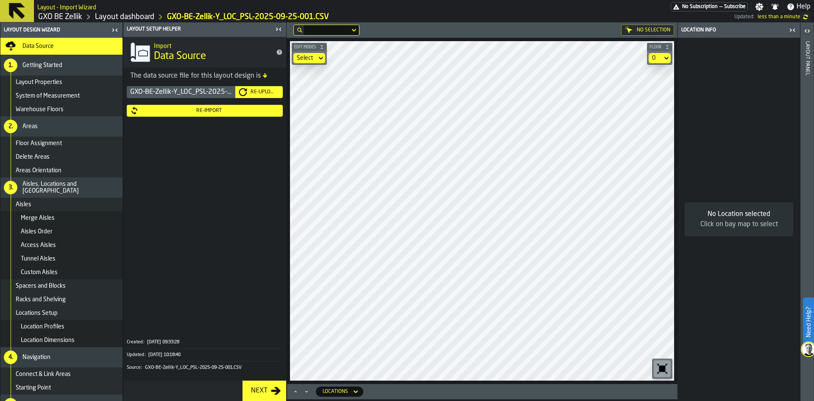
click at [282, 26] on icon "button-toggle-Close me" at bounding box center [279, 29] width 10 height 10
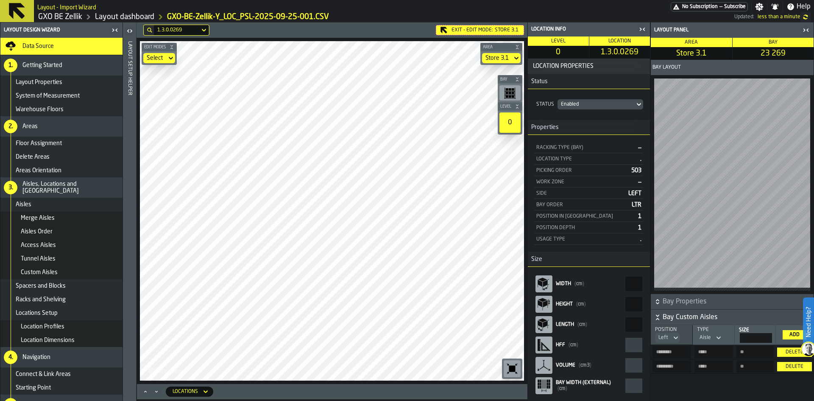
scroll to position [2, 0]
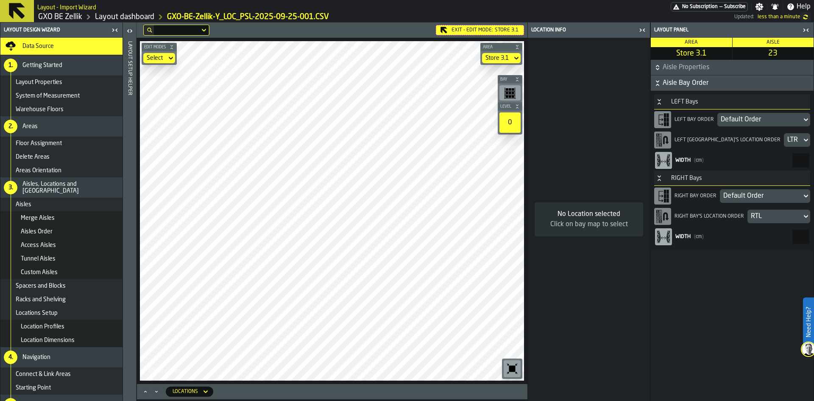
click at [769, 119] on div "Default Order" at bounding box center [760, 119] width 78 height 10
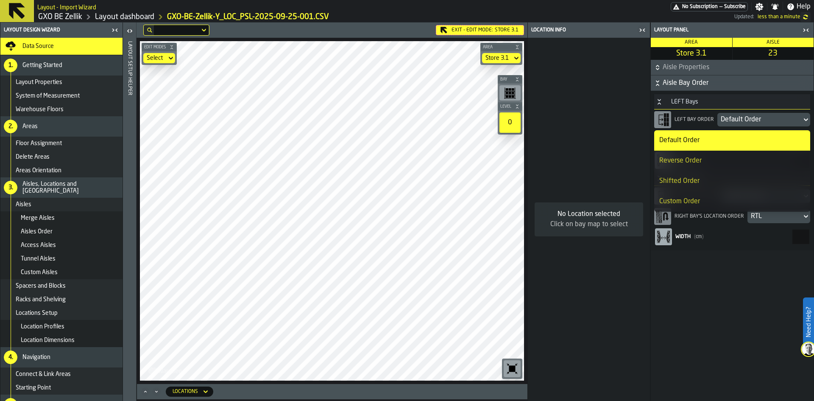
click at [758, 157] on div "Reverse Order" at bounding box center [732, 161] width 146 height 10
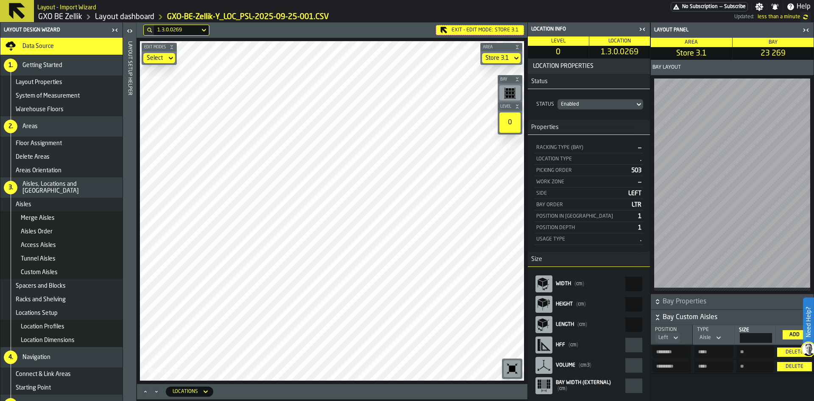
click at [789, 353] on button "Delete" at bounding box center [794, 351] width 34 height 9
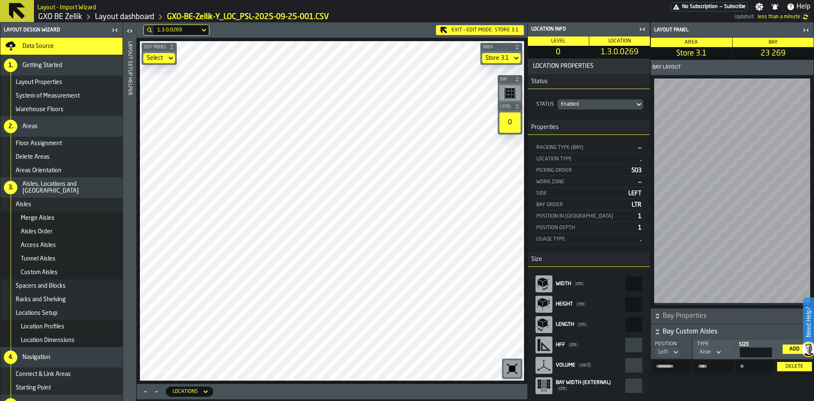
click at [789, 362] on button "Delete" at bounding box center [794, 366] width 34 height 9
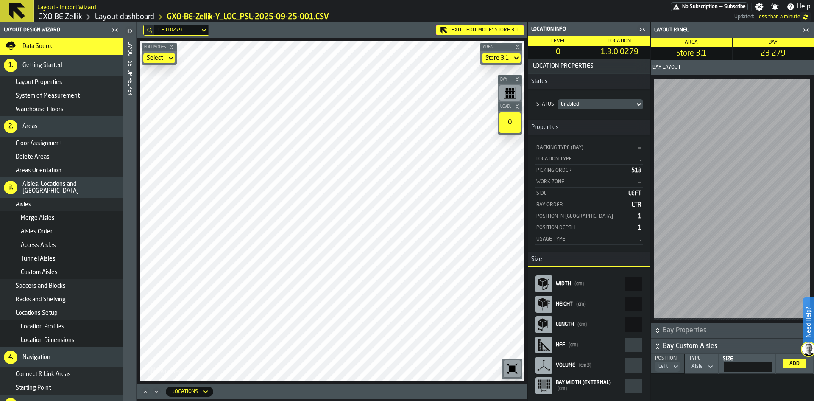
click at [797, 364] on div "Add" at bounding box center [794, 363] width 17 height 6
click at [189, 394] on div "Locations" at bounding box center [185, 391] width 25 height 6
click at [158, 393] on icon "Minimize" at bounding box center [156, 391] width 8 height 8
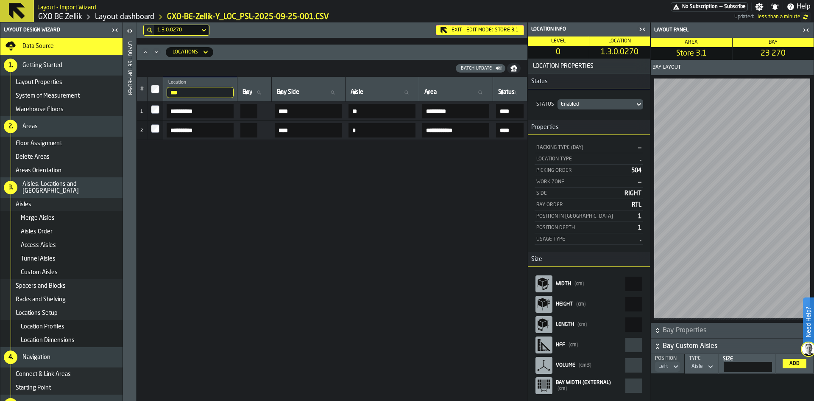
click at [154, 53] on icon "Minimize" at bounding box center [156, 52] width 8 height 8
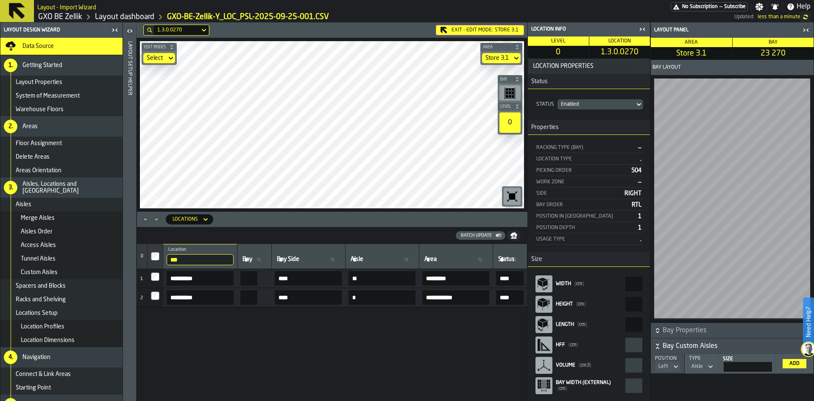
click at [204, 257] on input "***" at bounding box center [200, 259] width 67 height 11
click at [157, 255] on tr "# *** Location 716 [GEOGRAPHIC_DATA] Side Aisle Aisle Area Area Status Status L…" at bounding box center [576, 256] width 879 height 25
type input "***"
click at [804, 26] on icon "button-toggle-Close me" at bounding box center [806, 30] width 10 height 10
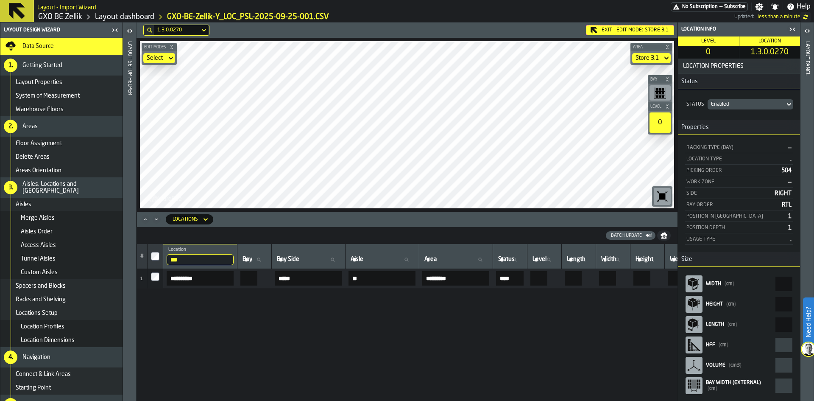
click at [795, 31] on icon "button-toggle-Close me" at bounding box center [792, 29] width 10 height 10
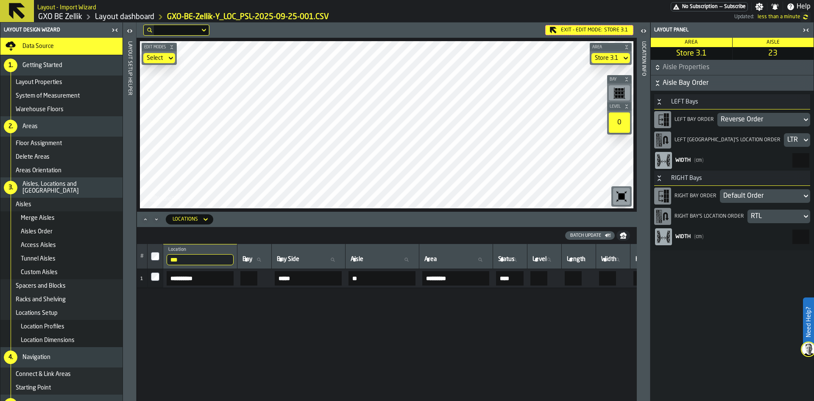
click at [753, 193] on div "Default Order" at bounding box center [760, 196] width 75 height 10
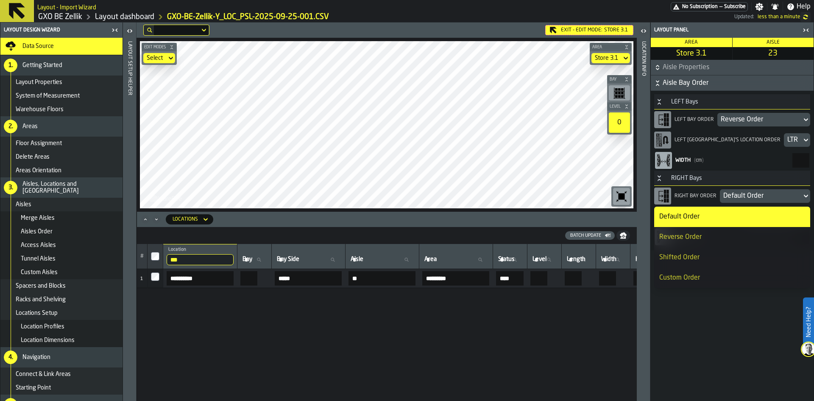
click at [743, 232] on div "Reverse Order" at bounding box center [732, 237] width 146 height 10
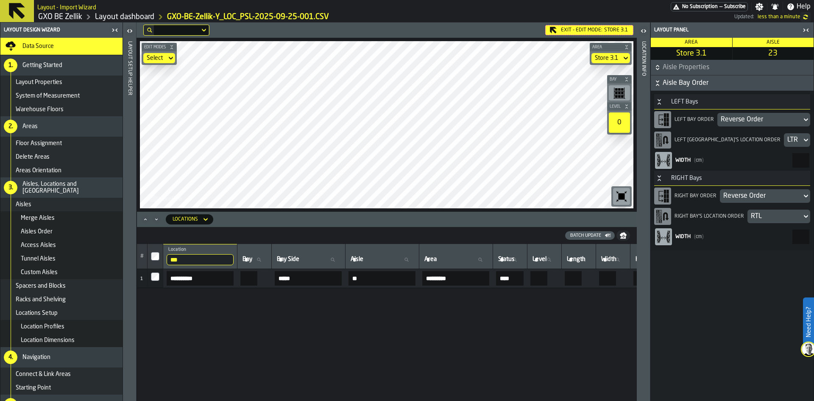
click at [53, 38] on div "Data Source" at bounding box center [61, 46] width 122 height 17
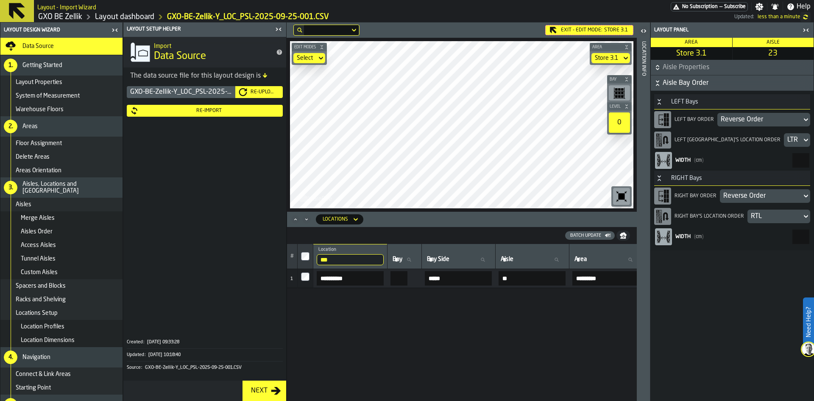
click at [204, 111] on div "Re-Import" at bounding box center [209, 111] width 141 height 6
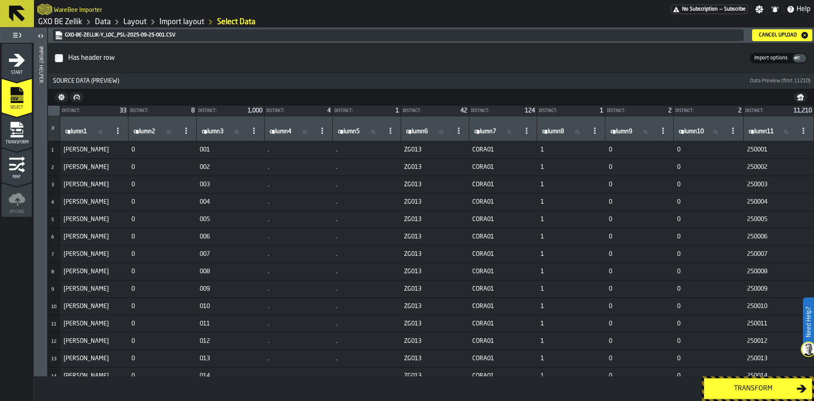
click at [737, 391] on div "Transform" at bounding box center [752, 388] width 87 height 10
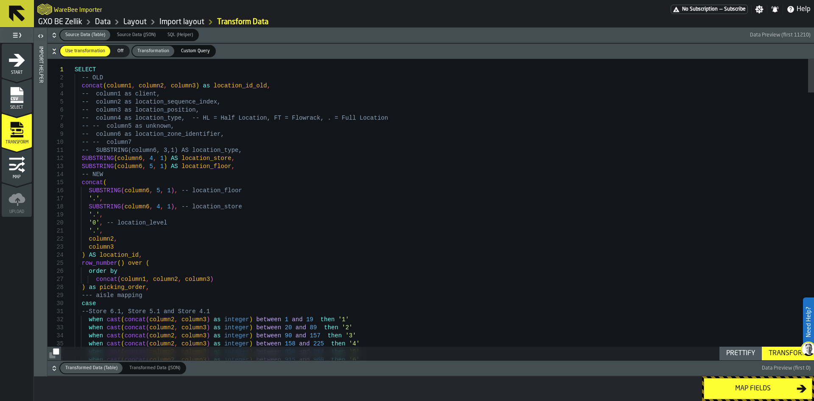
type textarea "**********"
type textarea "*"
type textarea "**********"
type textarea "**"
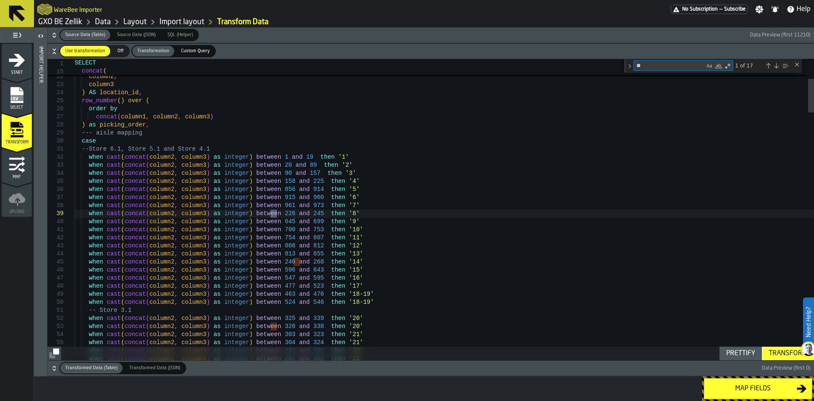
type textarea "**********"
type textarea "***"
type textarea "**********"
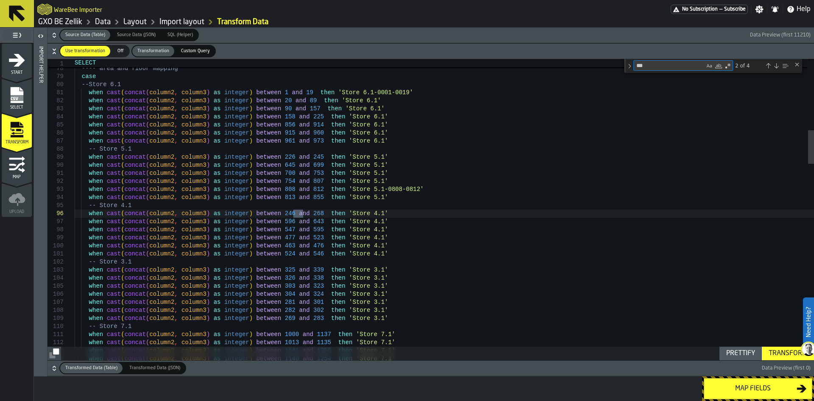
type textarea "***"
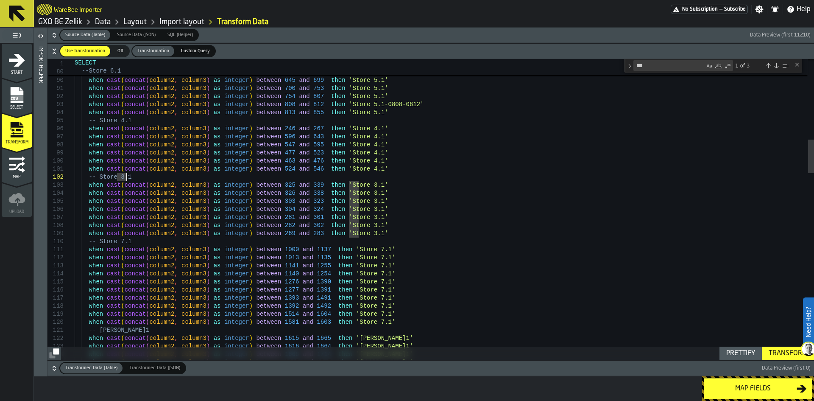
type textarea "**********"
click at [782, 359] on button "Transform" at bounding box center [788, 353] width 52 height 14
click at [770, 385] on div "Map fields" at bounding box center [752, 388] width 87 height 10
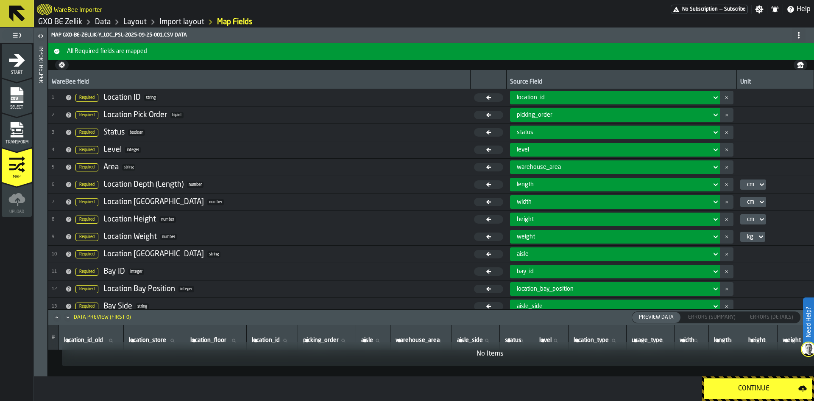
click at [770, 385] on div "Continue" at bounding box center [753, 388] width 89 height 10
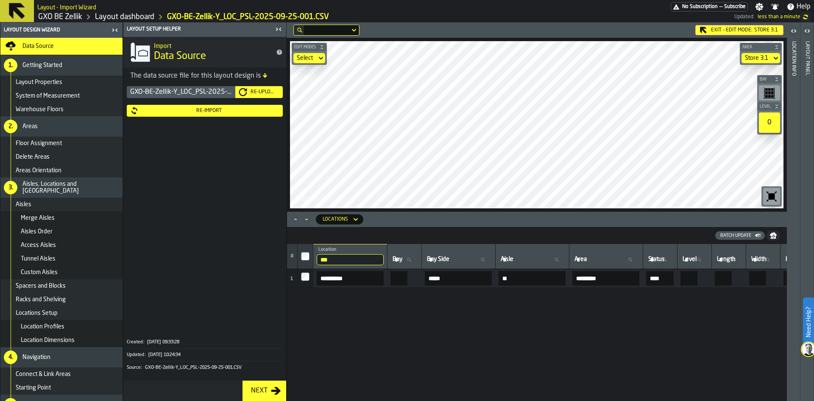
click at [188, 113] on div "Re-Import" at bounding box center [209, 111] width 141 height 6
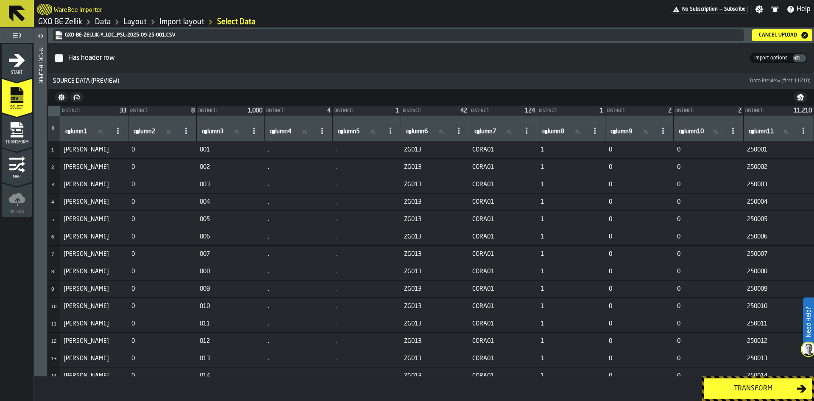
click at [763, 385] on div "Transform" at bounding box center [752, 388] width 87 height 10
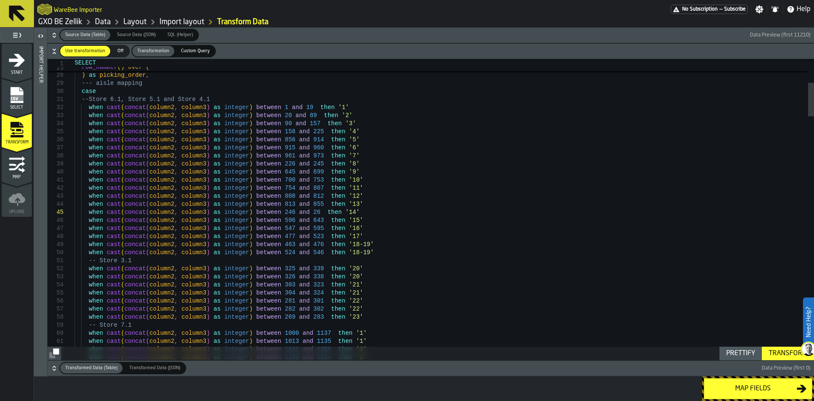
scroll to position [33, 0]
type textarea "**********"
click at [757, 391] on div "Map fields" at bounding box center [752, 388] width 87 height 10
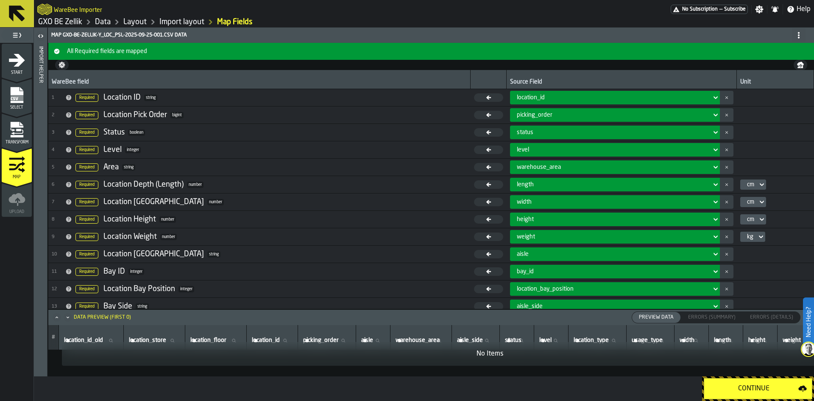
click at [757, 391] on div "Continue" at bounding box center [753, 388] width 89 height 10
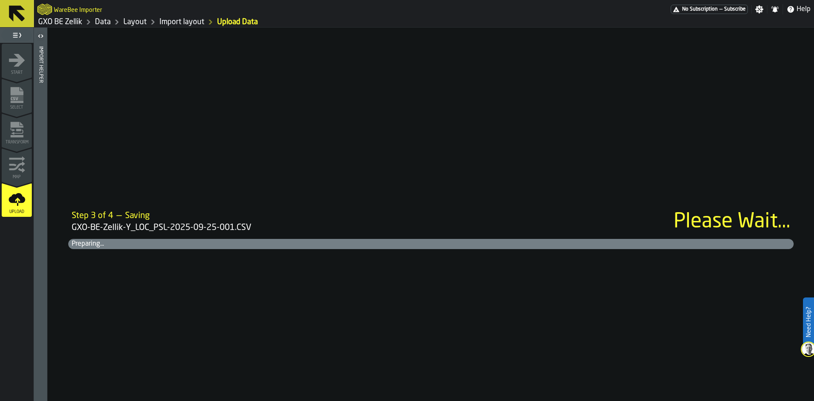
click at [142, 21] on link "Layout" at bounding box center [134, 21] width 23 height 9
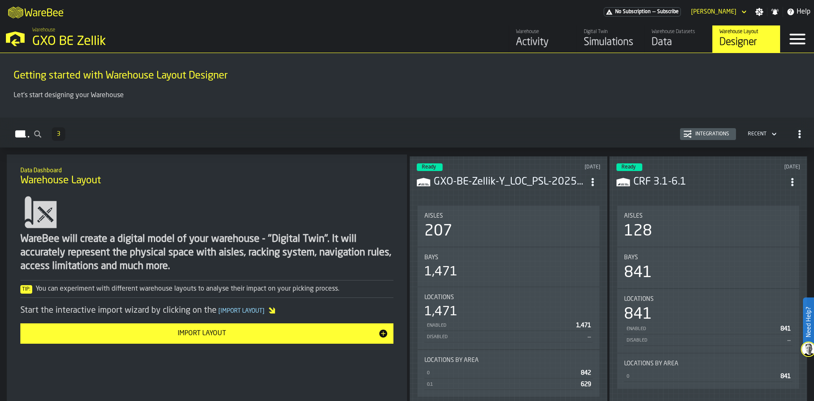
click at [474, 181] on h3 "GXO-BE-Zellik-Y_LOC_PSL-2025-09-25-001.CSV" at bounding box center [509, 182] width 151 height 14
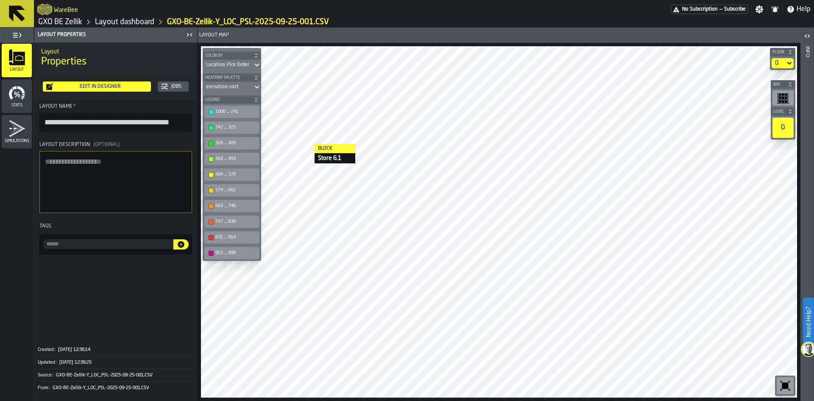
click at [132, 90] on button "Edit in Designer" at bounding box center [97, 86] width 108 height 10
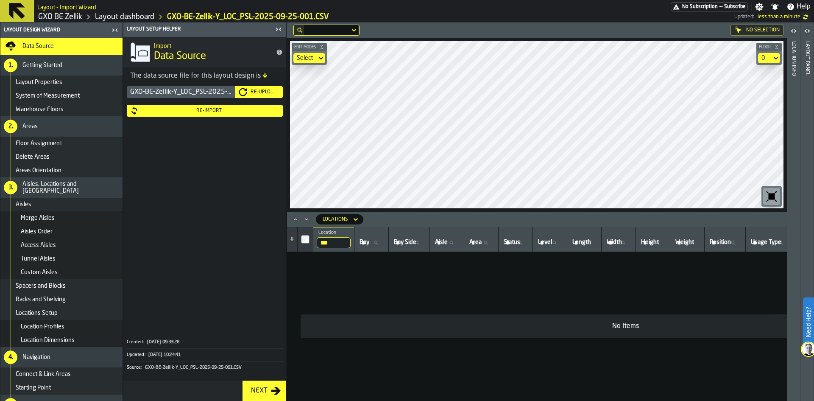
click at [234, 115] on button "Re-Import" at bounding box center [205, 111] width 156 height 12
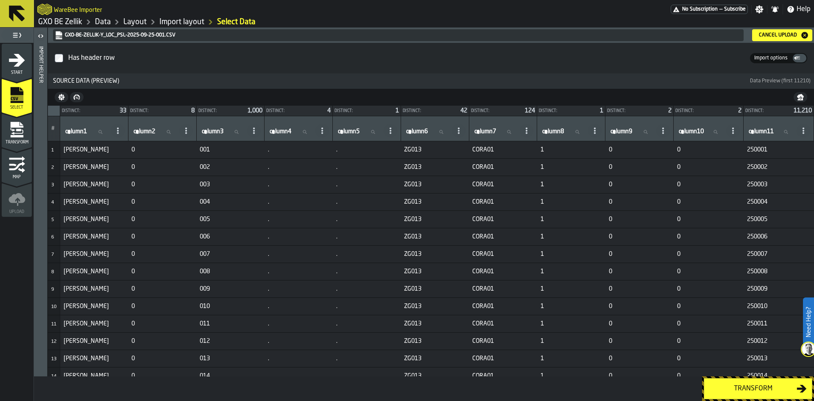
click at [764, 391] on div "Transform" at bounding box center [752, 388] width 87 height 10
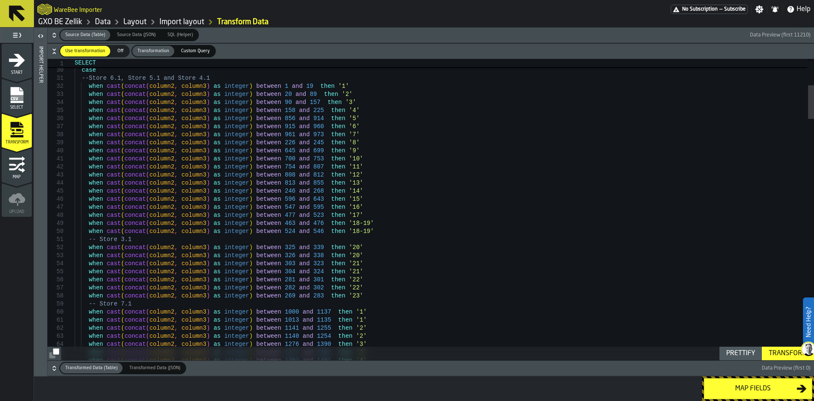
type textarea "**********"
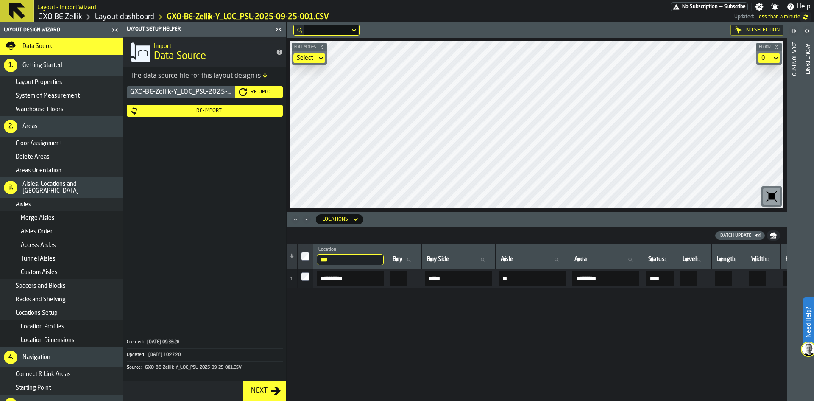
click at [198, 112] on div "Re-Import" at bounding box center [209, 111] width 141 height 6
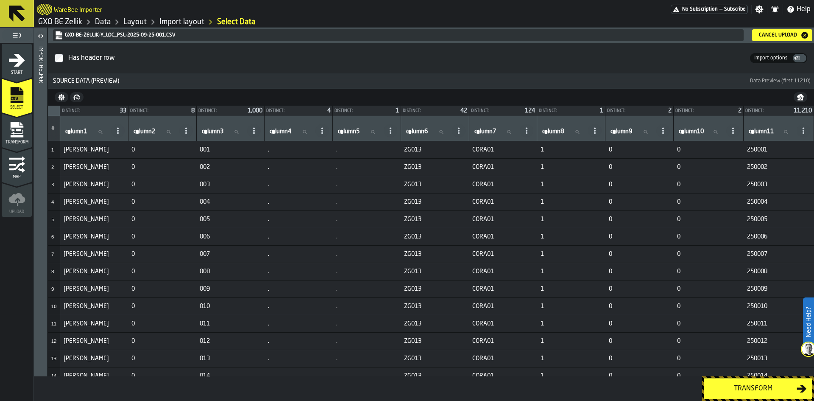
click at [735, 388] on div "Transform" at bounding box center [752, 388] width 87 height 10
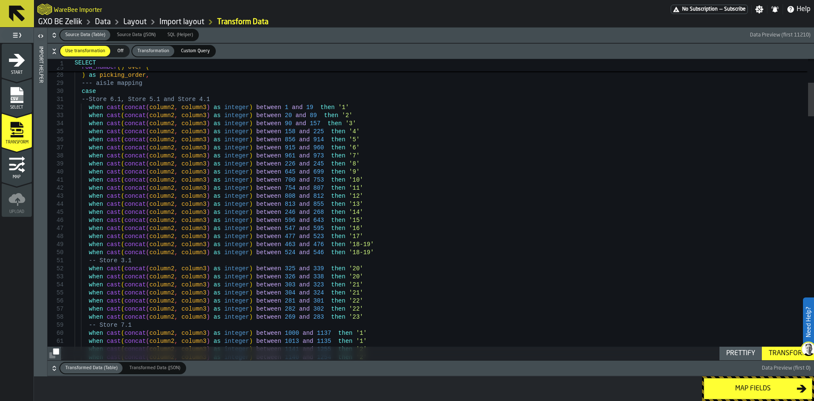
type textarea "**********"
click at [782, 357] on div "Transform" at bounding box center [787, 353] width 45 height 10
click at [53, 369] on icon "button-" at bounding box center [54, 368] width 8 height 8
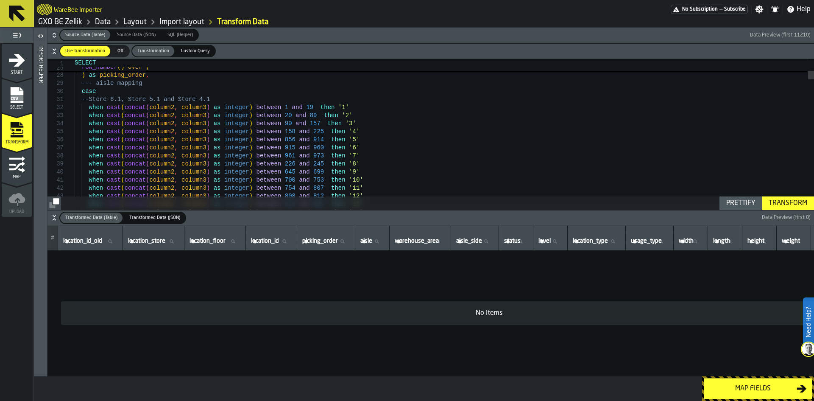
click at [726, 389] on div "Map fields" at bounding box center [752, 388] width 87 height 10
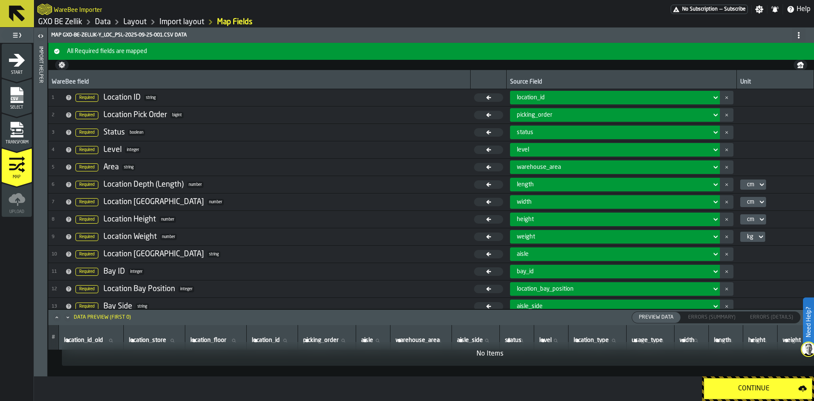
click at [728, 389] on div "Continue" at bounding box center [753, 388] width 89 height 10
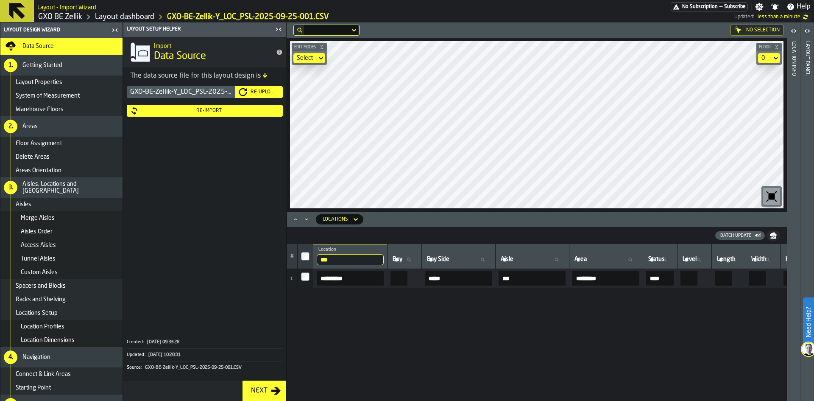
click at [217, 113] on div "Re-Import" at bounding box center [209, 111] width 141 height 6
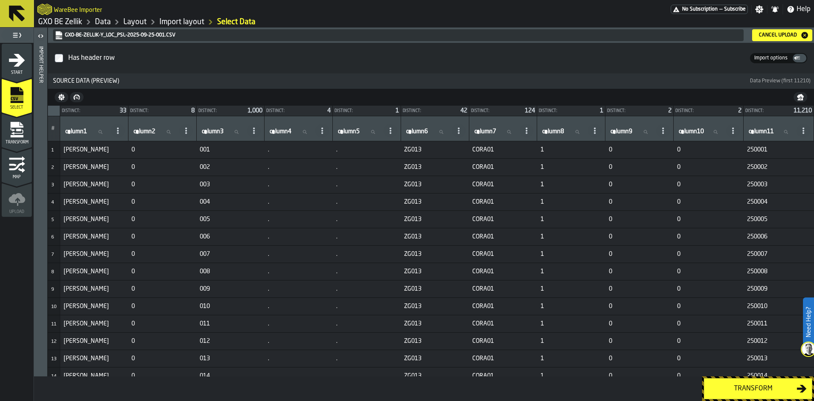
click at [724, 388] on div "Transform" at bounding box center [752, 388] width 87 height 10
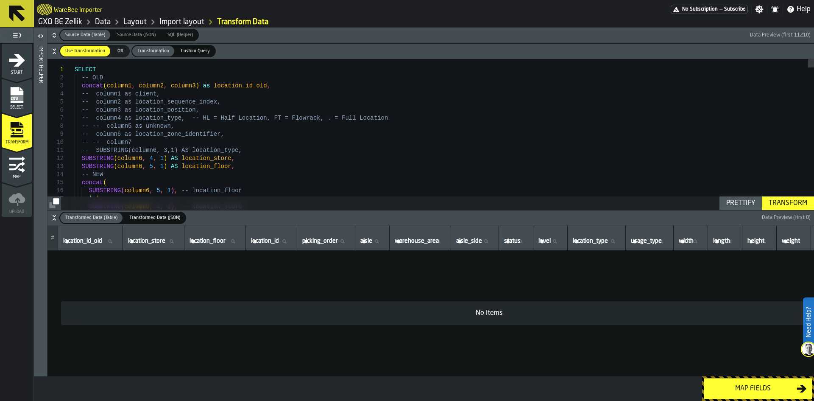
click at [51, 218] on icon "button-" at bounding box center [54, 217] width 8 height 8
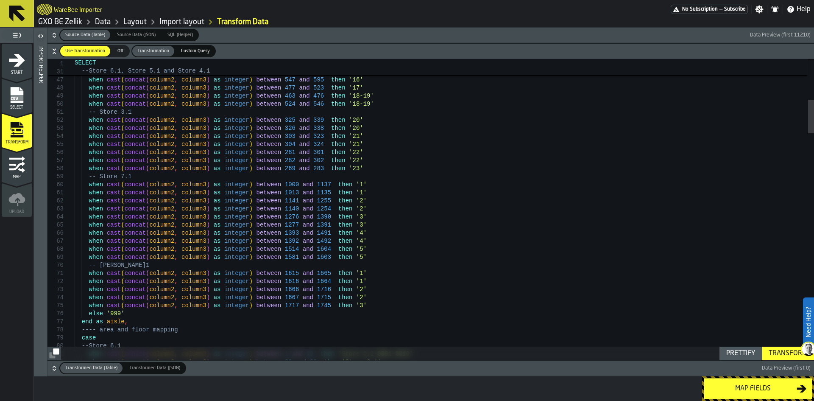
drag, startPoint x: 369, startPoint y: 167, endPoint x: 69, endPoint y: 169, distance: 300.7
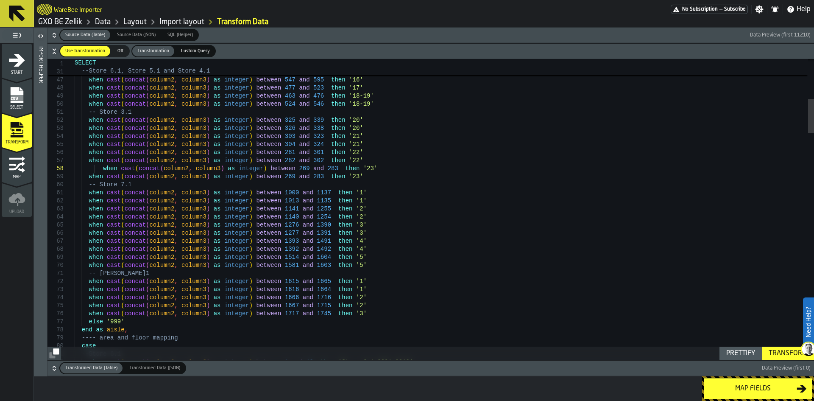
click at [754, 352] on div "Prettify" at bounding box center [741, 353] width 36 height 10
type textarea "**********"
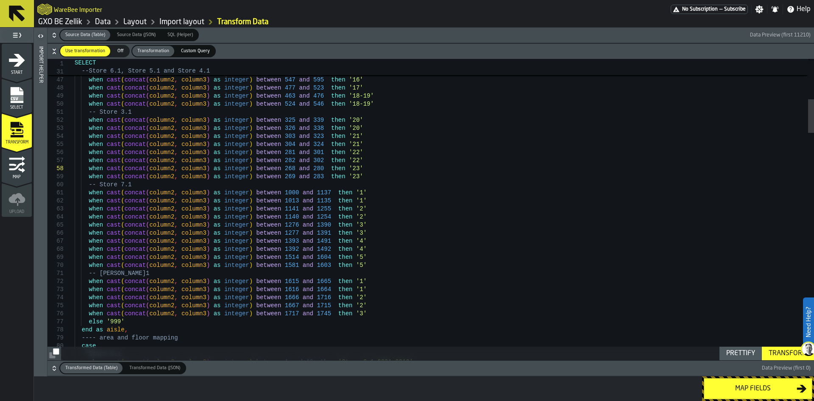
click at [785, 351] on div "Transform" at bounding box center [787, 353] width 45 height 10
click at [764, 386] on div "Map fields" at bounding box center [752, 388] width 87 height 10
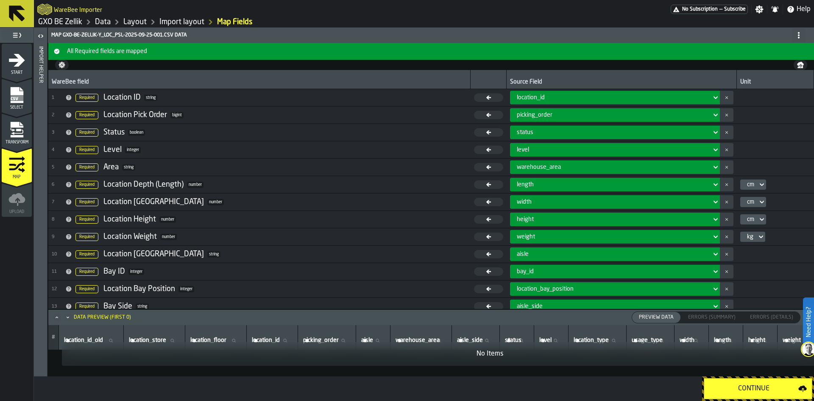
click at [764, 386] on div "Continue" at bounding box center [753, 388] width 89 height 10
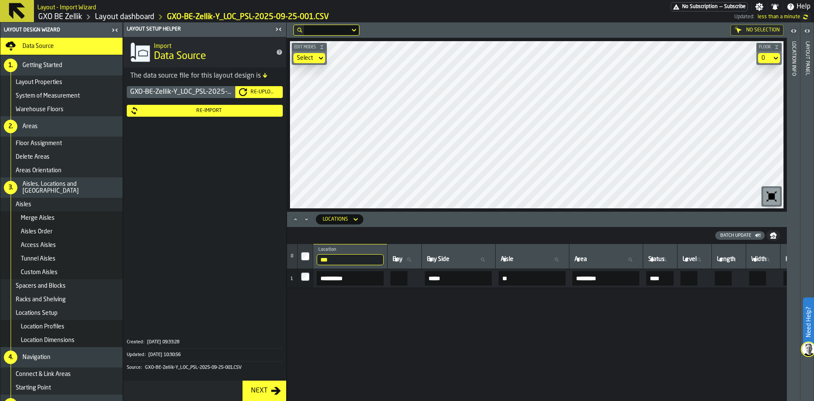
click at [279, 29] on icon "button-toggle-Close me" at bounding box center [279, 29] width 10 height 10
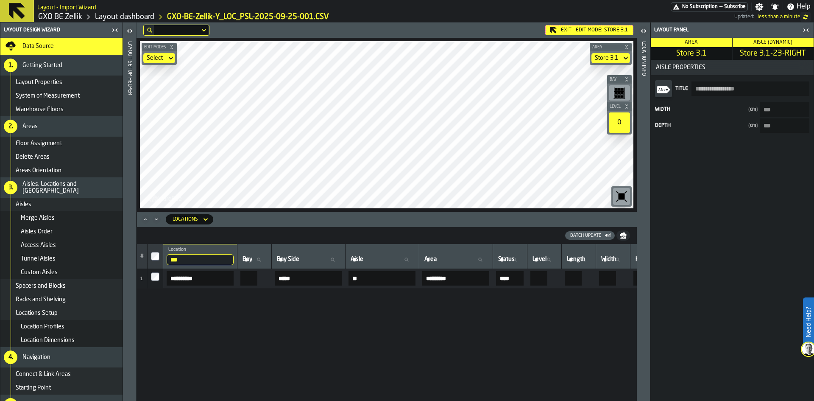
click at [692, 45] on span "Area" at bounding box center [691, 42] width 13 height 5
click at [752, 44] on div "Aisle (Dynamic)" at bounding box center [773, 42] width 81 height 9
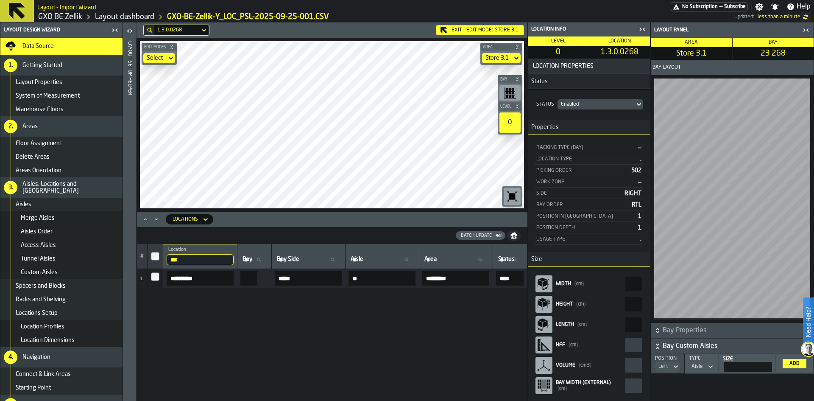
click at [698, 324] on button "Bay Properties" at bounding box center [732, 330] width 163 height 15
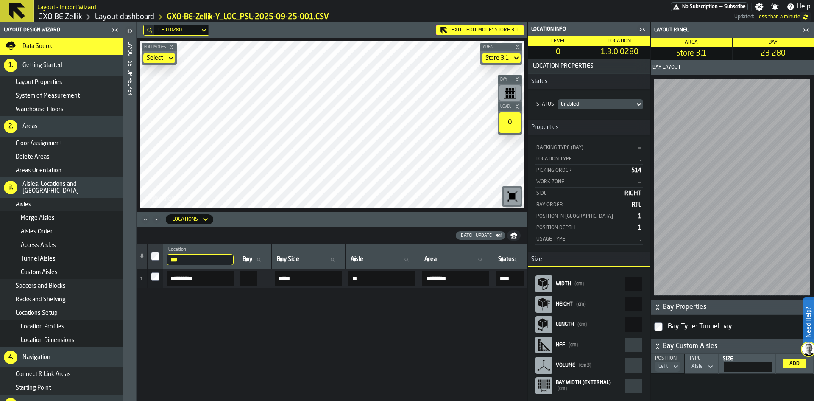
click at [676, 365] on icon at bounding box center [676, 366] width 8 height 10
click at [662, 394] on li "Right" at bounding box center [654, 402] width 54 height 20
click at [793, 359] on button "Add" at bounding box center [795, 363] width 24 height 9
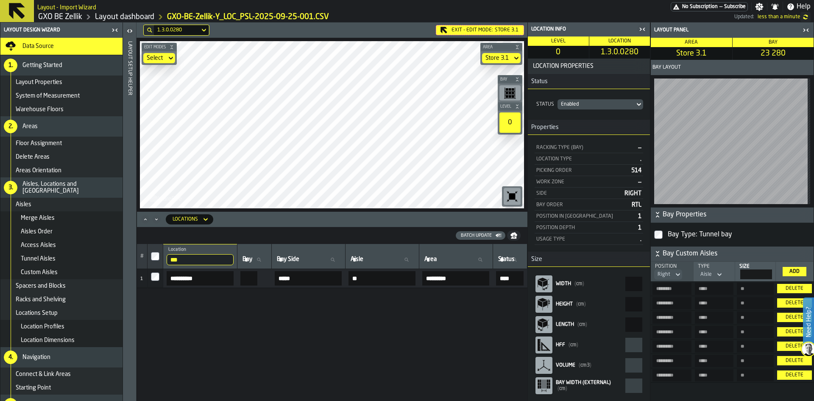
click at [0, 0] on icon at bounding box center [0, 0] width 0 height 0
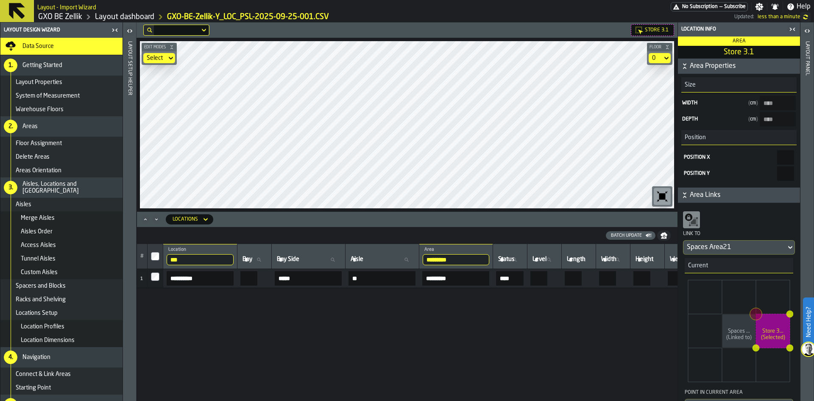
type 3\ "****"
type 3\ "***"
type input "*"
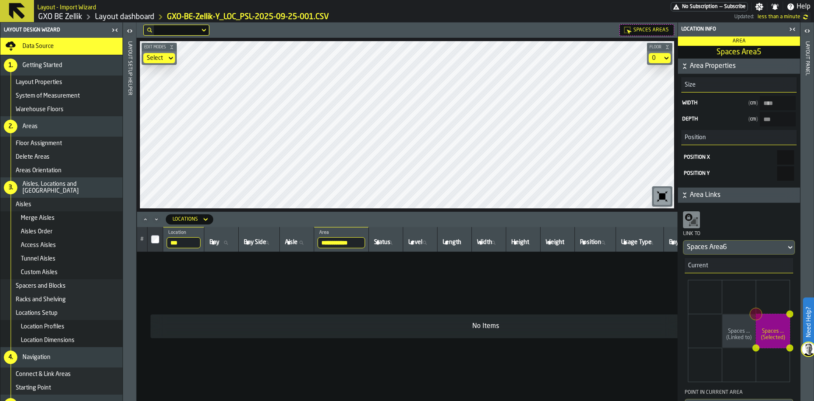
click at [694, 67] on span "Area Properties" at bounding box center [744, 66] width 109 height 10
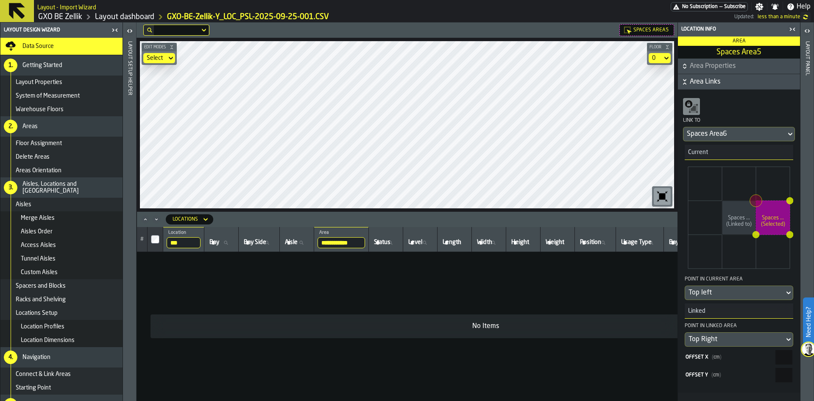
click at [706, 81] on span "Area Links" at bounding box center [744, 82] width 109 height 10
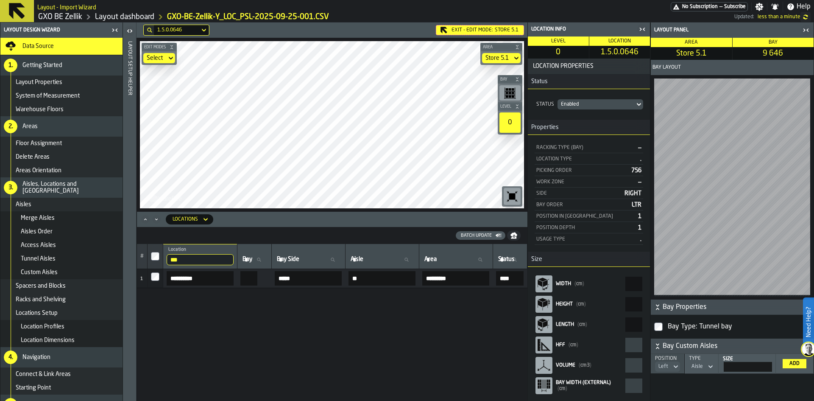
click at [0, 0] on icon at bounding box center [0, 0] width 0 height 0
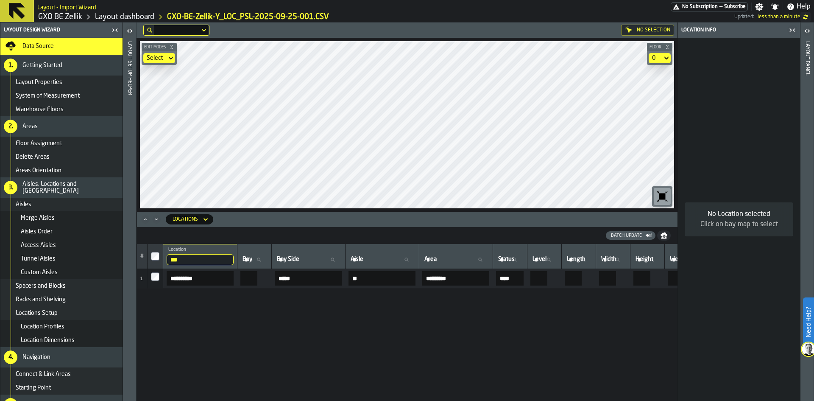
drag, startPoint x: 156, startPoint y: 218, endPoint x: 160, endPoint y: 216, distance: 5.3
click at [156, 218] on icon "Minimize" at bounding box center [156, 219] width 8 height 8
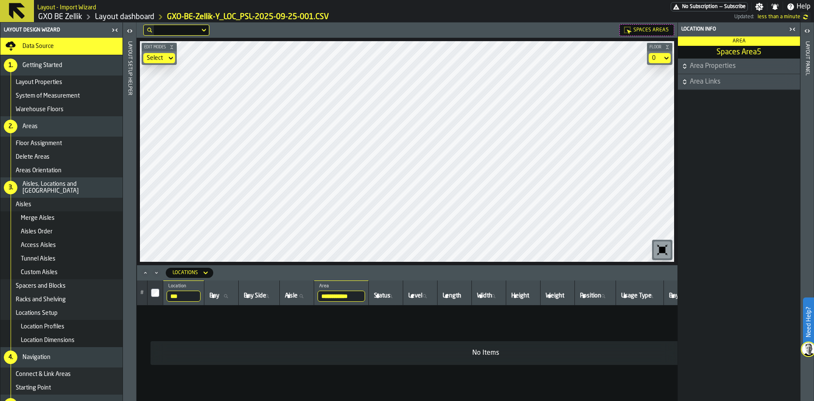
click at [153, 59] on div "Select" at bounding box center [155, 58] width 17 height 7
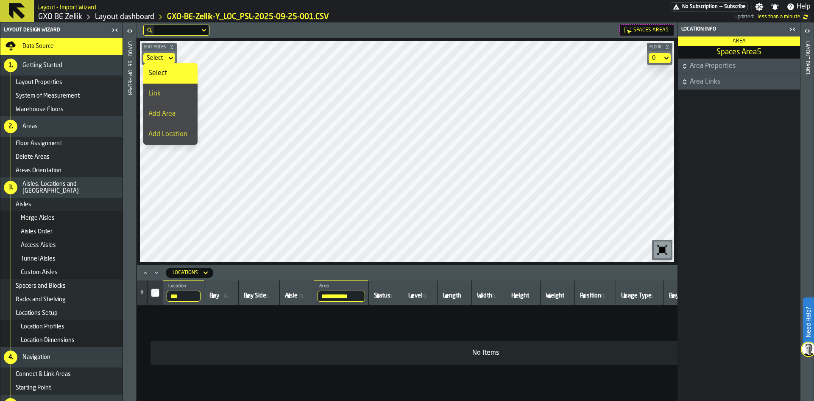
click at [167, 94] on div "Link" at bounding box center [170, 94] width 44 height 10
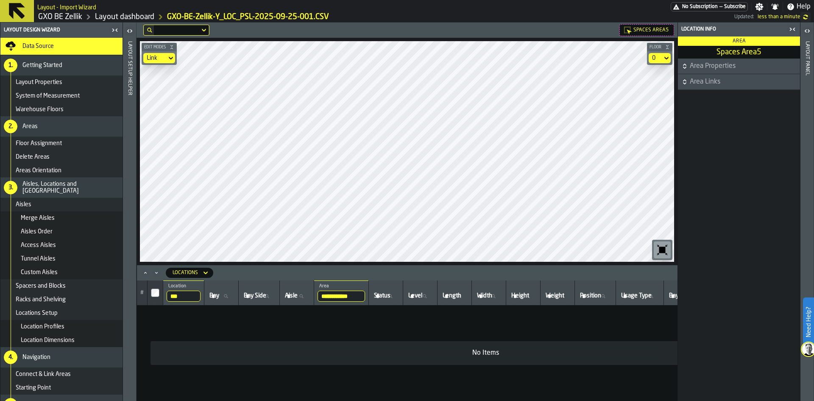
click at [170, 54] on icon at bounding box center [171, 58] width 8 height 10
click at [158, 60] on div "Link" at bounding box center [155, 58] width 17 height 7
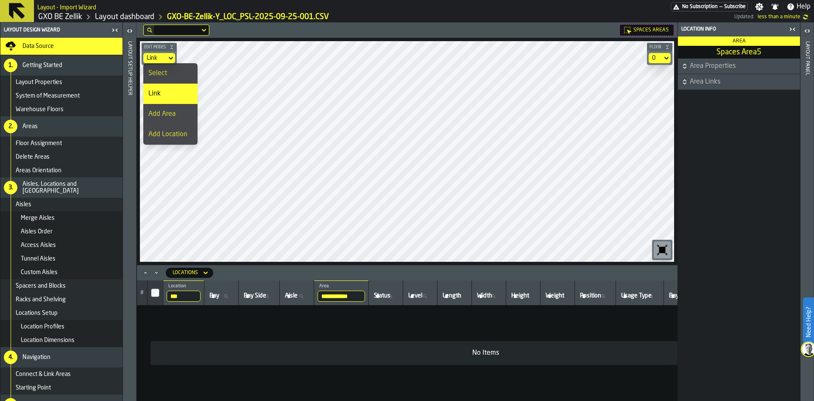
click at [166, 71] on div "Select" at bounding box center [170, 73] width 44 height 10
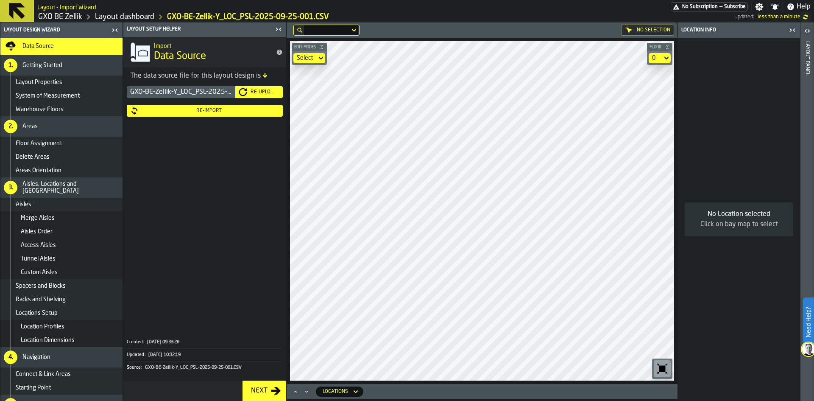
click at [280, 33] on icon "button-toggle-Close me" at bounding box center [279, 29] width 10 height 10
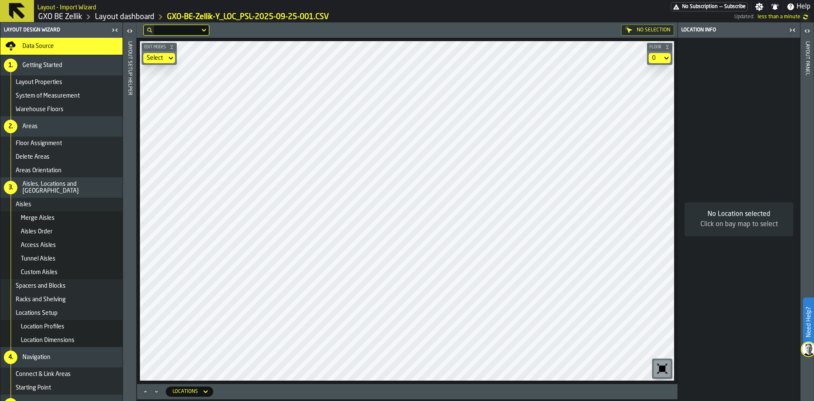
click at [659, 57] on div "0" at bounding box center [656, 58] width 14 height 10
click at [646, 89] on div "0.1" at bounding box center [644, 94] width 44 height 10
click at [659, 52] on section "0.1" at bounding box center [659, 58] width 27 height 14
click at [659, 55] on div "0.1" at bounding box center [655, 58] width 15 height 10
click at [659, 69] on div "0" at bounding box center [644, 73] width 44 height 10
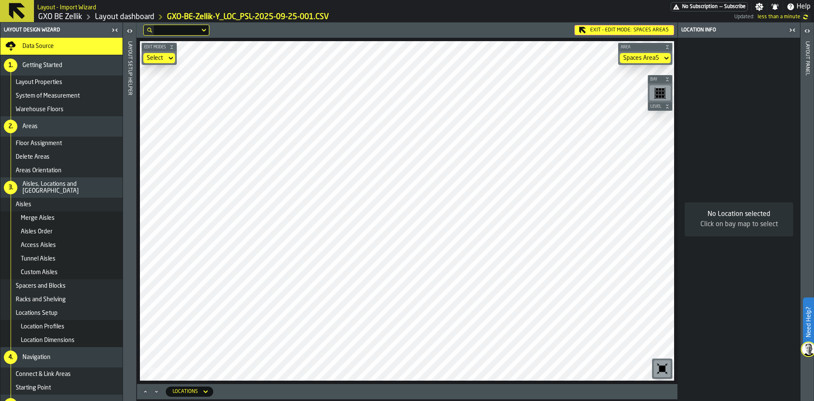
click at [678, 142] on div "No Location selected Click on bay map to select" at bounding box center [739, 219] width 122 height 363
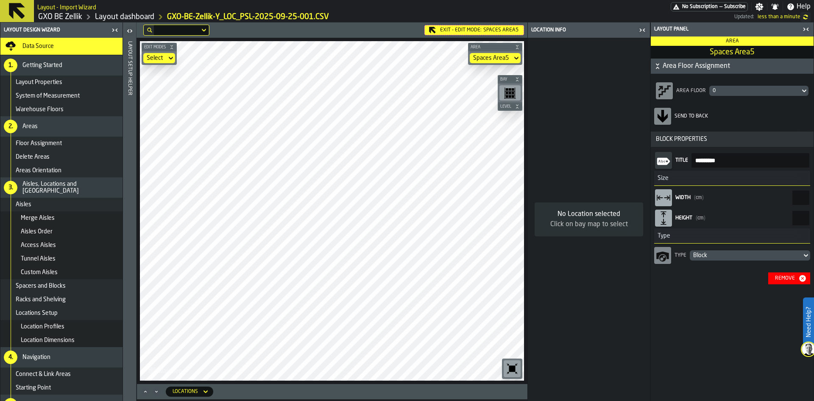
drag, startPoint x: 800, startPoint y: 198, endPoint x: 813, endPoint y: 198, distance: 13.1
click at [813, 198] on div "Title ********* Size Width ( cm ) **** Height ( cm ) *** Type Type Block Remove" at bounding box center [732, 217] width 163 height 141
drag, startPoint x: 806, startPoint y: 200, endPoint x: 801, endPoint y: 199, distance: 5.2
click at [801, 199] on input "****" at bounding box center [801, 197] width 17 height 14
type input "****"
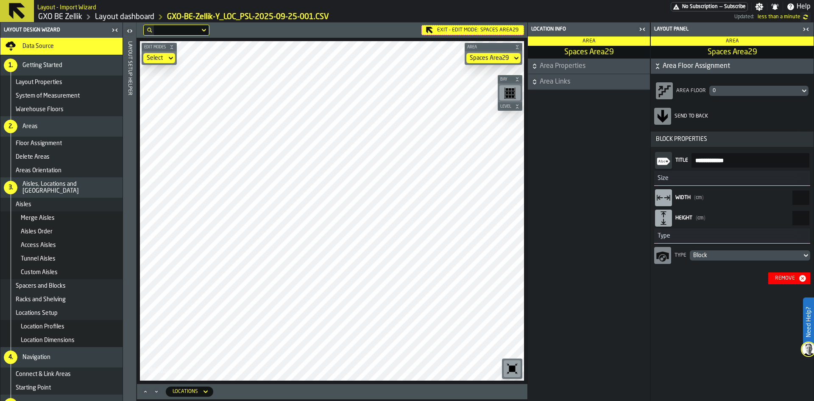
click at [798, 200] on input "****" at bounding box center [801, 197] width 17 height 14
click at [796, 199] on input "****" at bounding box center [801, 197] width 17 height 14
click at [807, 199] on input "****" at bounding box center [801, 197] width 17 height 14
drag, startPoint x: 807, startPoint y: 199, endPoint x: 799, endPoint y: 198, distance: 7.7
click at [799, 198] on input "****" at bounding box center [801, 197] width 17 height 14
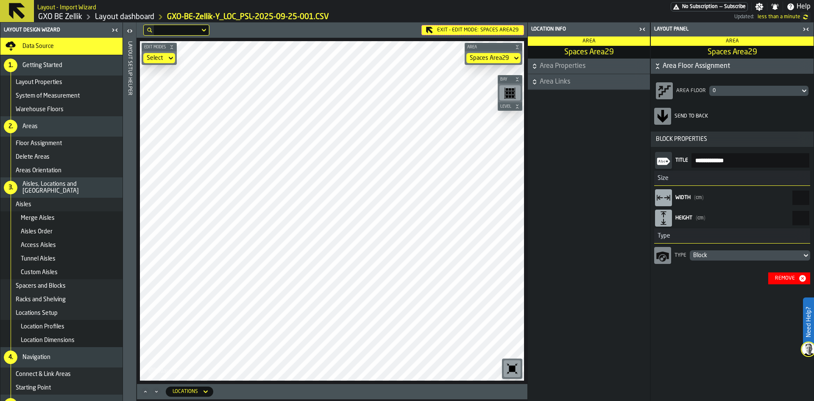
type input "****"
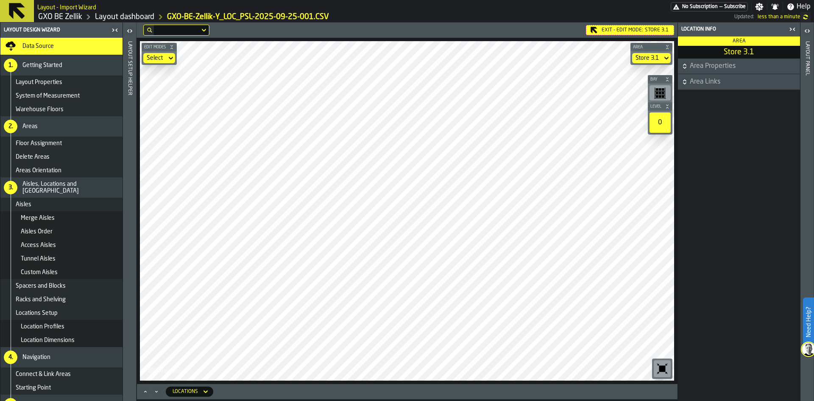
click at [154, 55] on div "Select" at bounding box center [155, 58] width 17 height 7
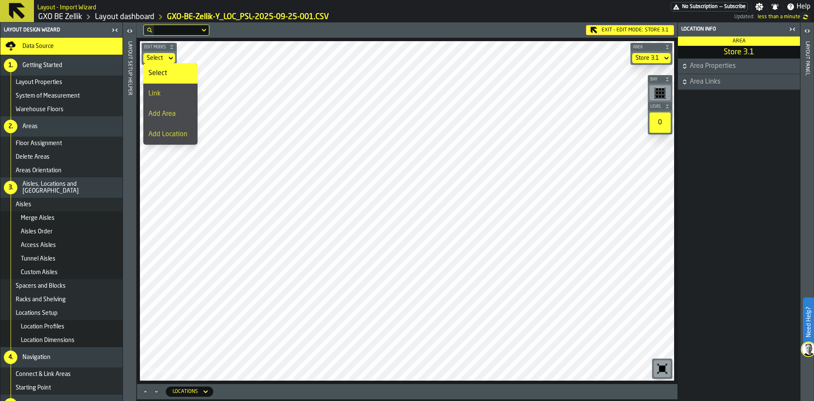
click at [166, 93] on div "Link" at bounding box center [170, 94] width 44 height 10
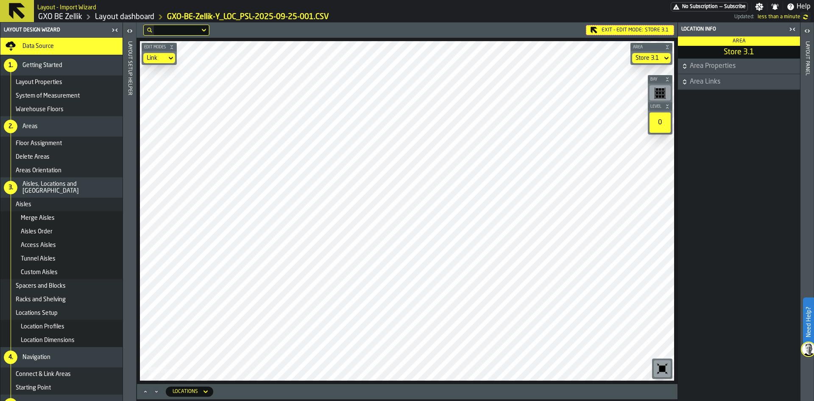
click at [0, 0] on icon at bounding box center [0, 0] width 0 height 0
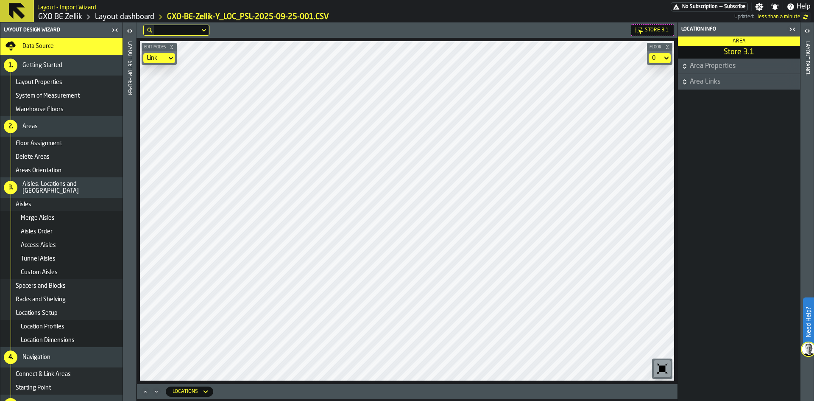
click at [168, 59] on icon at bounding box center [171, 58] width 8 height 10
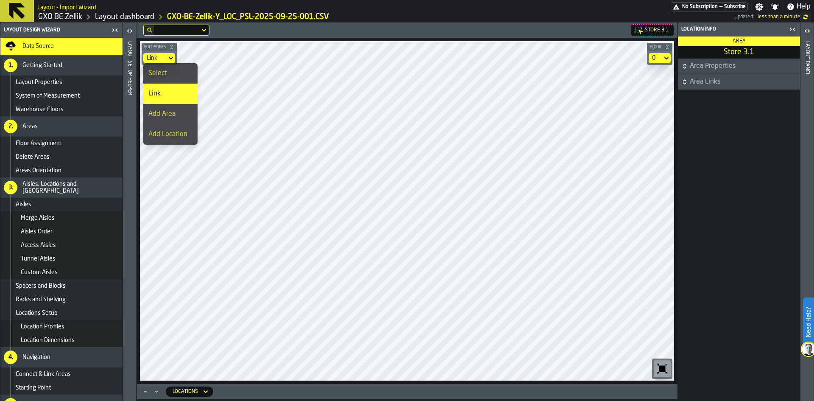
click at [172, 114] on div "Add Area" at bounding box center [170, 114] width 44 height 10
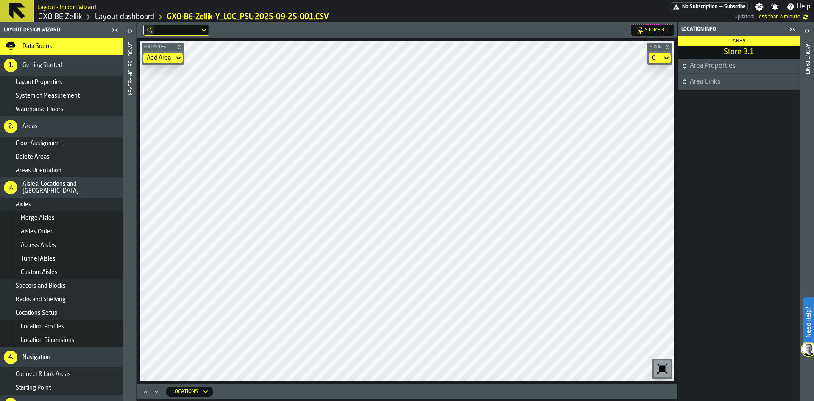
click at [167, 56] on div "Add Area" at bounding box center [159, 58] width 24 height 7
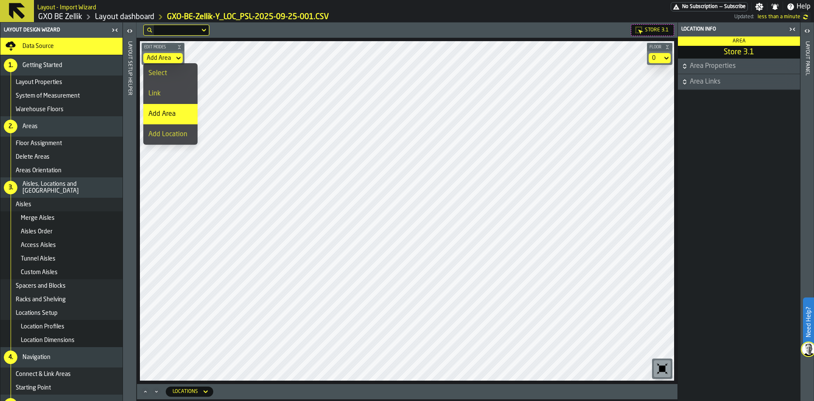
click at [175, 98] on div "Link" at bounding box center [170, 94] width 44 height 10
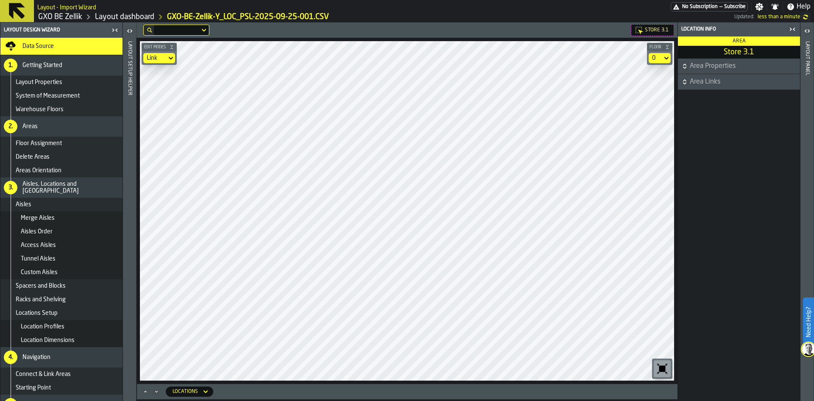
click at [154, 59] on div "Link" at bounding box center [155, 58] width 17 height 7
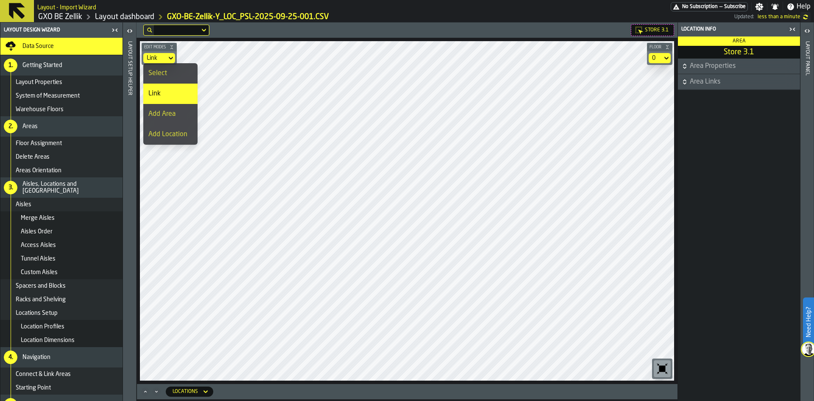
click at [172, 75] on div "Select" at bounding box center [170, 73] width 44 height 10
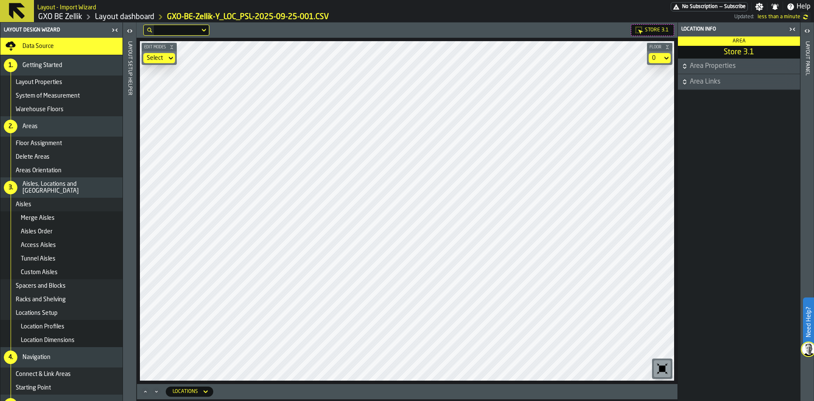
click at [636, 30] on icon at bounding box center [639, 30] width 8 height 8
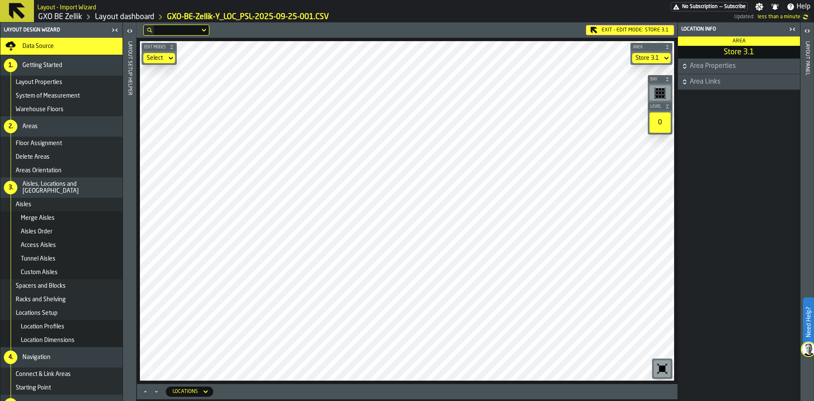
click at [0, 0] on icon at bounding box center [0, 0] width 0 height 0
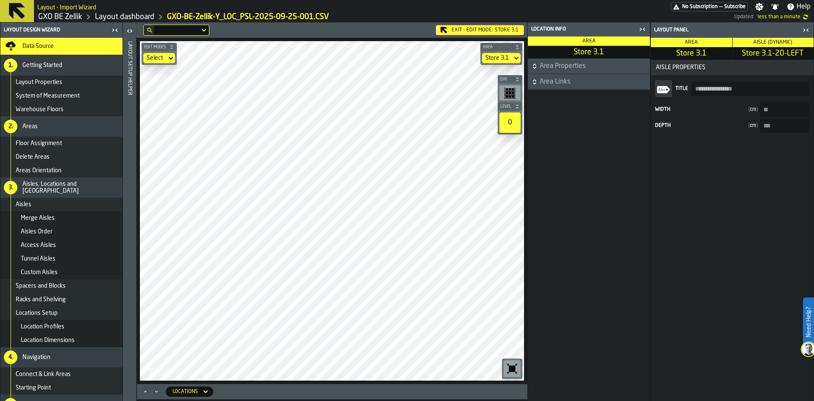
click at [556, 65] on span "Area Properties" at bounding box center [594, 66] width 109 height 10
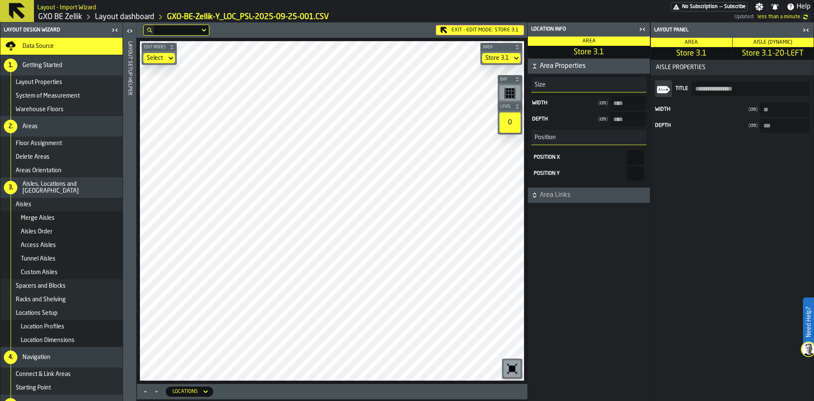
click at [564, 200] on span "Area Links" at bounding box center [594, 195] width 109 height 10
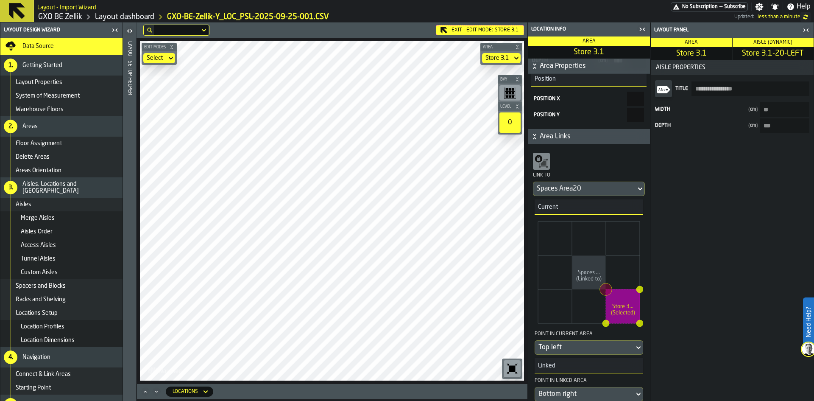
scroll to position [104, 0]
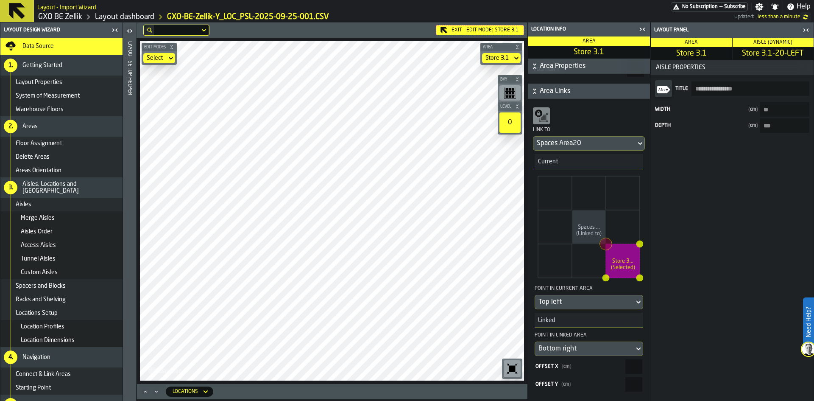
click at [703, 41] on div "Area" at bounding box center [691, 42] width 81 height 9
click at [782, 38] on div "Aisle (Dynamic)" at bounding box center [773, 42] width 81 height 9
click at [782, 44] on span "Aisle (Dynamic)" at bounding box center [773, 42] width 39 height 5
click at [801, 28] on icon "button-toggle-Close me" at bounding box center [806, 30] width 10 height 10
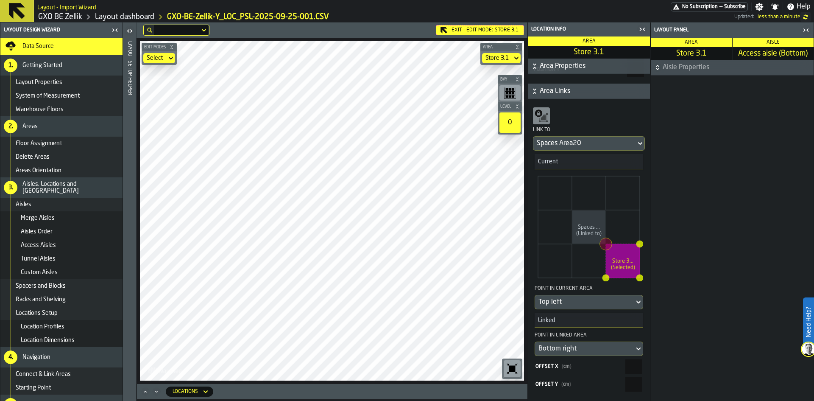
click at [0, 0] on icon at bounding box center [0, 0] width 0 height 0
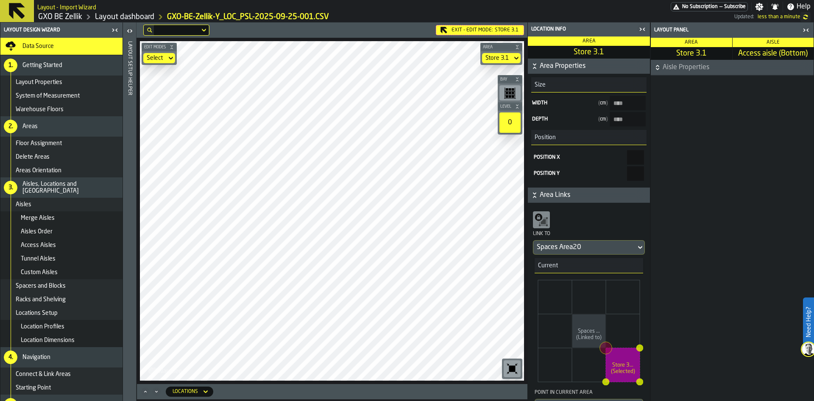
click at [171, 55] on icon at bounding box center [171, 58] width 8 height 10
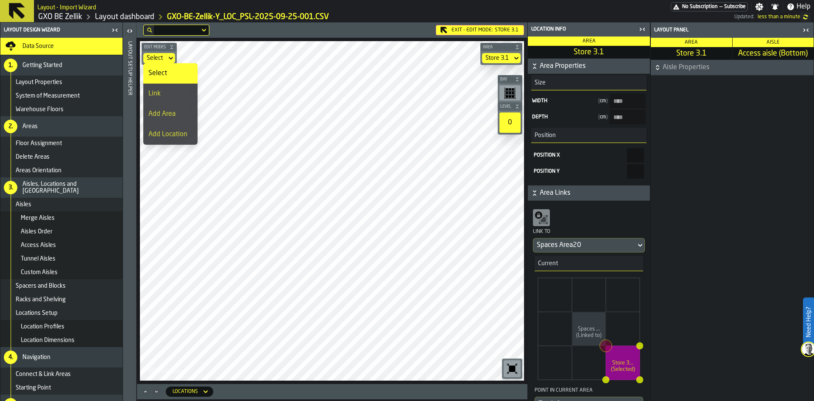
scroll to position [0, 0]
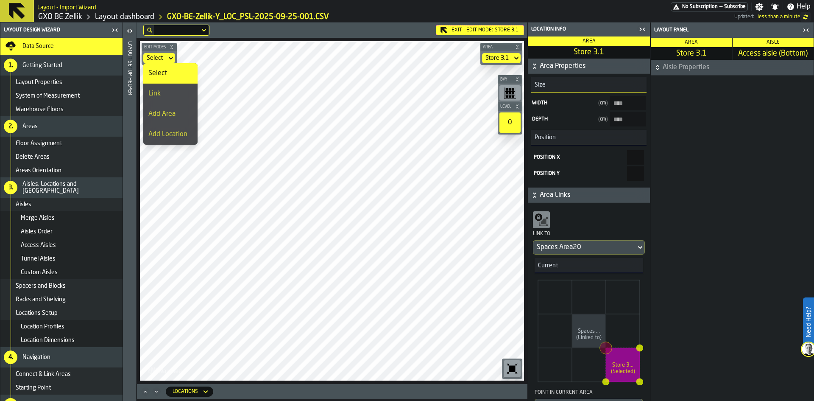
click at [544, 66] on span "Area Properties" at bounding box center [594, 66] width 109 height 10
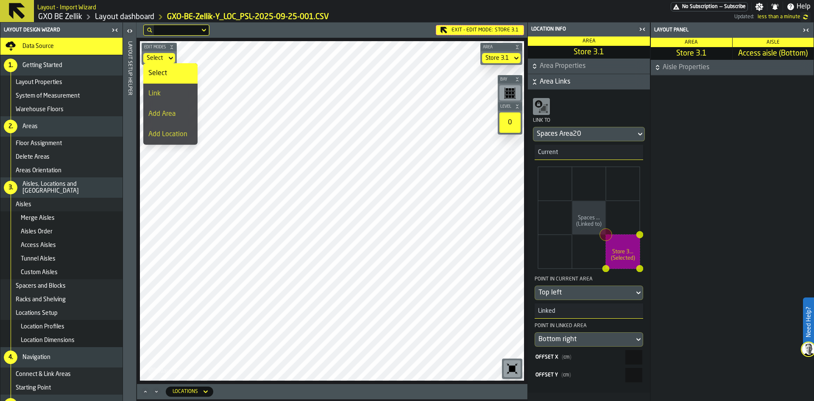
click at [551, 79] on span "Area Links" at bounding box center [594, 82] width 109 height 10
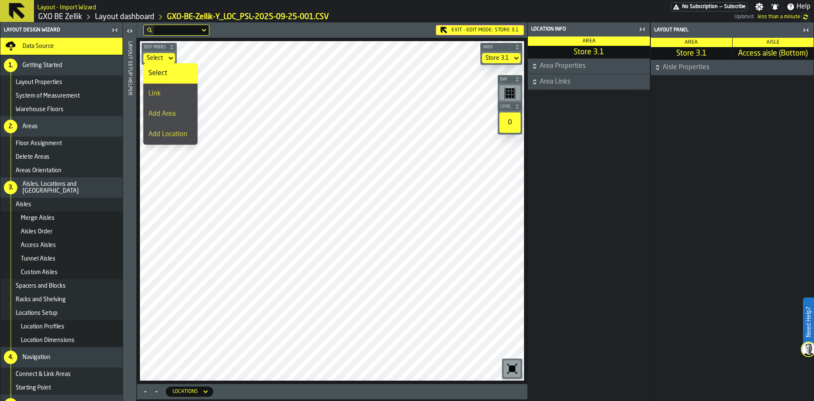
click at [561, 65] on span "Area Properties" at bounding box center [594, 66] width 109 height 10
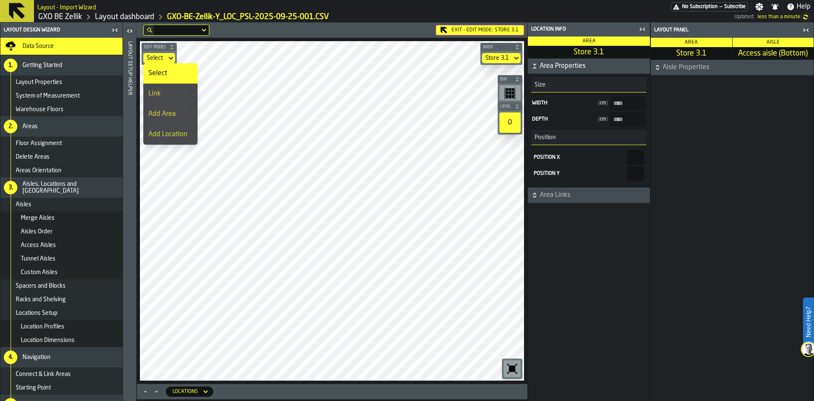
click at [684, 67] on span "Aisle Properties" at bounding box center [737, 67] width 149 height 10
click at [771, 38] on div "Aisle" at bounding box center [773, 42] width 81 height 9
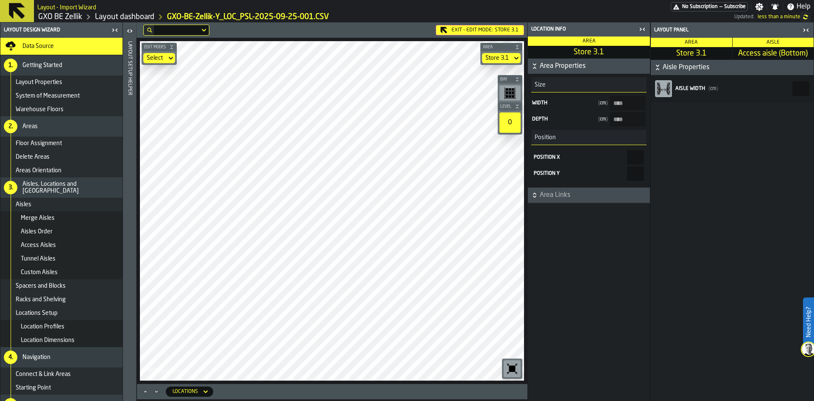
click at [771, 40] on span "Aisle" at bounding box center [773, 42] width 13 height 5
click at [709, 43] on div "Area" at bounding box center [691, 42] width 81 height 9
click at [643, 27] on icon "button-toggle-Close me" at bounding box center [642, 29] width 10 height 10
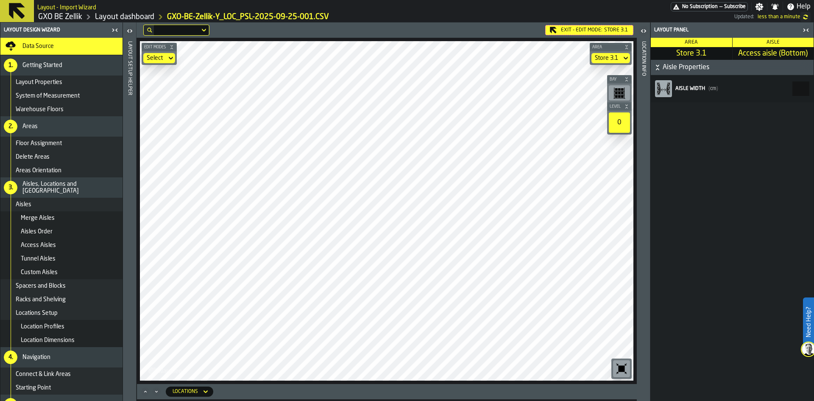
click at [809, 28] on icon "button-toggle-Close me" at bounding box center [808, 29] width 2 height 3
